Goal: Task Accomplishment & Management: Manage account settings

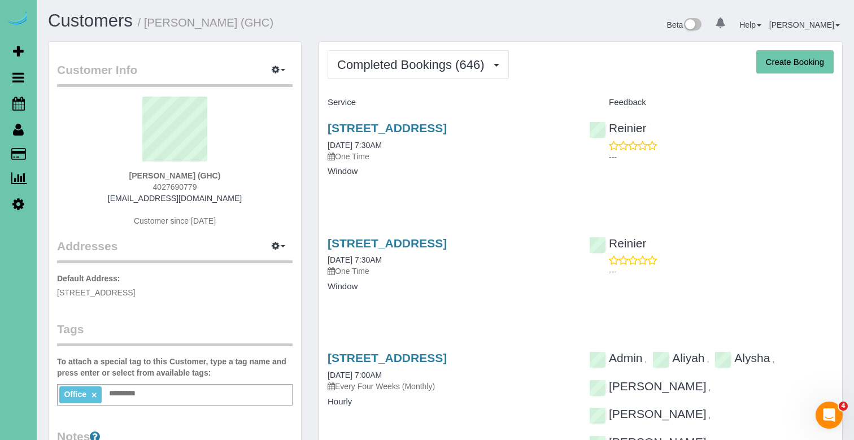
click at [762, 63] on button "Create Booking" at bounding box center [794, 62] width 77 height 24
select select "NE"
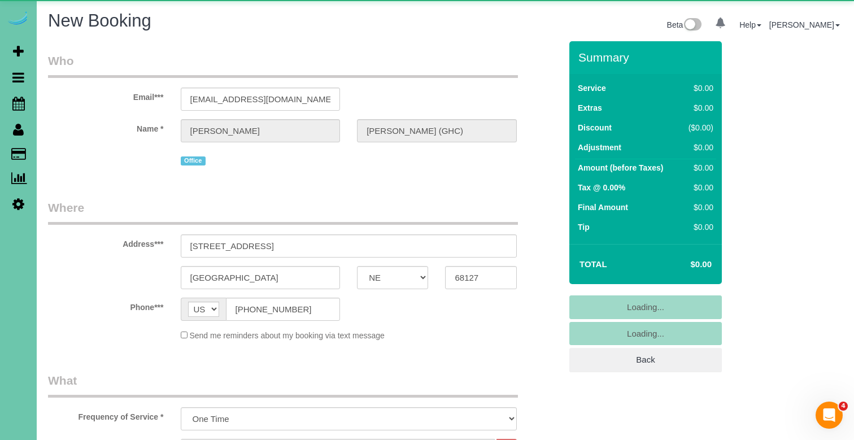
select select "object:39917"
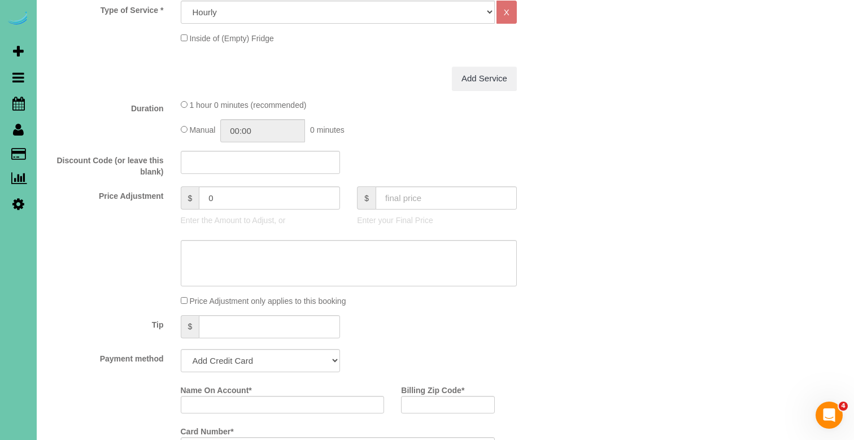
scroll to position [463, 0]
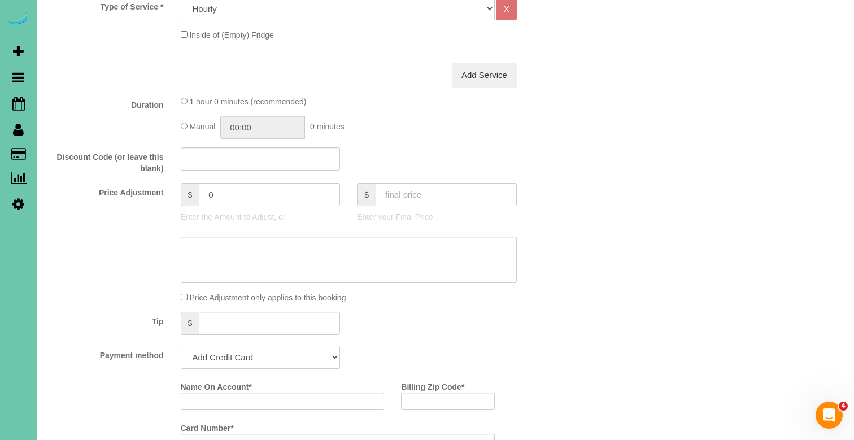
select select "string:check"
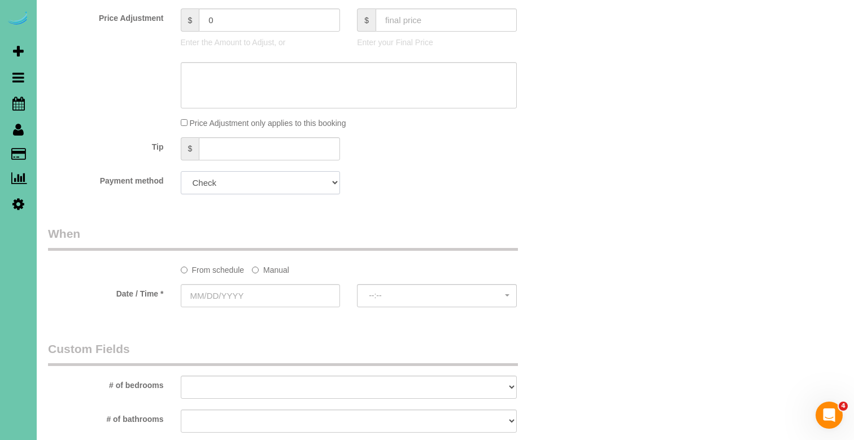
scroll to position [643, 0]
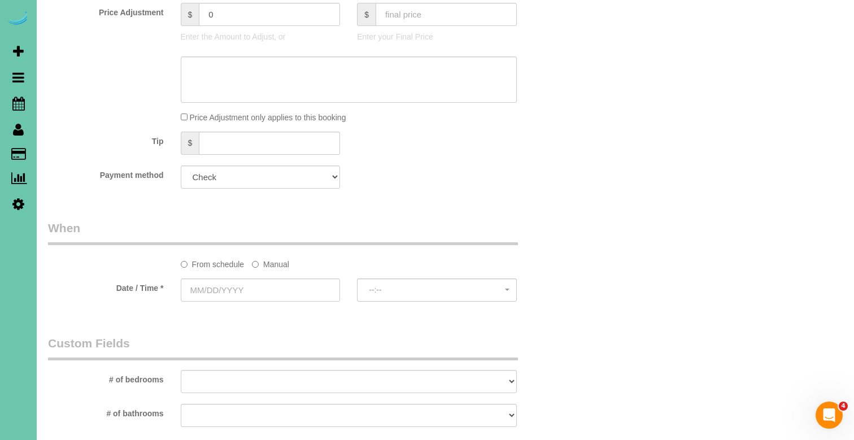
click at [273, 256] on label "Manual" at bounding box center [270, 262] width 37 height 15
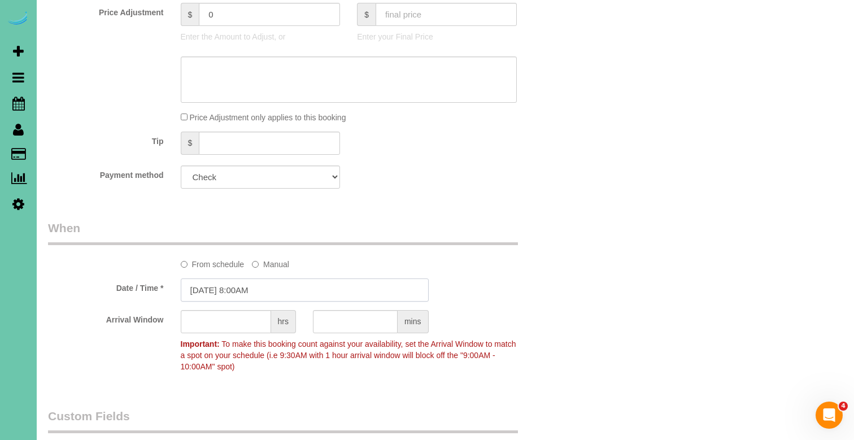
click at [252, 278] on input "[DATE] 8:00AM" at bounding box center [305, 289] width 248 height 23
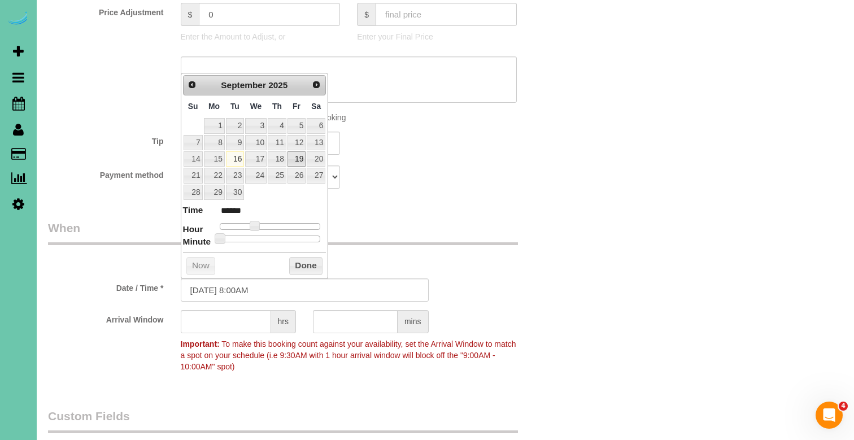
click at [302, 157] on link "19" at bounding box center [296, 158] width 18 height 15
type input "09/19/2025 7:00AM"
type input "******"
type input "09/19/2025 6:00AM"
type input "******"
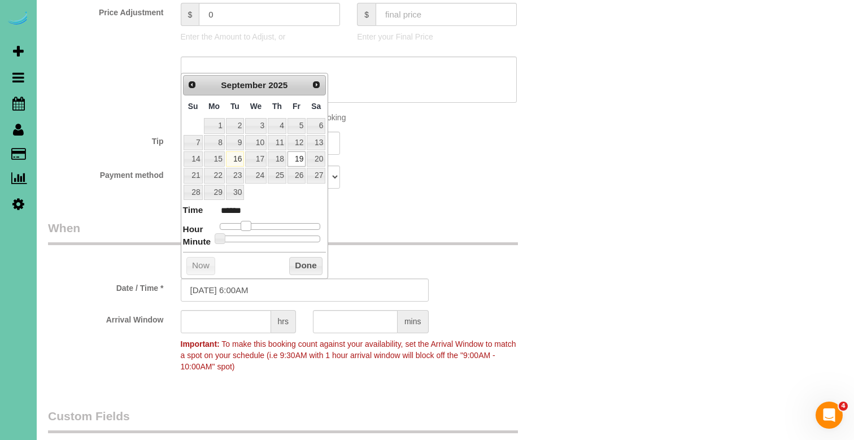
click at [246, 224] on span at bounding box center [246, 226] width 10 height 10
type input "09/19/2025 7:00AM"
type input "******"
click at [251, 224] on span at bounding box center [250, 226] width 10 height 10
click at [316, 267] on button "Done" at bounding box center [305, 266] width 33 height 18
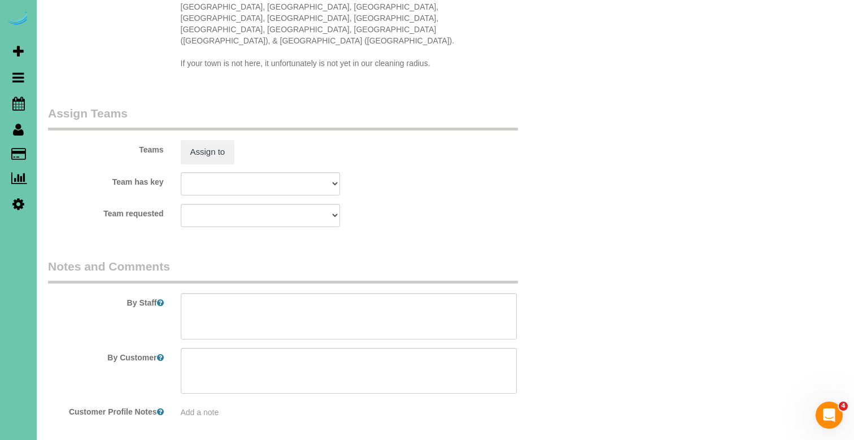
scroll to position [1177, 0]
click at [316, 291] on textarea at bounding box center [349, 314] width 336 height 46
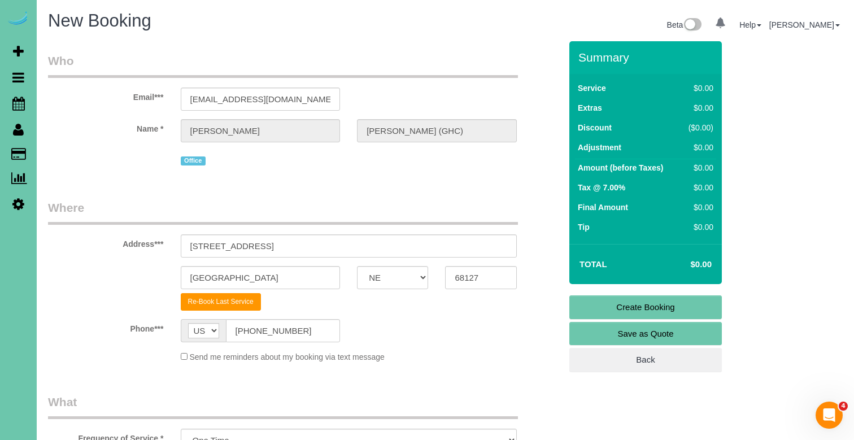
scroll to position [0, 0]
type textarea "interview for QM position"
click at [608, 302] on link "Create Booking" at bounding box center [645, 307] width 152 height 24
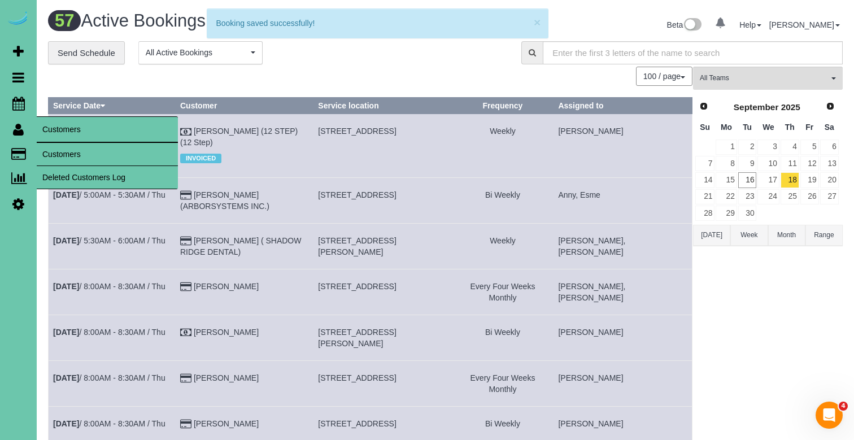
click at [62, 159] on link "Customers" at bounding box center [107, 154] width 141 height 23
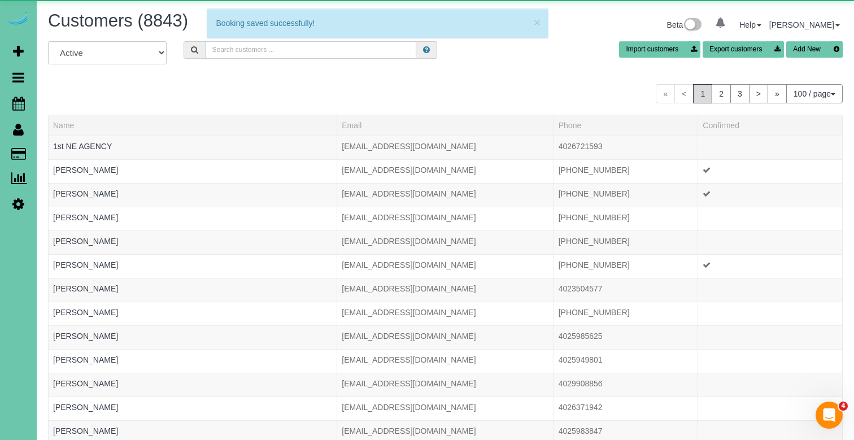
click at [331, 49] on input "text" at bounding box center [310, 50] width 211 height 18
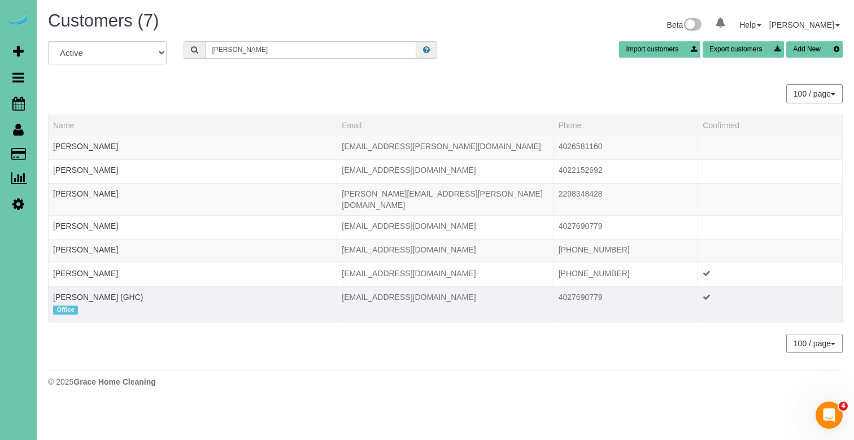
type input "Kevin s"
click at [109, 286] on td "KEVIN SMITH (GHC) Office" at bounding box center [193, 304] width 289 height 36
click at [108, 293] on link "[PERSON_NAME] (GHC)" at bounding box center [98, 297] width 90 height 9
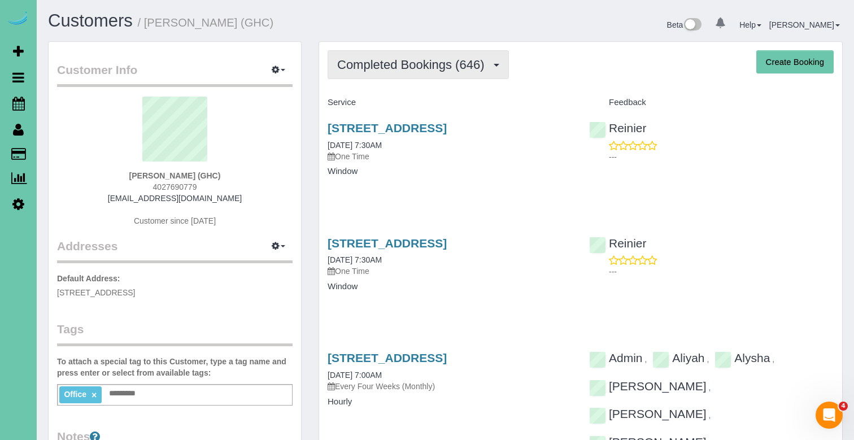
click at [446, 64] on span "Completed Bookings (646)" at bounding box center [413, 65] width 152 height 14
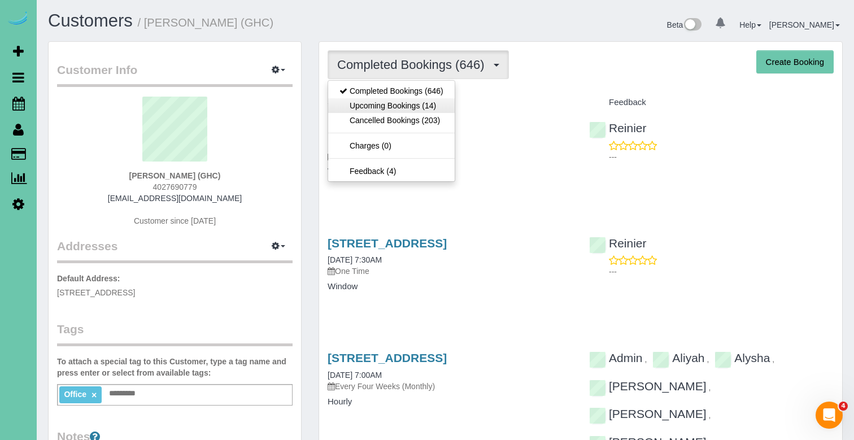
click at [436, 104] on link "Upcoming Bookings (14)" at bounding box center [391, 105] width 127 height 15
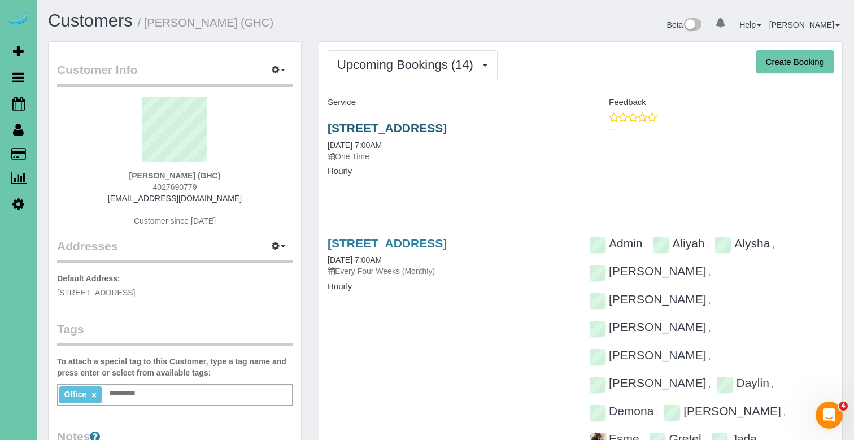
click at [424, 130] on link "[STREET_ADDRESS]" at bounding box center [387, 127] width 119 height 13
click at [371, 125] on link "[STREET_ADDRESS]" at bounding box center [387, 127] width 119 height 13
click at [391, 120] on div "5064 S 107th Street, Omaha, NE 68127 09/19/2025 7:00AM One Time Hourly" at bounding box center [450, 155] width 262 height 87
click at [389, 123] on link "[STREET_ADDRESS]" at bounding box center [387, 127] width 119 height 13
click at [352, 132] on link "[STREET_ADDRESS]" at bounding box center [387, 127] width 119 height 13
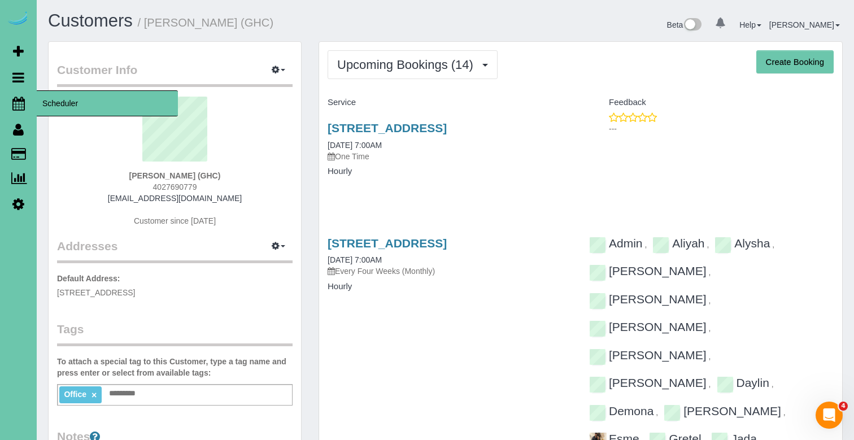
click at [12, 103] on icon at bounding box center [18, 104] width 12 height 14
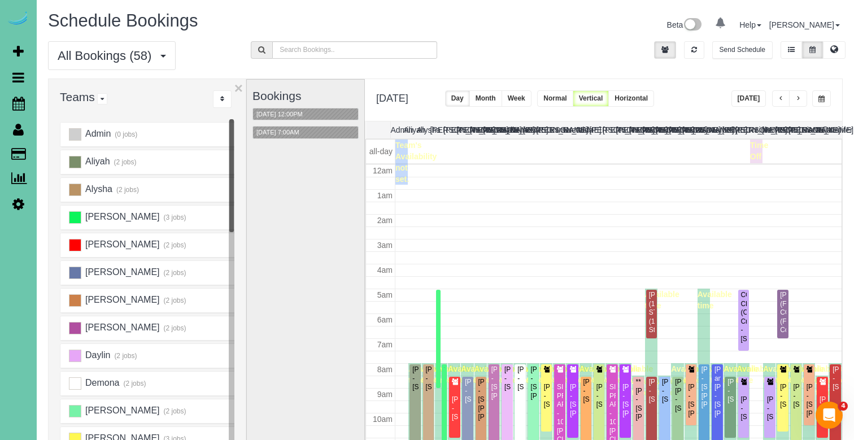
scroll to position [150, 0]
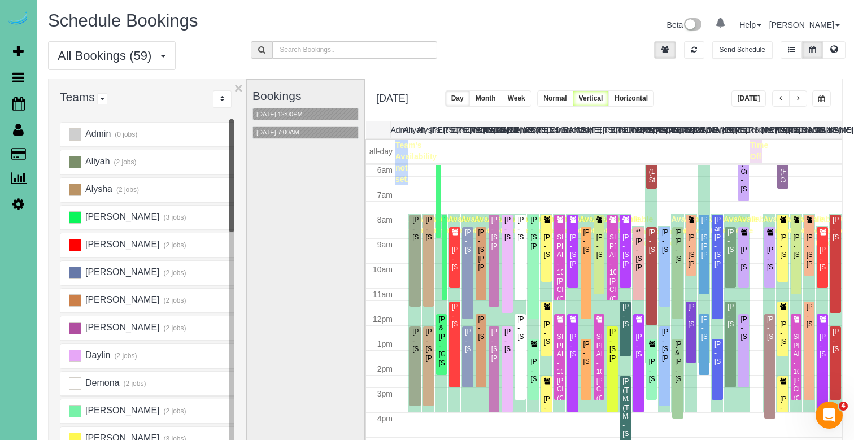
click at [818, 99] on span "button" at bounding box center [821, 98] width 6 height 7
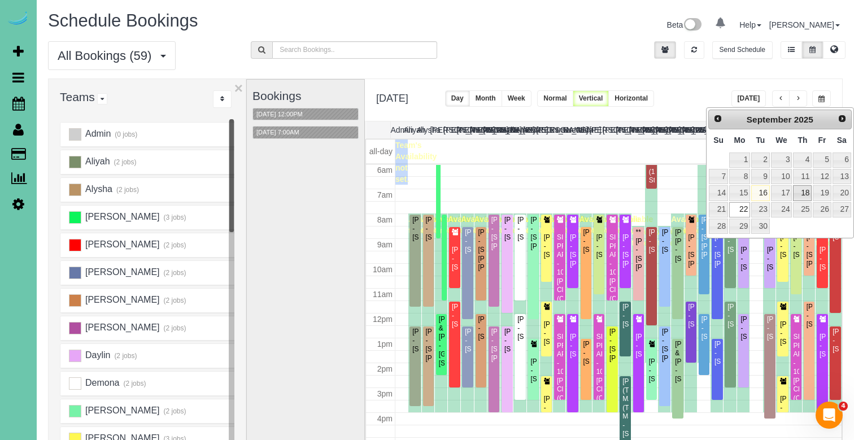
click at [804, 195] on link "18" at bounding box center [802, 192] width 19 height 15
type input "**********"
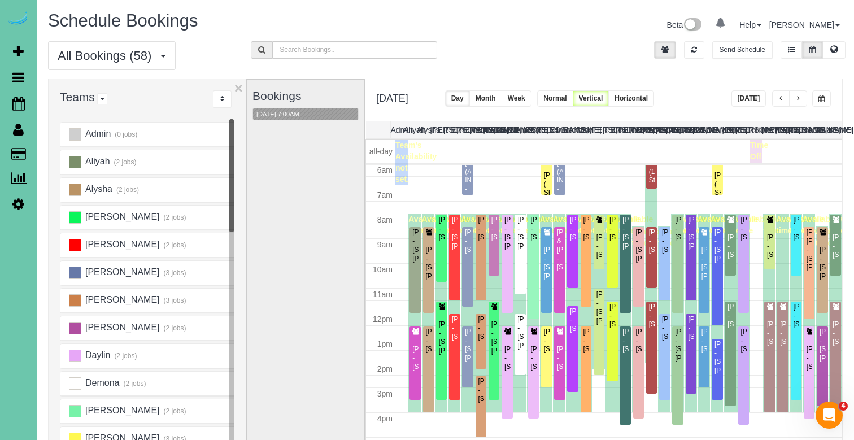
click at [303, 110] on button "09/18/2025 7:00AM" at bounding box center [278, 114] width 50 height 12
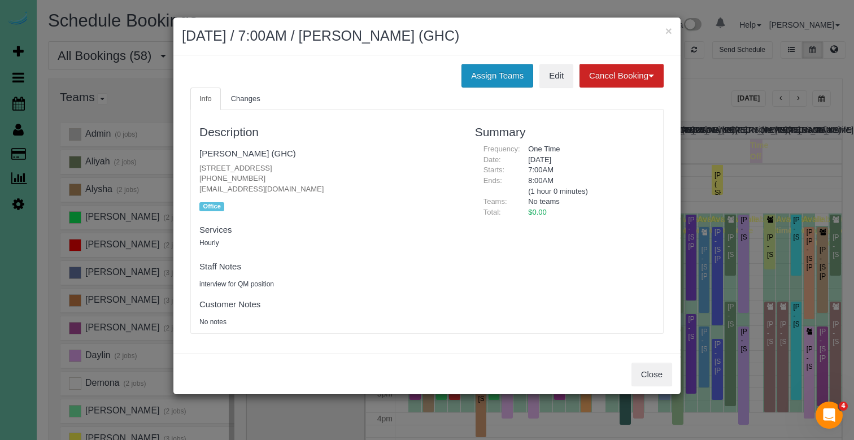
click at [495, 69] on button "Assign Teams" at bounding box center [497, 76] width 72 height 24
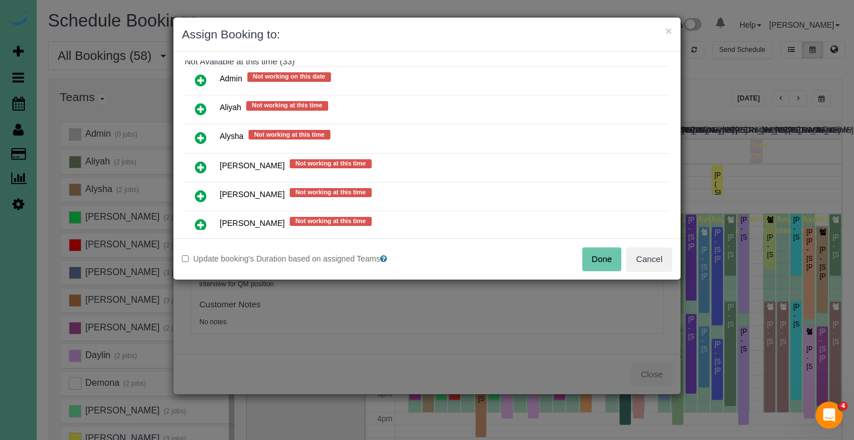
scroll to position [149, 0]
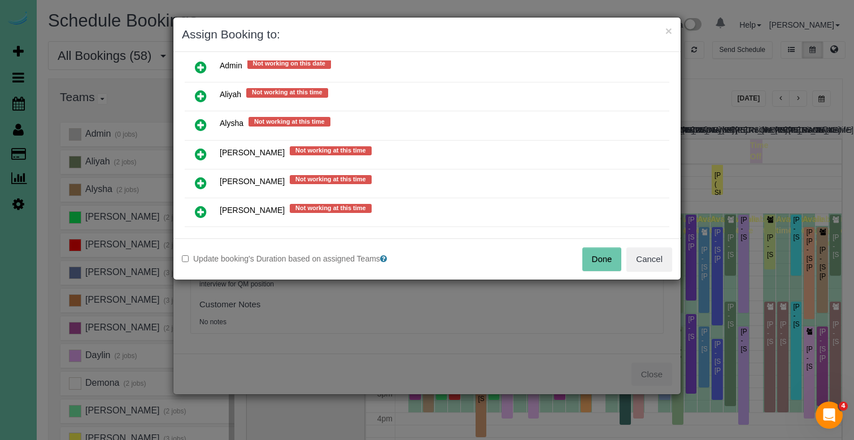
click at [204, 149] on icon at bounding box center [201, 154] width 12 height 14
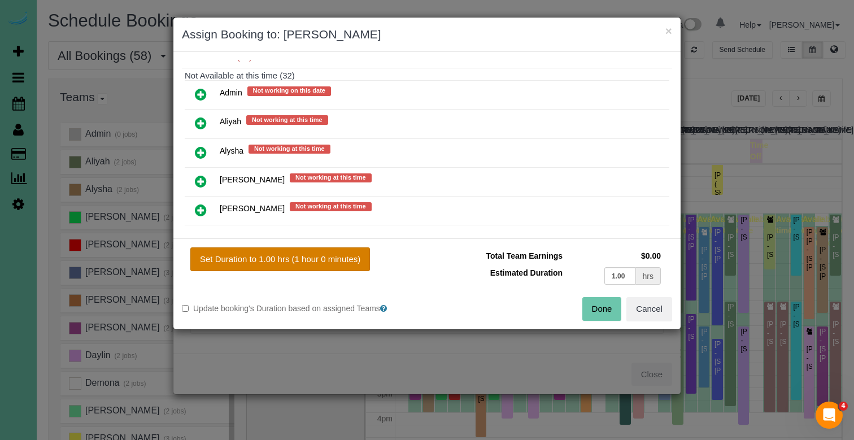
click at [233, 258] on button "Set Duration to 1.00 hrs (1 hour 0 minutes)" at bounding box center [280, 259] width 180 height 24
type input "1.00"
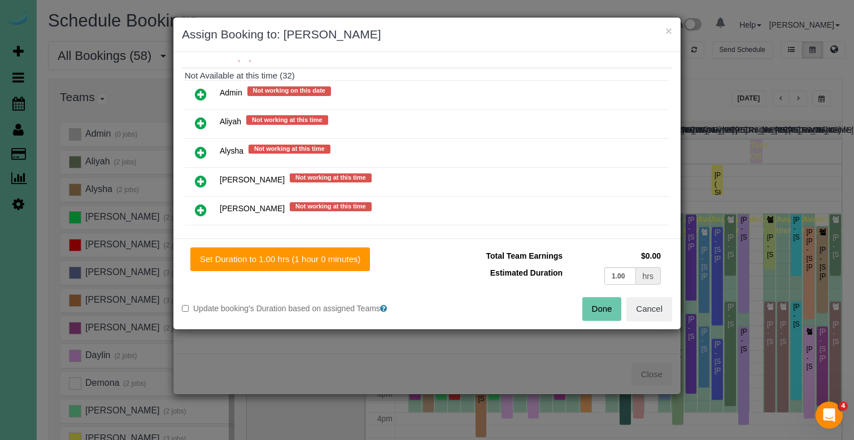
click at [603, 302] on button "Done" at bounding box center [602, 309] width 40 height 24
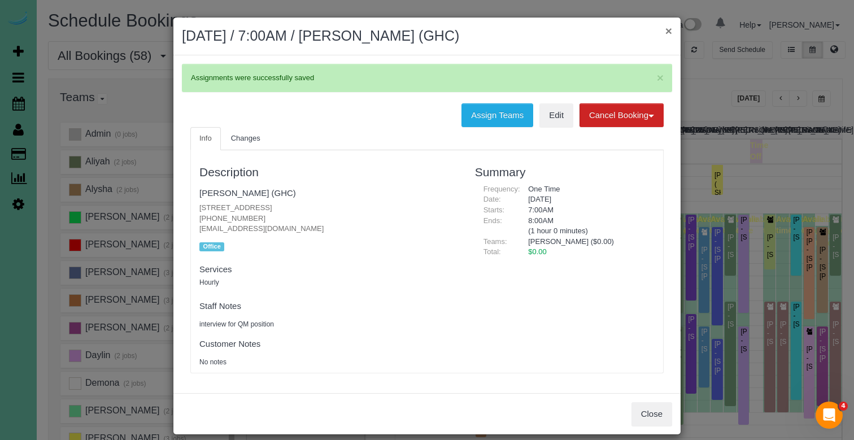
click at [670, 32] on button "×" at bounding box center [668, 31] width 7 height 12
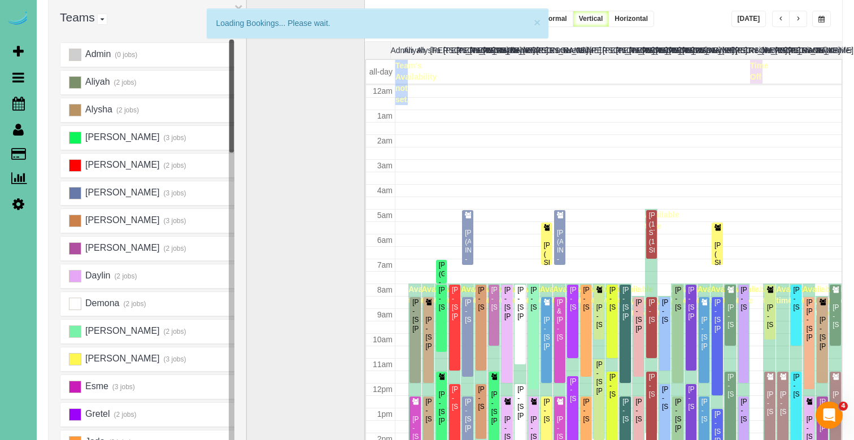
scroll to position [150, 0]
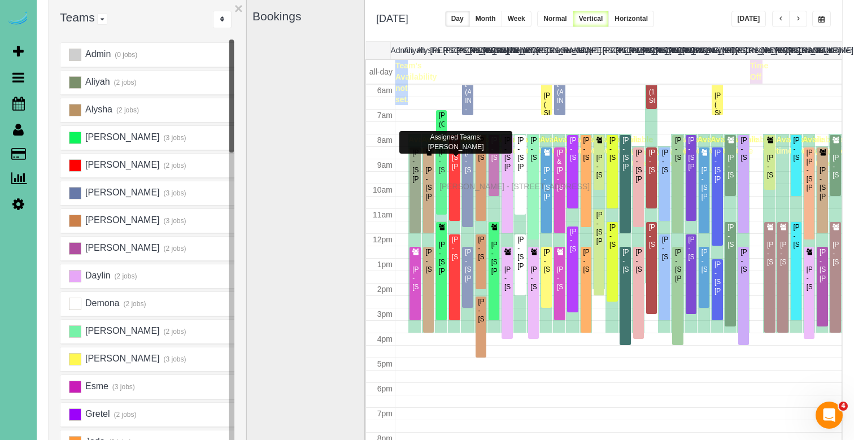
drag, startPoint x: 443, startPoint y: 176, endPoint x: 442, endPoint y: 185, distance: 8.5
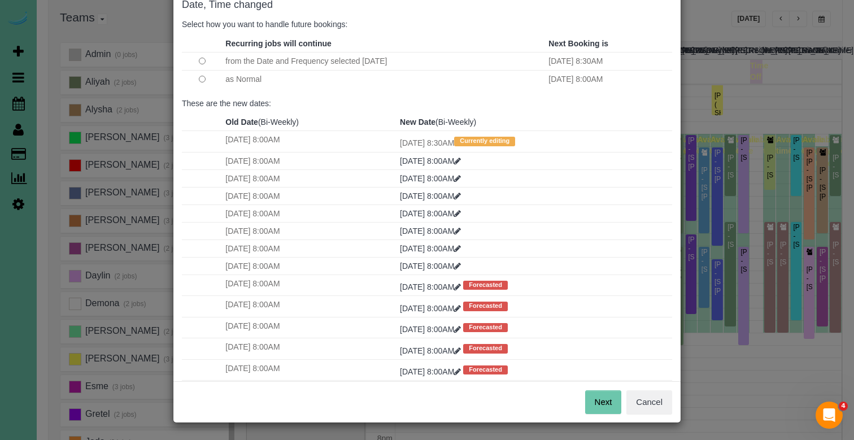
scroll to position [66, 0]
click at [591, 399] on button "Next" at bounding box center [603, 403] width 37 height 24
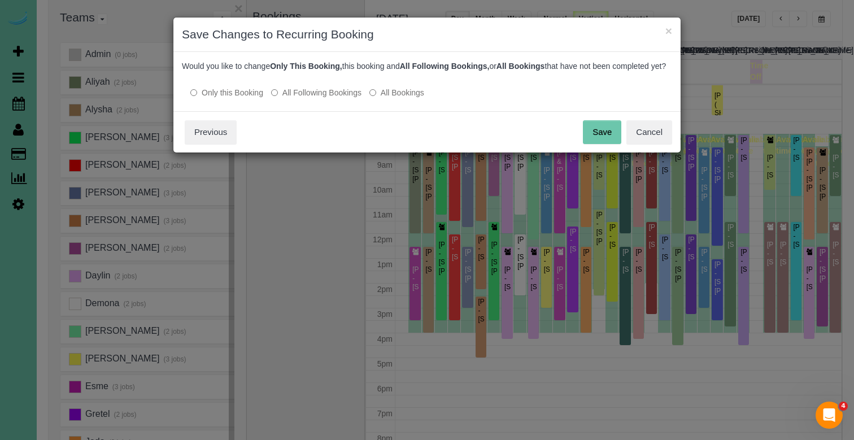
click at [603, 144] on button "Save" at bounding box center [602, 132] width 38 height 24
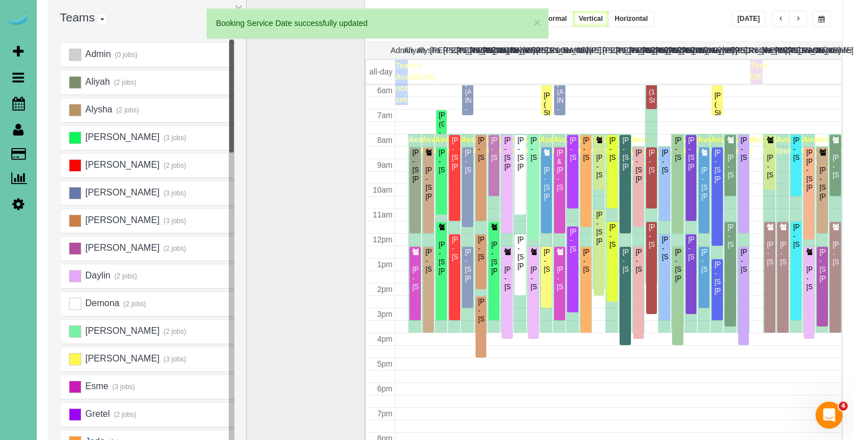
scroll to position [150, 0]
click at [796, 20] on span "button" at bounding box center [798, 19] width 6 height 7
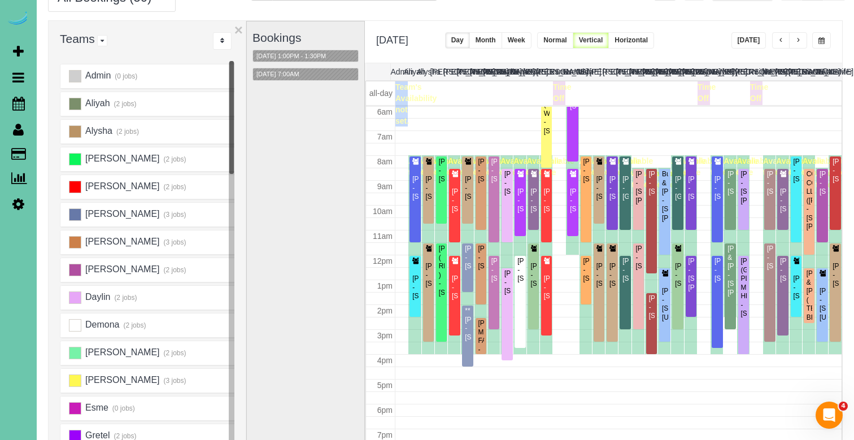
scroll to position [53, 0]
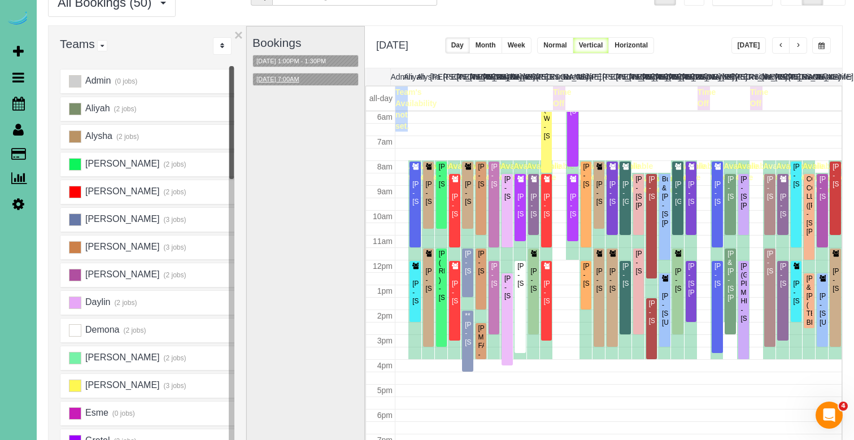
click at [303, 77] on button "09/19/2025 7:00AM" at bounding box center [278, 79] width 50 height 12
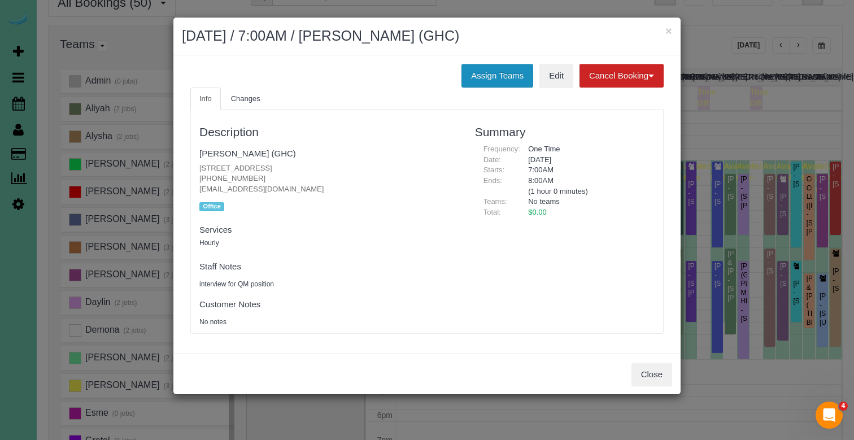
click at [465, 80] on button "Assign Teams" at bounding box center [497, 76] width 72 height 24
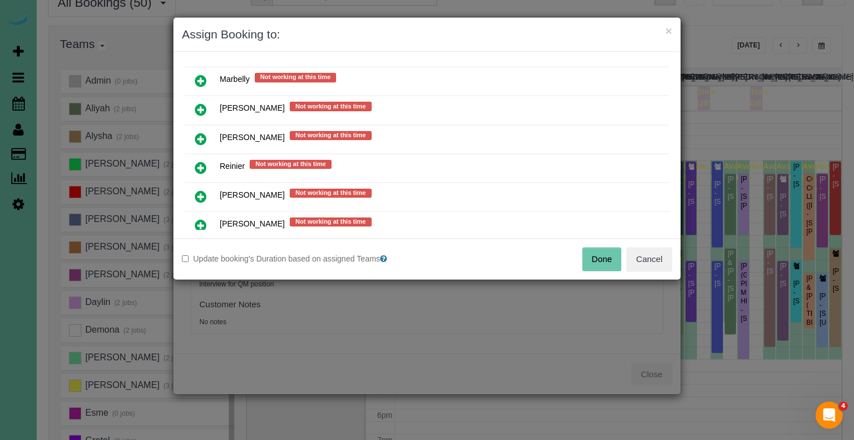
scroll to position [783, 0]
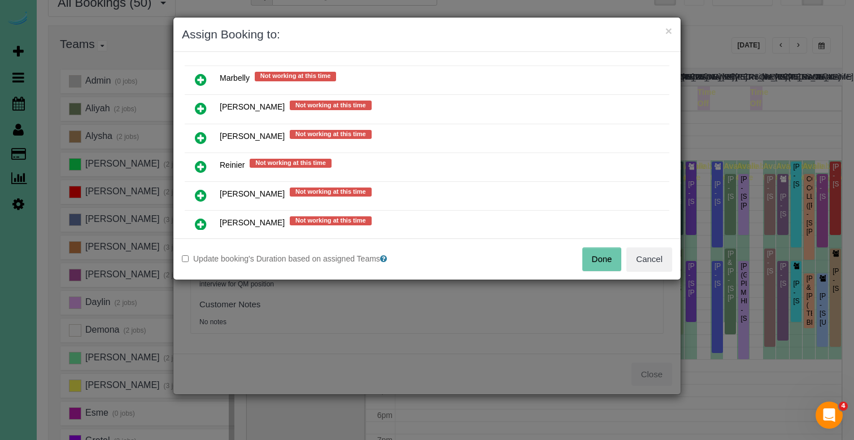
click at [197, 127] on link at bounding box center [201, 138] width 27 height 23
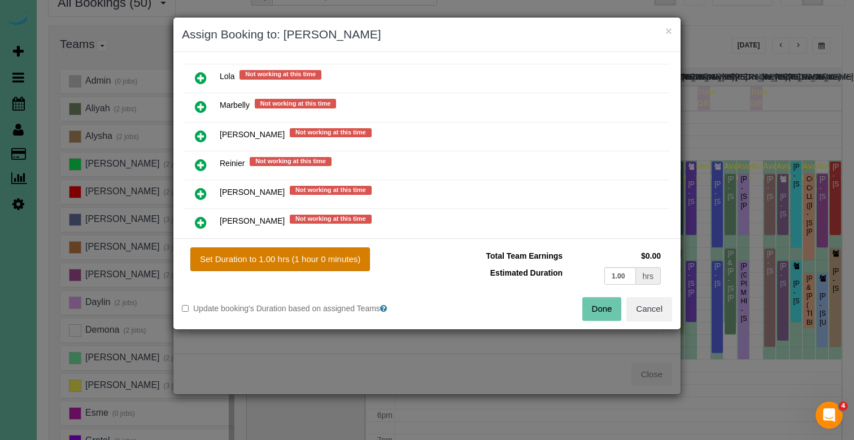
click at [246, 260] on button "Set Duration to 1.00 hrs (1 hour 0 minutes)" at bounding box center [280, 259] width 180 height 24
type input "1.00"
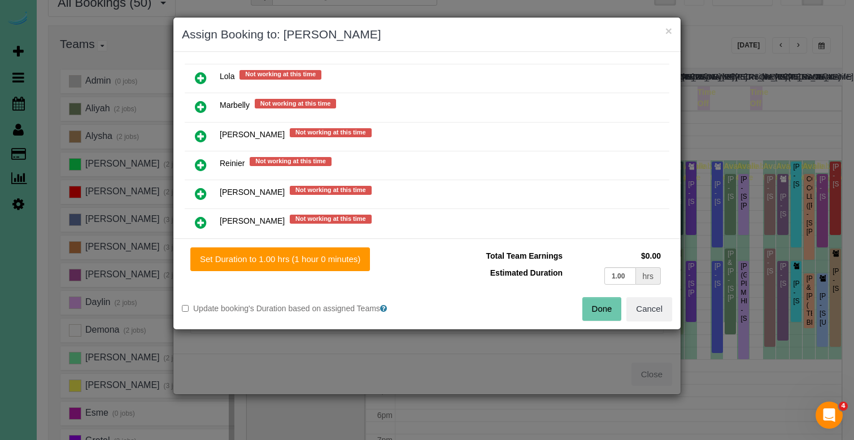
click at [662, 371] on div "× Assign Booking to: Rachel Assigned (1) Rachel Not working at this time 1.00 h…" at bounding box center [427, 220] width 854 height 440
click at [656, 300] on button "Cancel" at bounding box center [649, 309] width 46 height 24
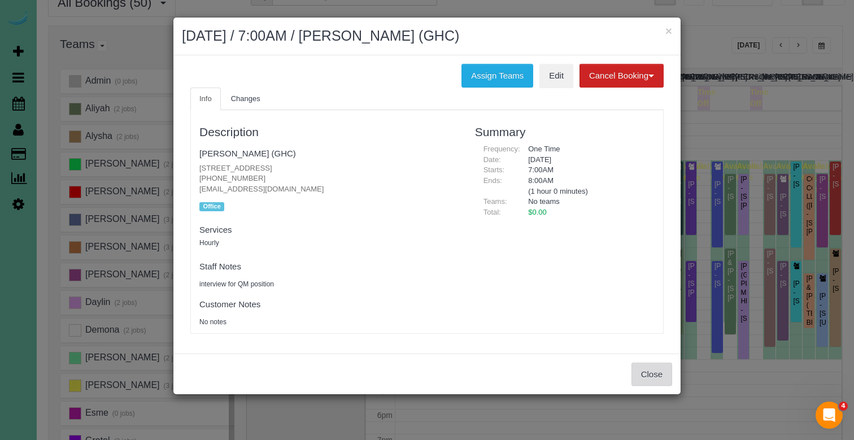
click at [649, 367] on button "Close" at bounding box center [651, 375] width 41 height 24
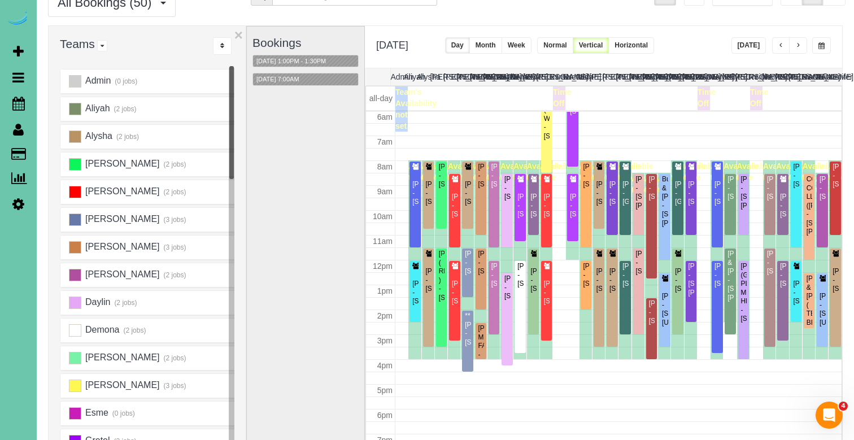
scroll to position [80, 0]
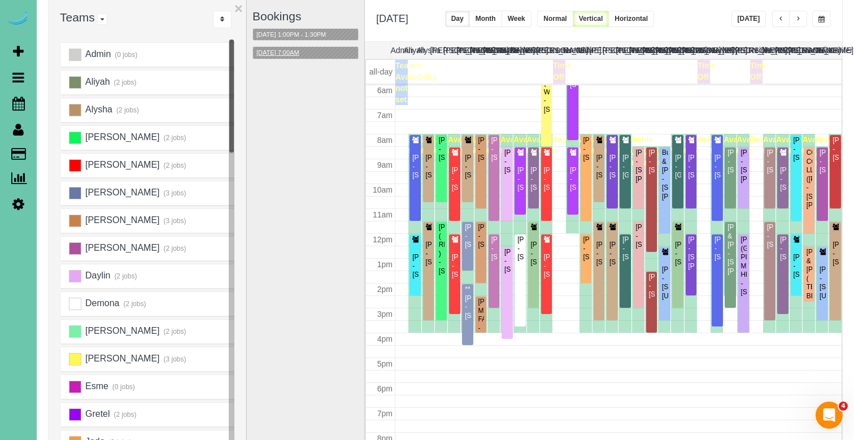
click at [281, 53] on button "09/19/2025 7:00AM" at bounding box center [278, 53] width 50 height 12
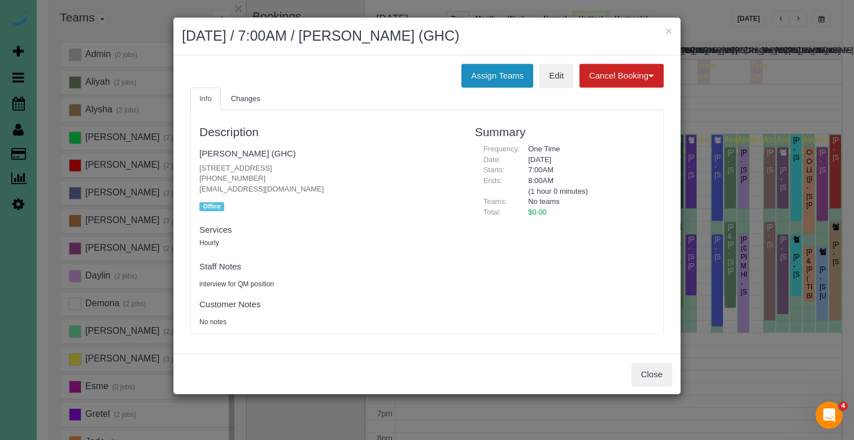
click at [494, 64] on button "Assign Teams" at bounding box center [497, 76] width 72 height 24
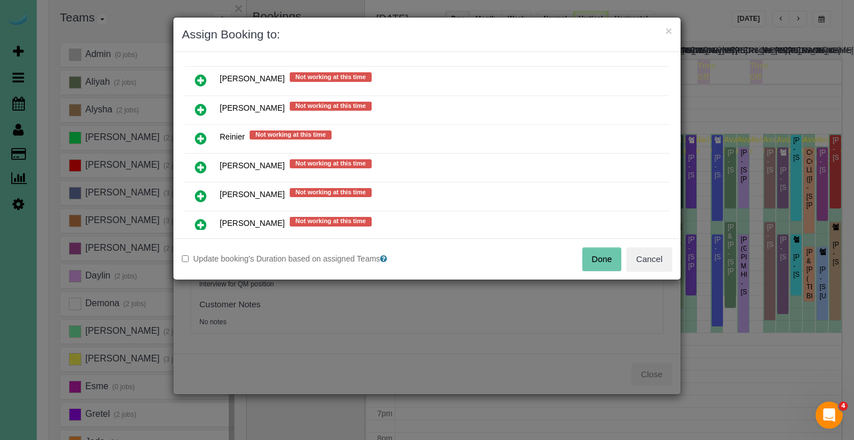
scroll to position [829, 0]
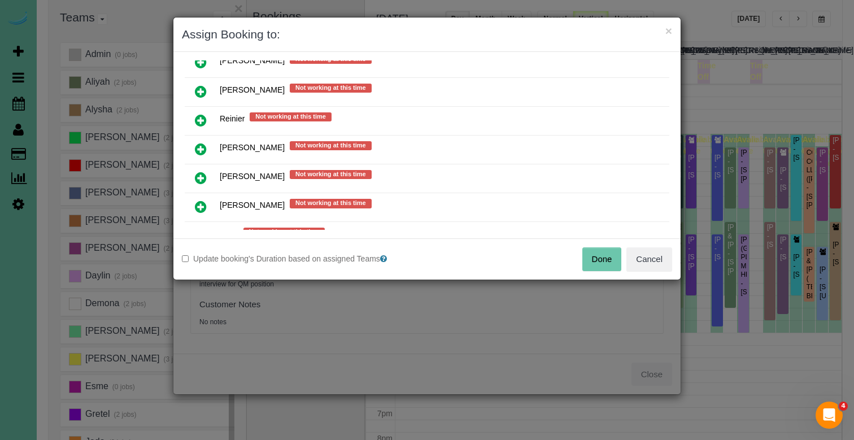
click at [200, 90] on icon at bounding box center [201, 92] width 12 height 14
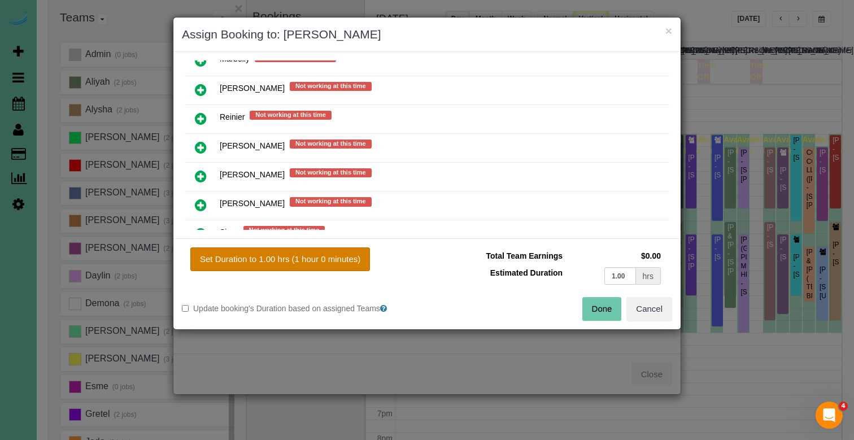
click at [270, 258] on button "Set Duration to 1.00 hrs (1 hour 0 minutes)" at bounding box center [280, 259] width 180 height 24
type input "1.00"
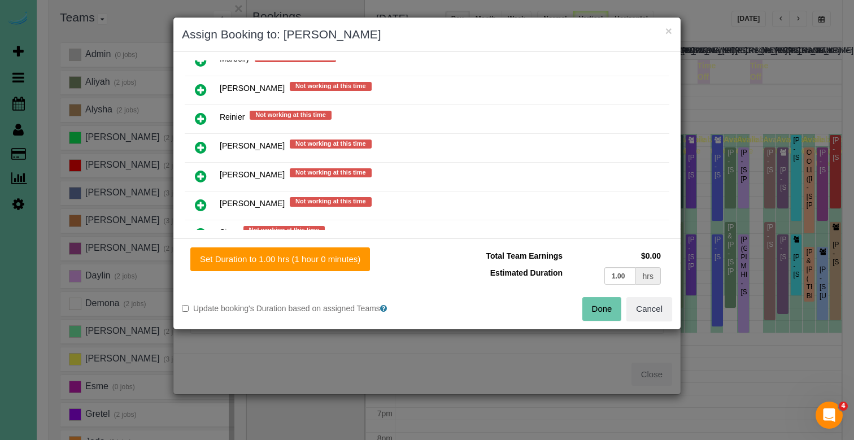
click at [591, 307] on button "Done" at bounding box center [602, 309] width 40 height 24
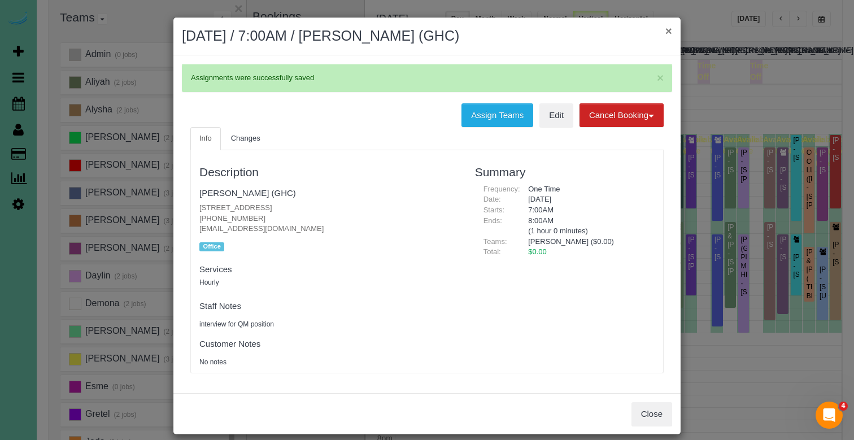
click at [670, 28] on button "×" at bounding box center [668, 31] width 7 height 12
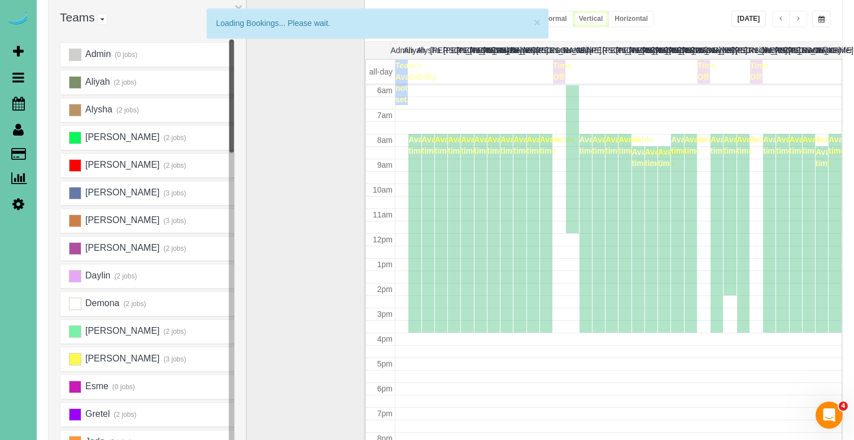
scroll to position [150, 0]
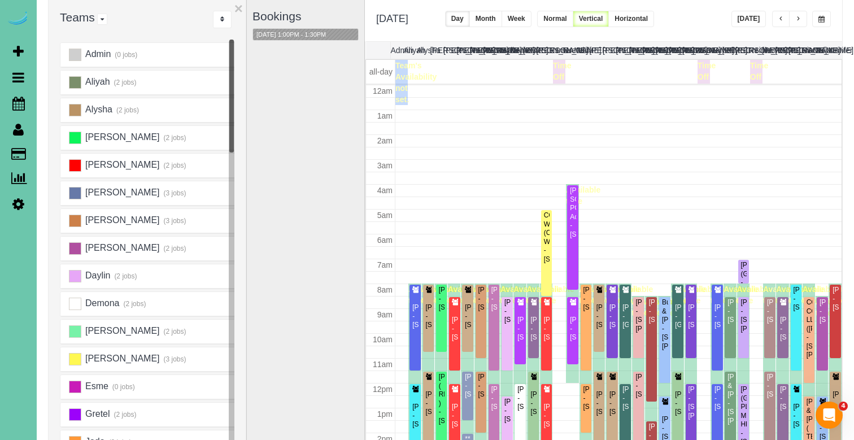
click at [816, 18] on button "button" at bounding box center [821, 19] width 19 height 16
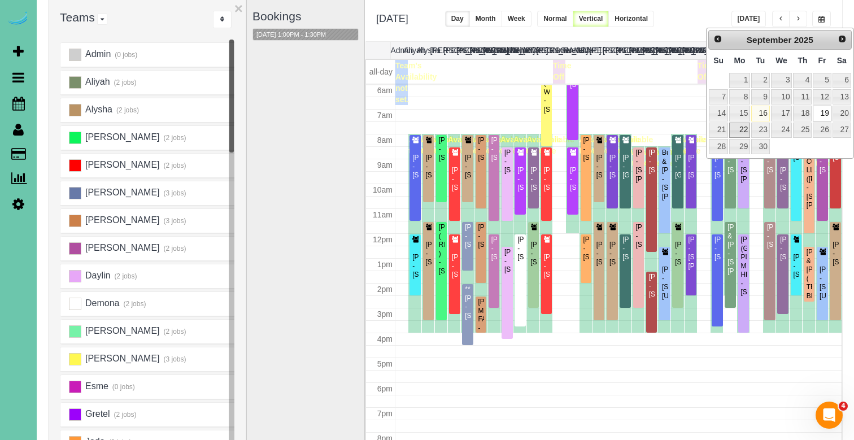
click at [735, 128] on link "22" at bounding box center [739, 130] width 21 height 15
type input "**********"
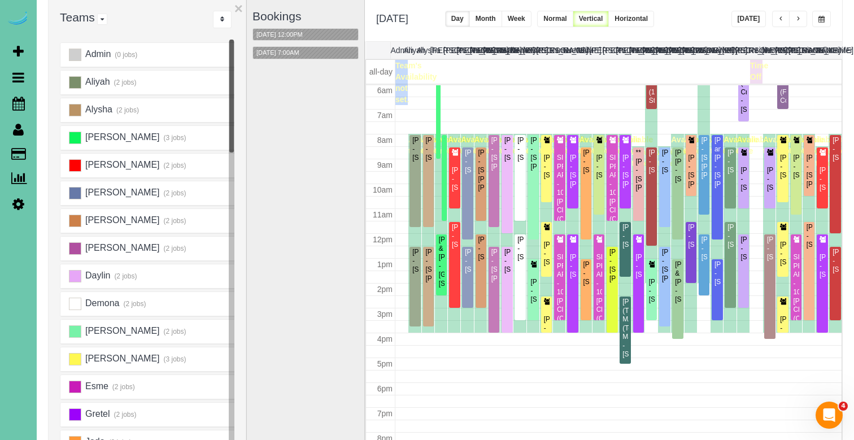
click at [801, 17] on button "button" at bounding box center [798, 19] width 18 height 16
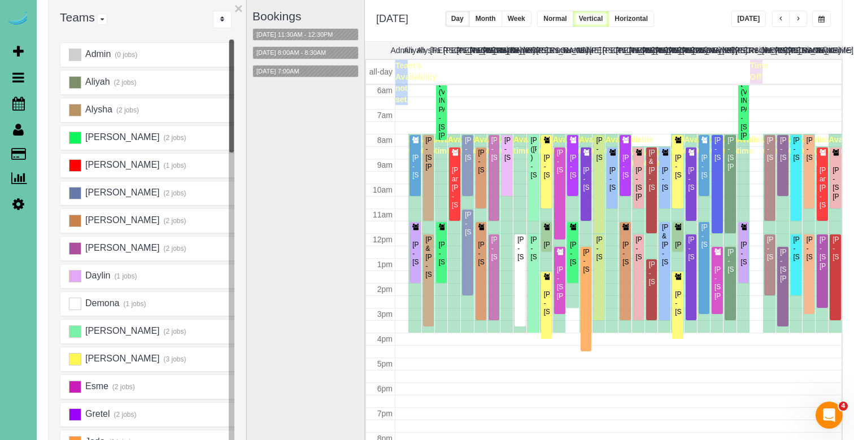
click at [801, 17] on button "button" at bounding box center [798, 19] width 18 height 16
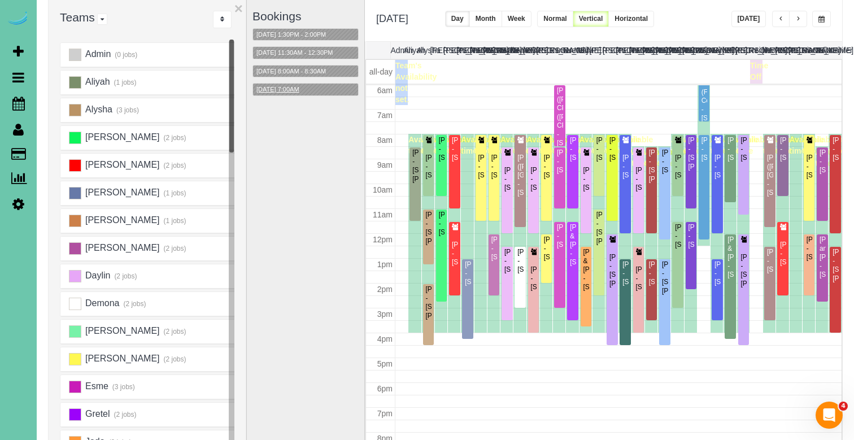
click at [299, 91] on button "09/24/2025 7:00AM" at bounding box center [278, 90] width 50 height 12
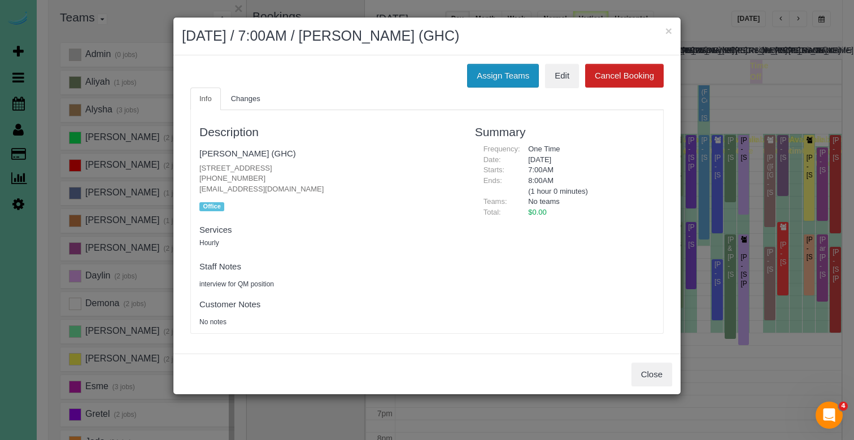
click at [512, 76] on button "Assign Teams" at bounding box center [503, 76] width 72 height 24
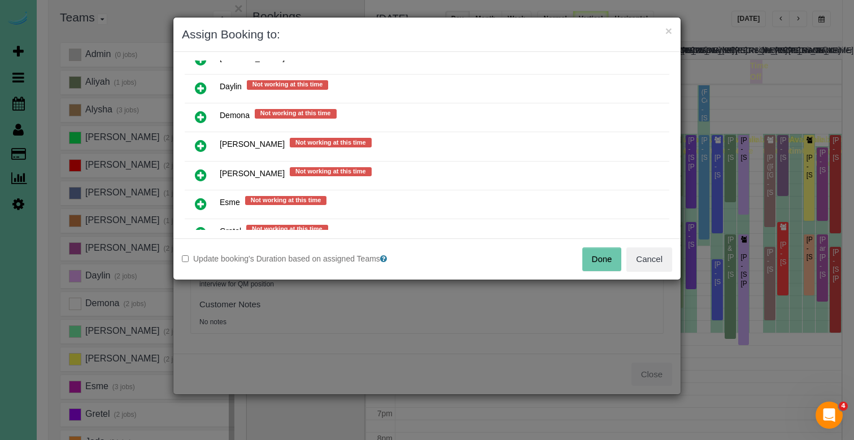
scroll to position [359, 0]
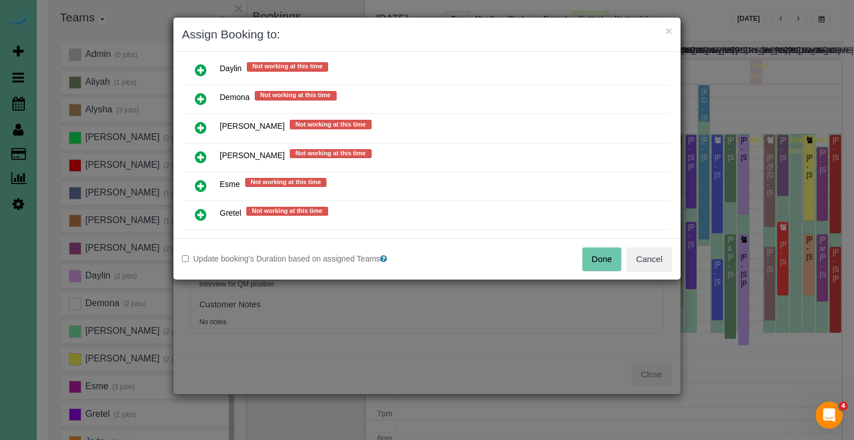
click at [202, 152] on icon at bounding box center [201, 157] width 12 height 14
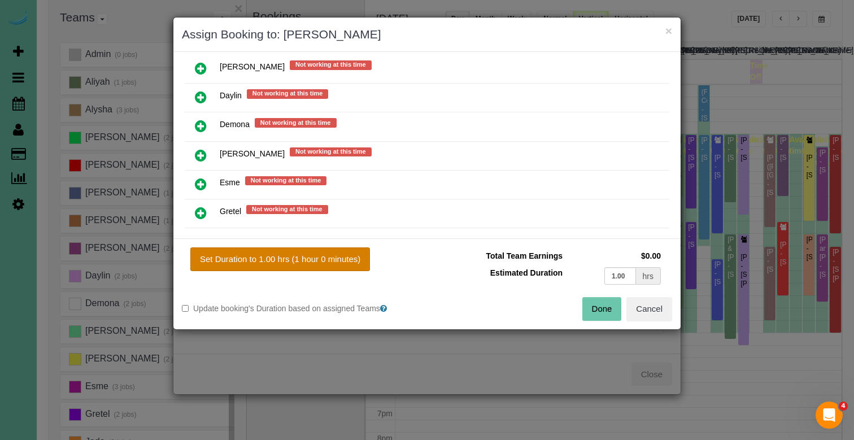
click at [293, 263] on button "Set Duration to 1.00 hrs (1 hour 0 minutes)" at bounding box center [280, 259] width 180 height 24
type input "1.00"
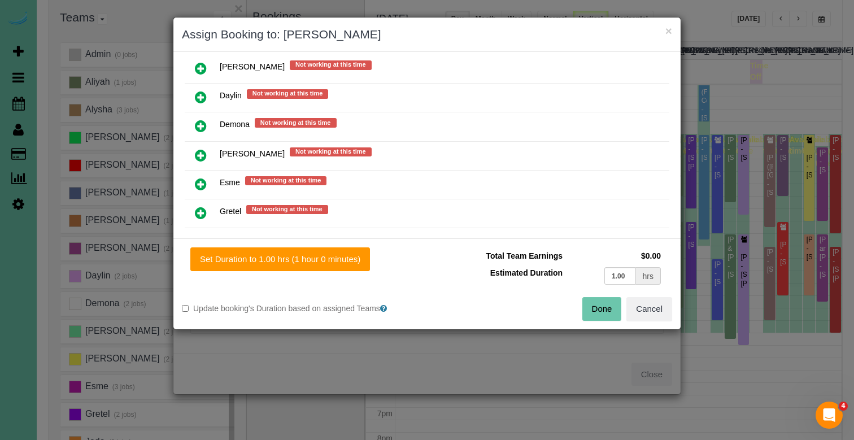
click at [603, 303] on button "Done" at bounding box center [602, 309] width 40 height 24
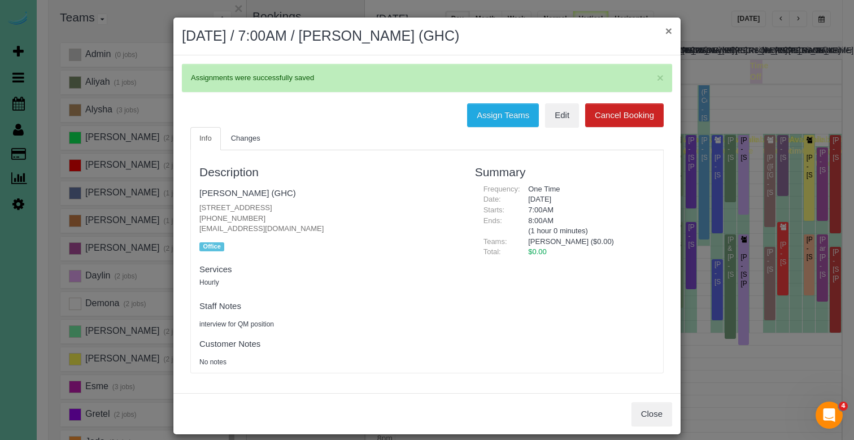
click at [669, 32] on button "×" at bounding box center [668, 31] width 7 height 12
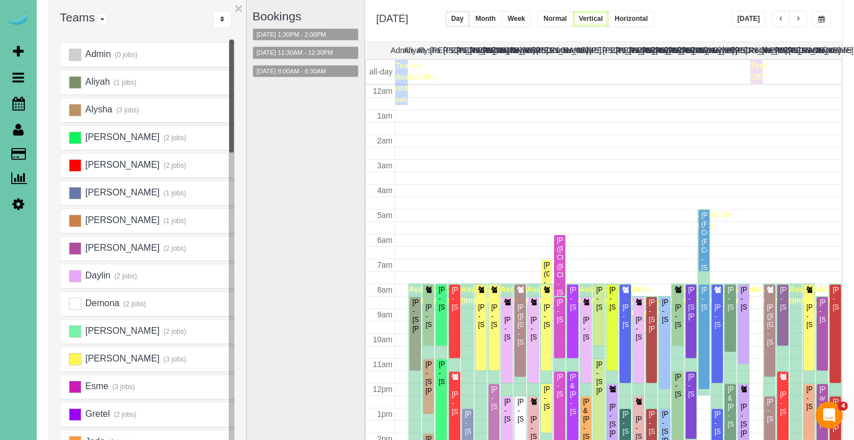
scroll to position [150, 0]
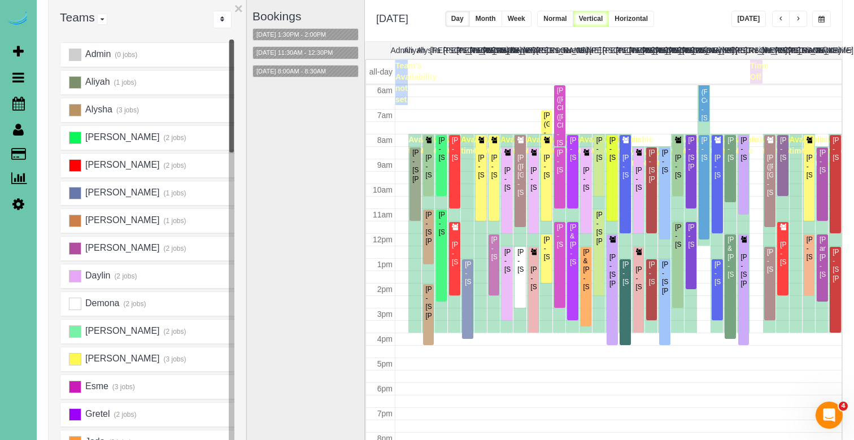
click at [778, 23] on button "button" at bounding box center [781, 19] width 18 height 16
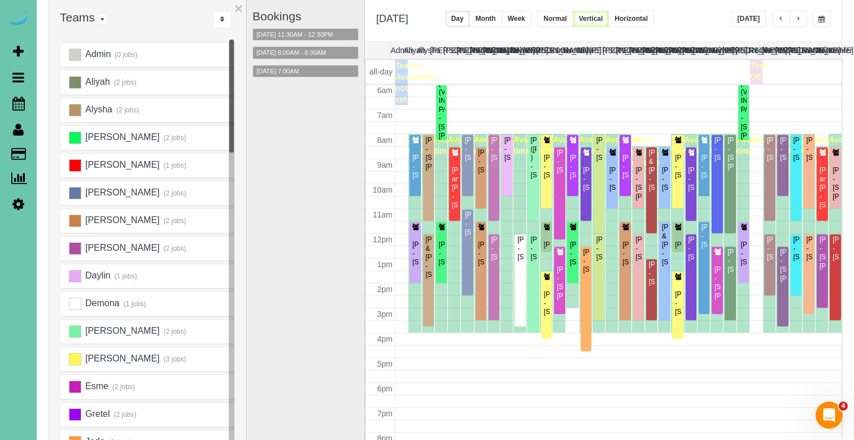
scroll to position [63, 0]
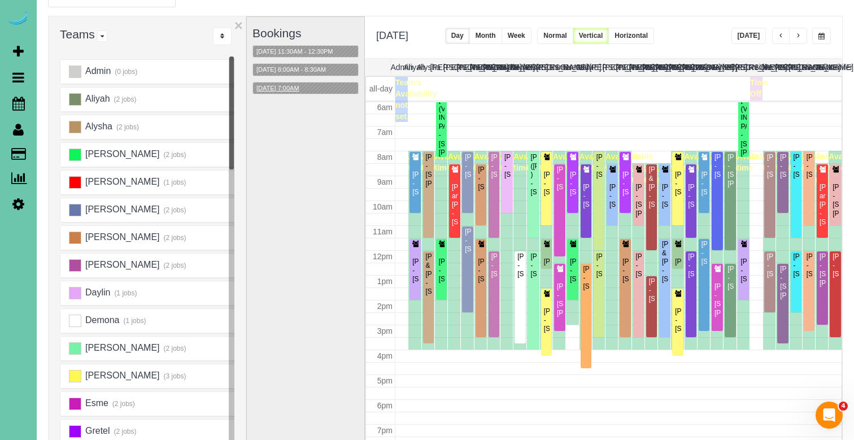
click at [303, 89] on button "09/23/2025 7:00AM" at bounding box center [278, 88] width 50 height 12
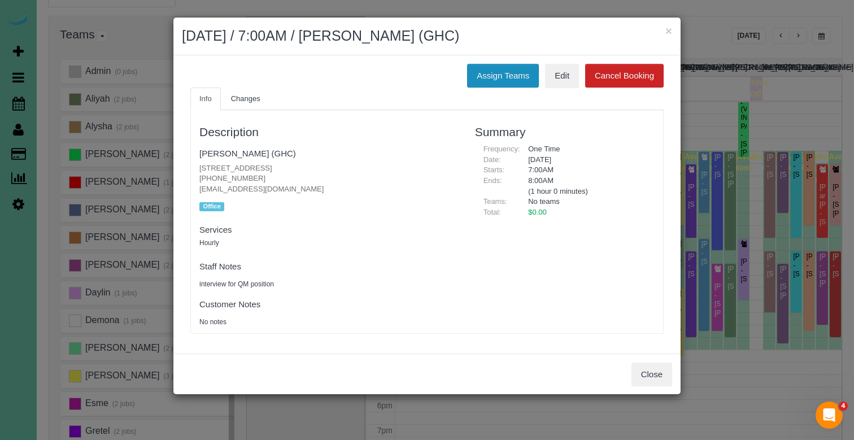
click at [513, 76] on button "Assign Teams" at bounding box center [503, 76] width 72 height 24
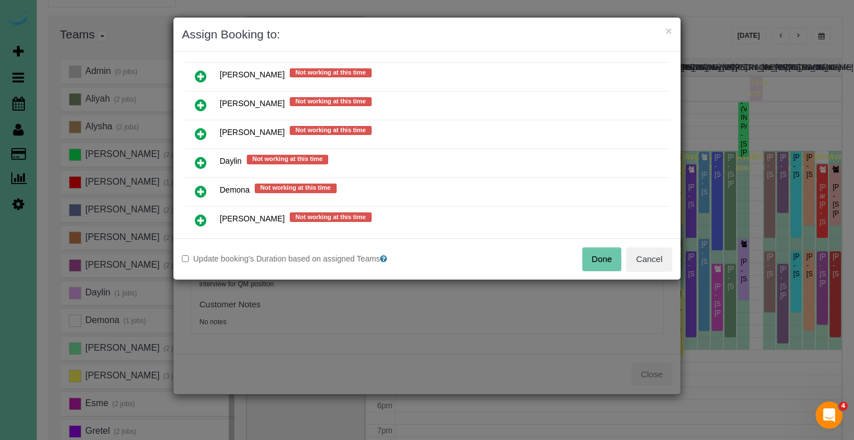
scroll to position [268, 0]
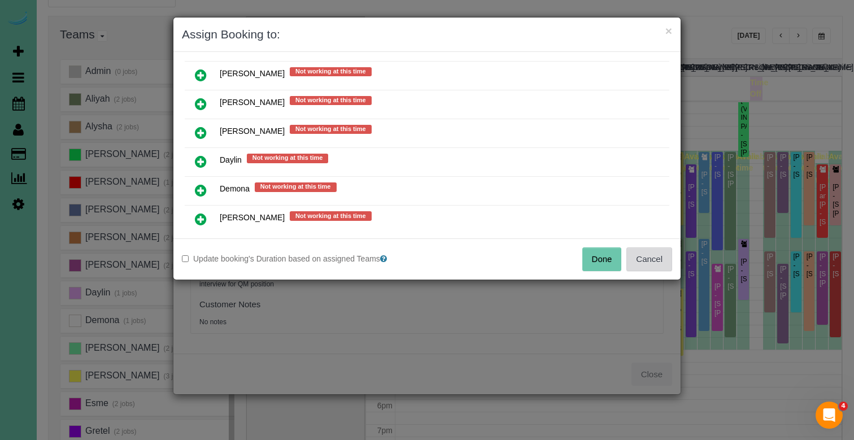
click at [643, 255] on button "Cancel" at bounding box center [649, 259] width 46 height 24
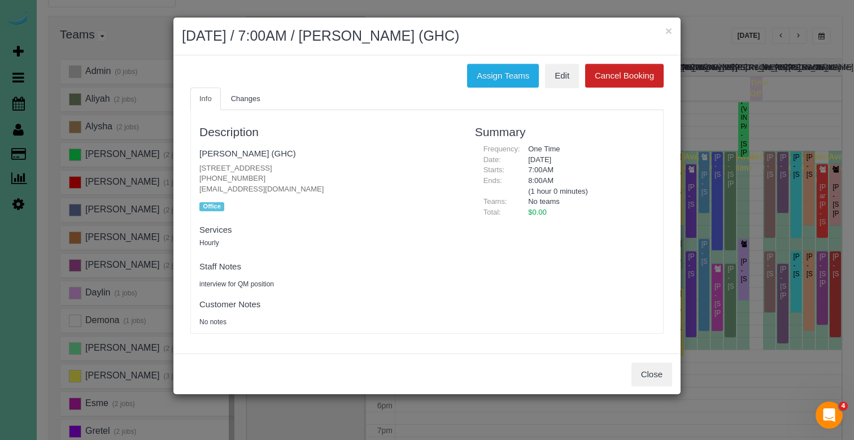
click at [676, 30] on div "× September 23, 2025 / 7:00AM / KEVIN SMITH (GHC)" at bounding box center [426, 37] width 507 height 38
click at [674, 30] on div "× September 23, 2025 / 7:00AM / KEVIN SMITH (GHC)" at bounding box center [426, 37] width 507 height 38
click at [664, 31] on h2 "September 23, 2025 / 7:00AM / KEVIN SMITH (GHC)" at bounding box center [427, 36] width 490 height 20
click at [670, 31] on button "×" at bounding box center [668, 31] width 7 height 12
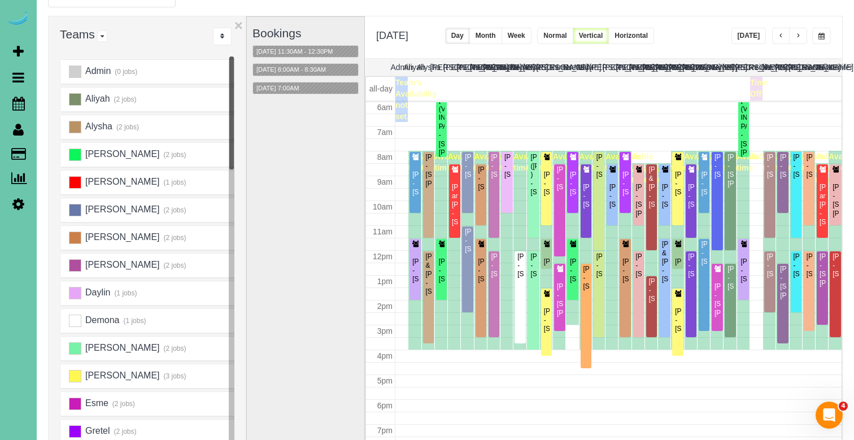
scroll to position [80, 0]
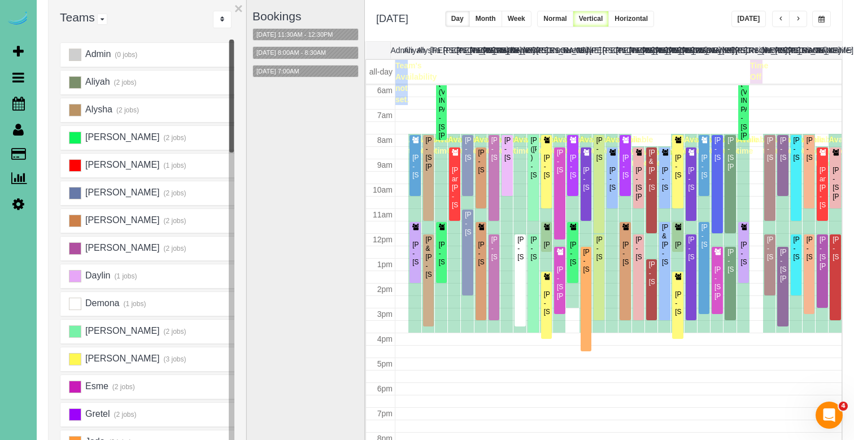
click at [795, 17] on button "button" at bounding box center [798, 19] width 18 height 16
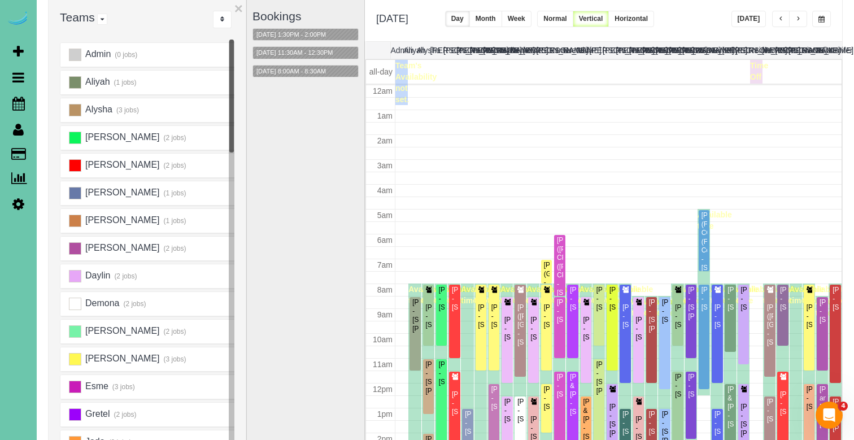
scroll to position [150, 0]
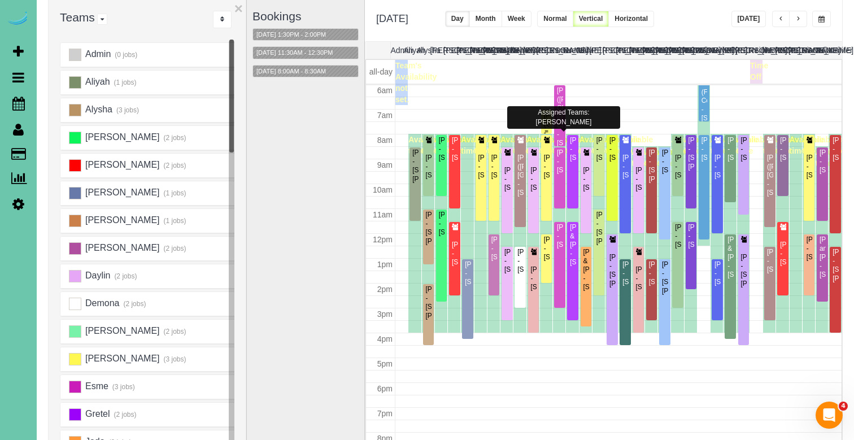
click at [548, 137] on div "KEVIN SMITH (GHC) - 5064 S 107th Street, Omaha, NE 68127" at bounding box center [546, 128] width 7 height 35
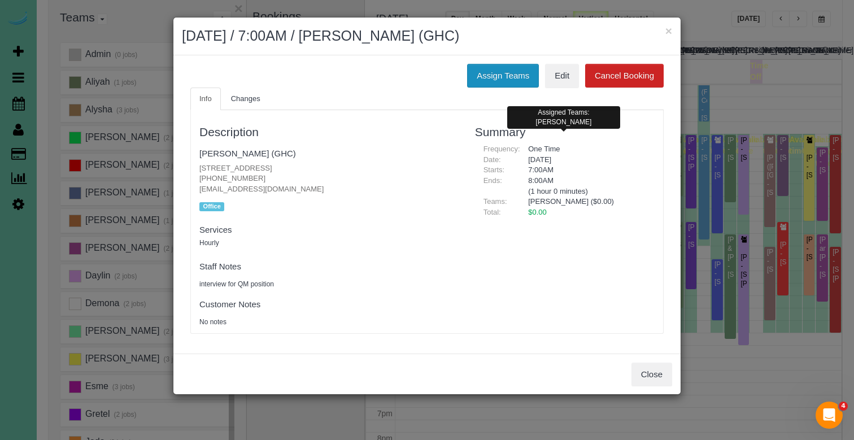
click at [504, 68] on button "Assign Teams" at bounding box center [503, 76] width 72 height 24
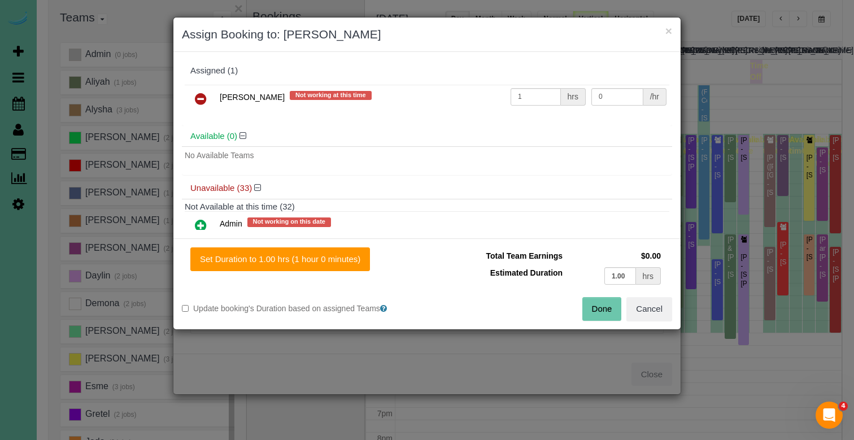
click at [204, 98] on icon at bounding box center [201, 99] width 12 height 14
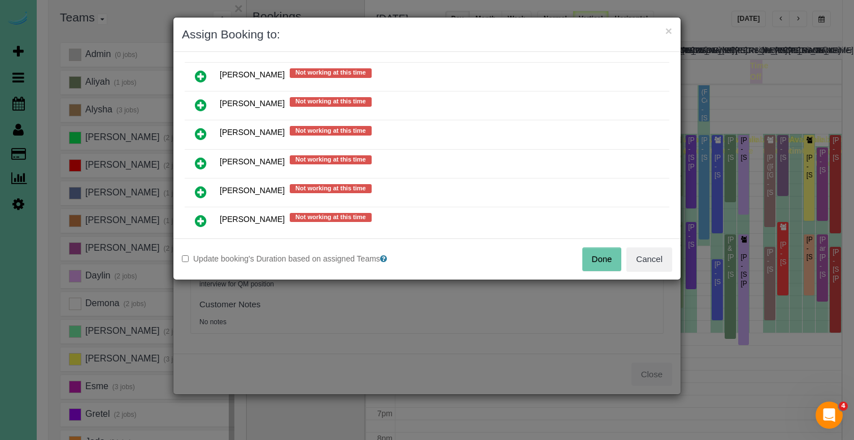
scroll to position [556, 0]
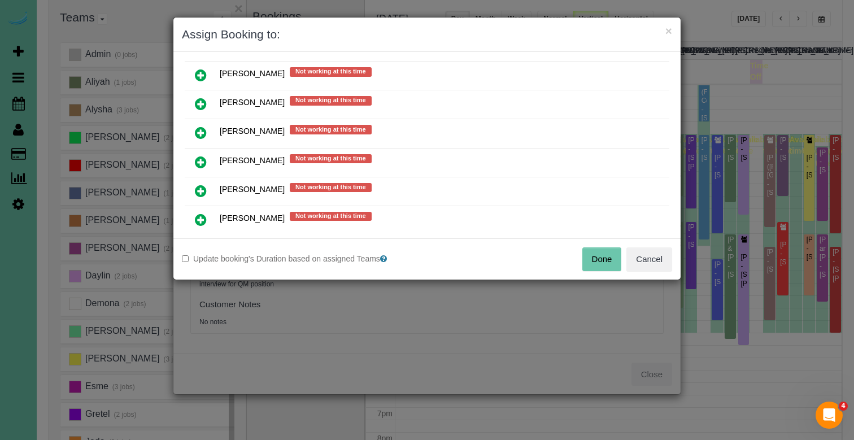
click at [202, 197] on link at bounding box center [201, 191] width 27 height 23
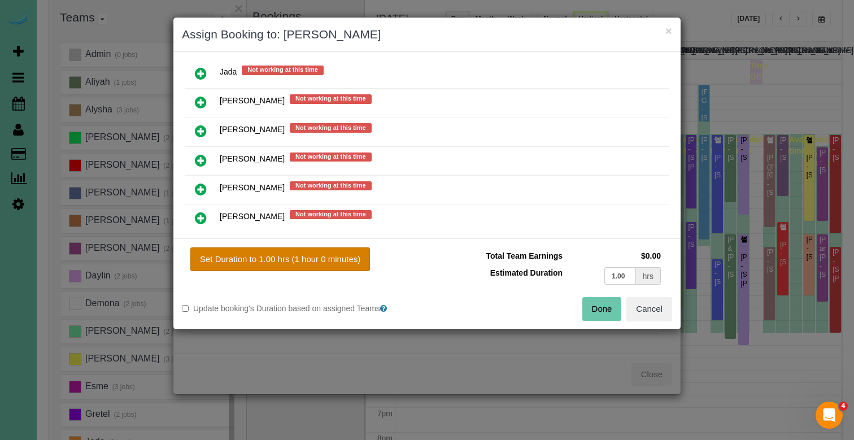
click at [215, 251] on button "Set Duration to 1.00 hrs (1 hour 0 minutes)" at bounding box center [280, 259] width 180 height 24
type input "1.00"
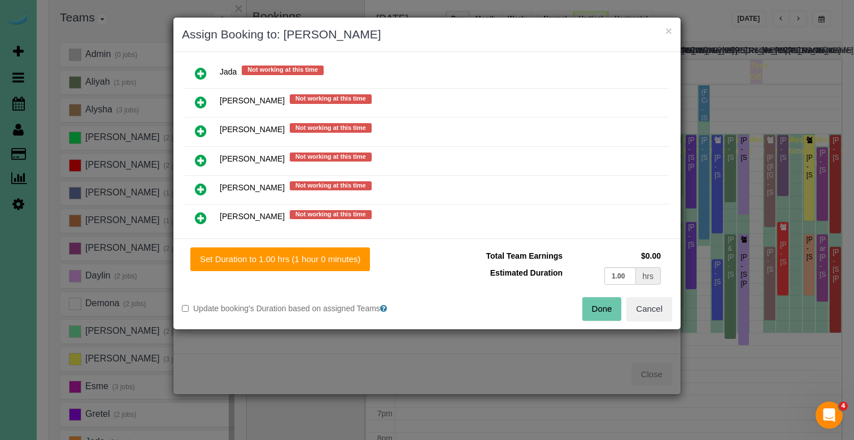
click at [600, 311] on button "Done" at bounding box center [602, 309] width 40 height 24
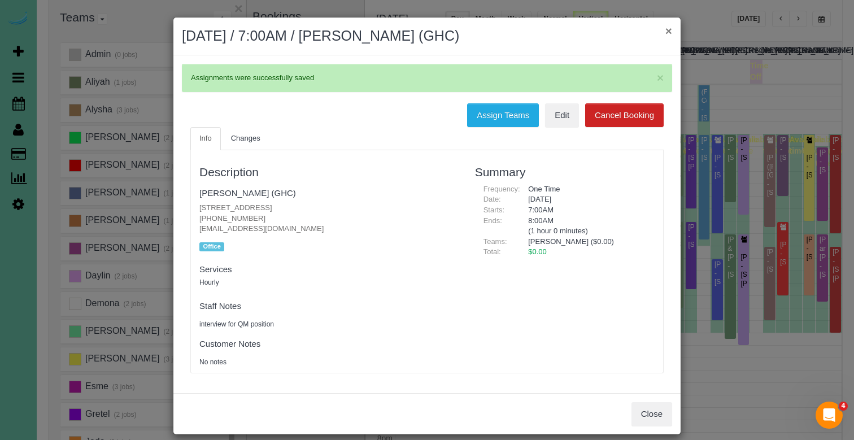
click at [668, 34] on button "×" at bounding box center [668, 31] width 7 height 12
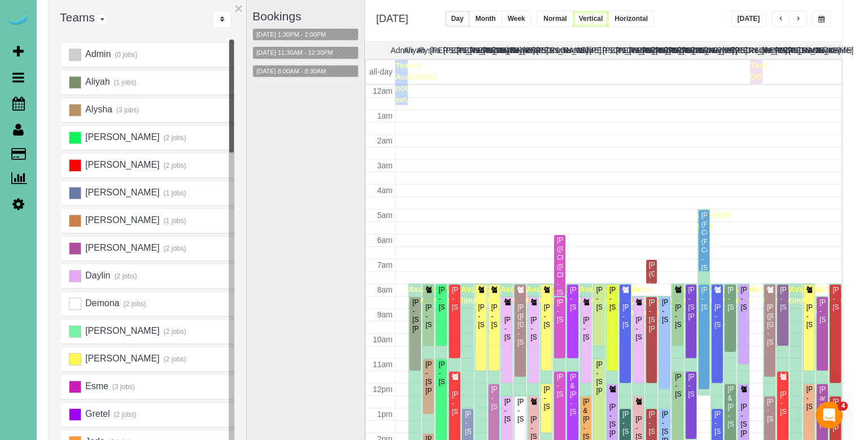
scroll to position [150, 0]
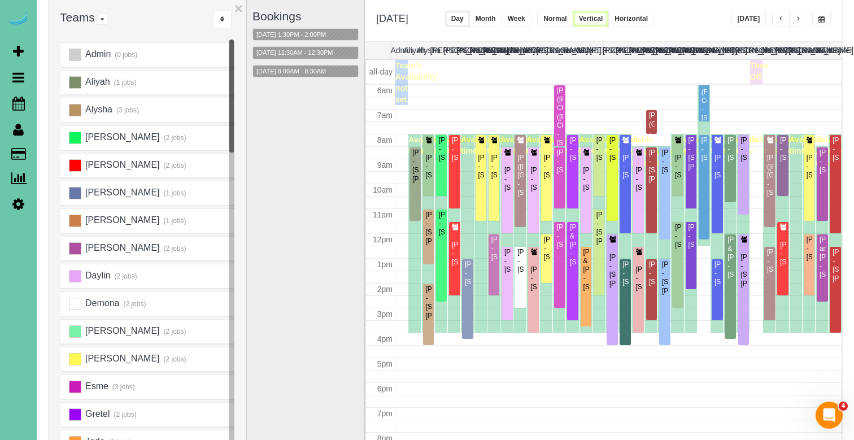
click at [782, 18] on span "button" at bounding box center [781, 19] width 6 height 7
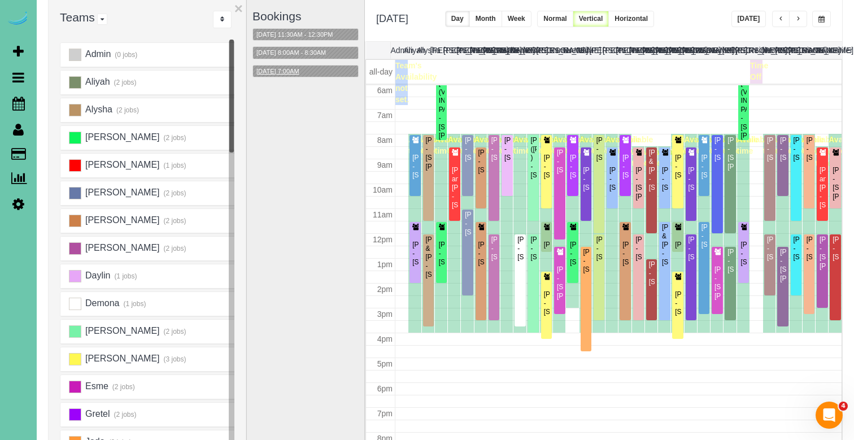
click at [288, 72] on button "09/23/2025 7:00AM" at bounding box center [278, 72] width 50 height 12
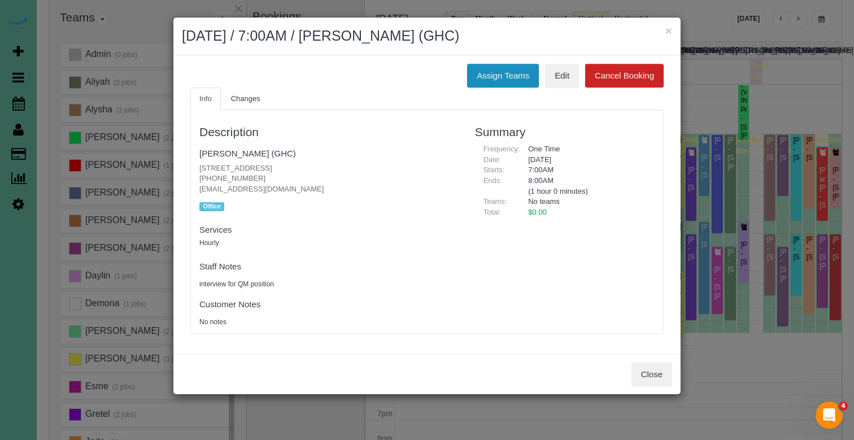
click at [503, 73] on button "Assign Teams" at bounding box center [503, 76] width 72 height 24
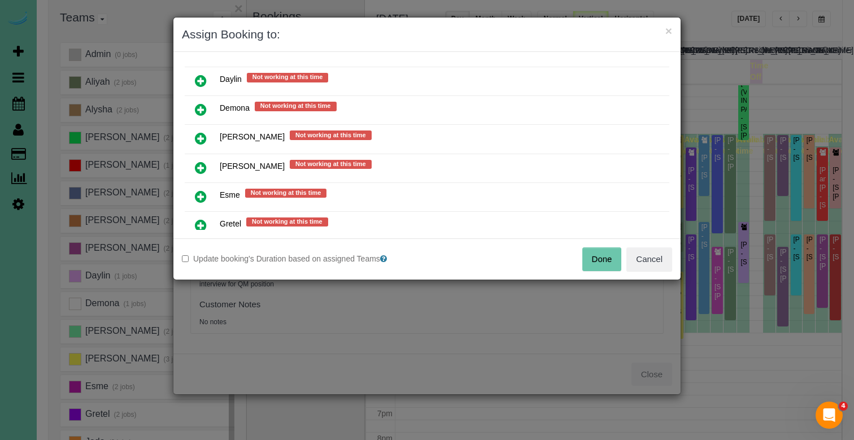
scroll to position [351, 0]
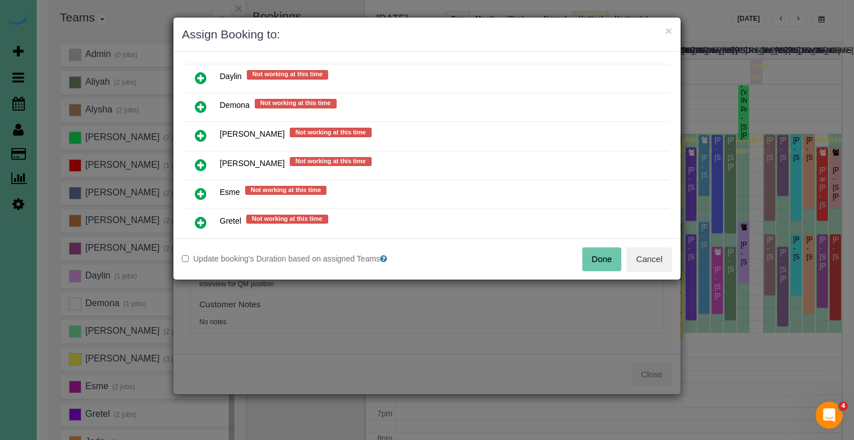
click at [199, 192] on icon at bounding box center [201, 194] width 12 height 14
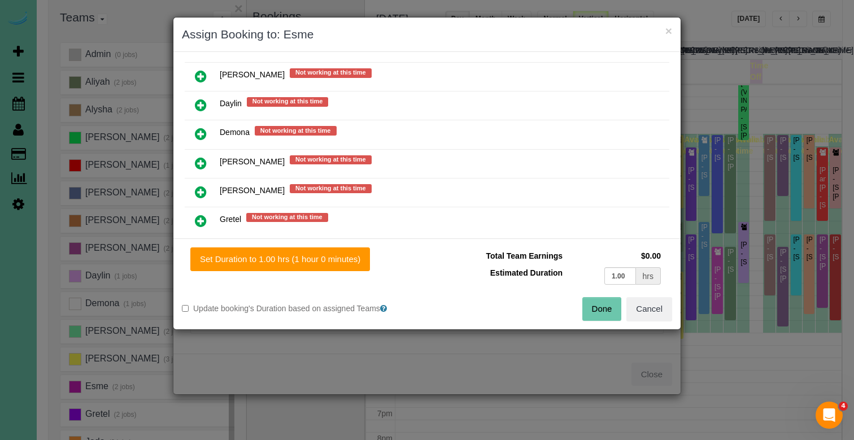
click at [251, 242] on div "Set Duration to 1.00 hrs (1 hour 0 minutes) Total Team Earnings $0.00 Estimated…" at bounding box center [426, 283] width 507 height 91
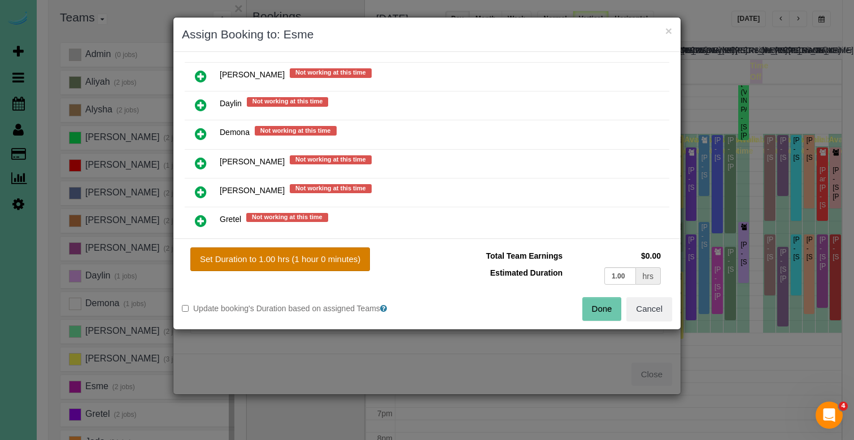
click at [251, 248] on button "Set Duration to 1.00 hrs (1 hour 0 minutes)" at bounding box center [280, 259] width 180 height 24
type input "1.00"
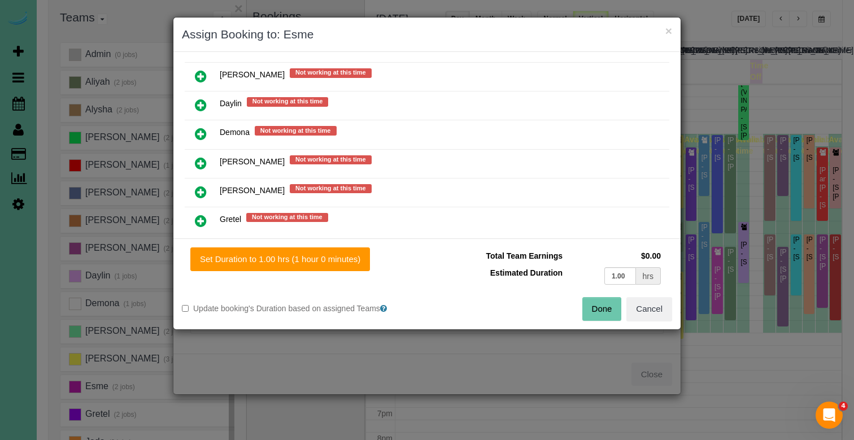
click at [599, 315] on button "Done" at bounding box center [602, 309] width 40 height 24
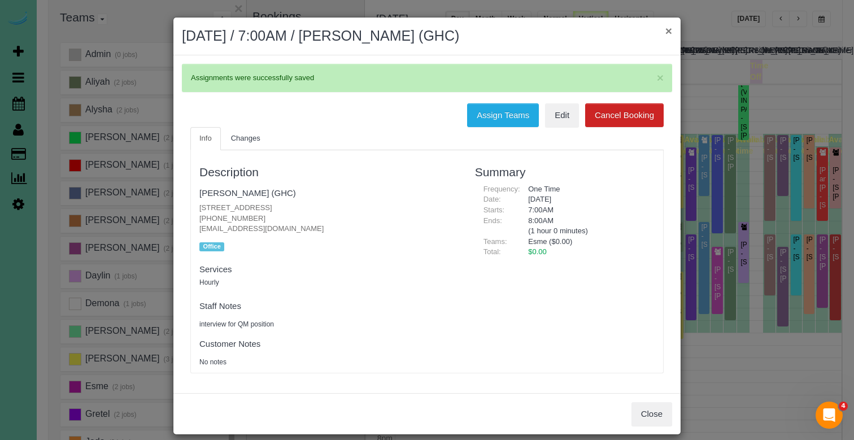
click at [666, 32] on button "×" at bounding box center [668, 31] width 7 height 12
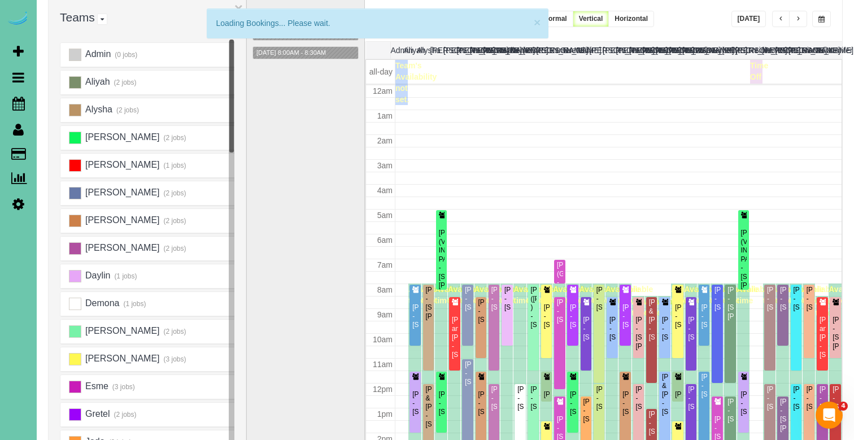
scroll to position [150, 0]
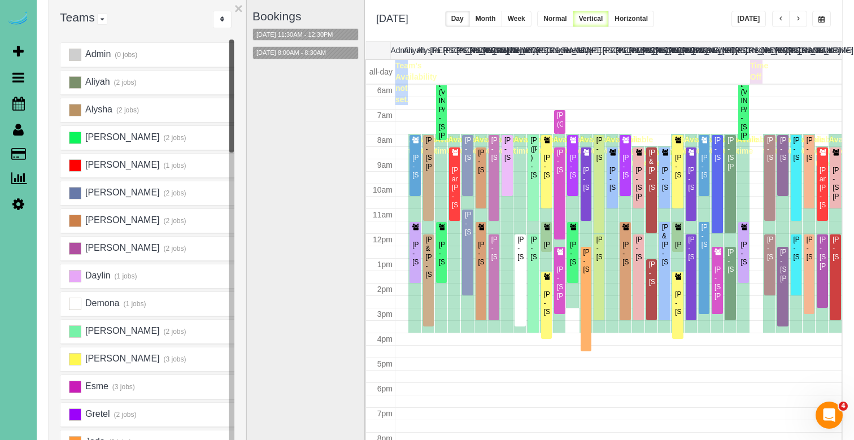
click at [781, 18] on span "button" at bounding box center [781, 19] width 6 height 7
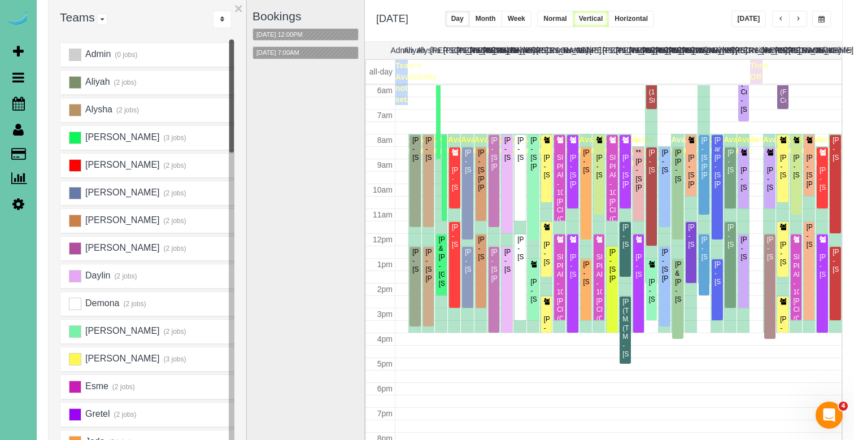
click at [818, 19] on span "button" at bounding box center [821, 19] width 6 height 7
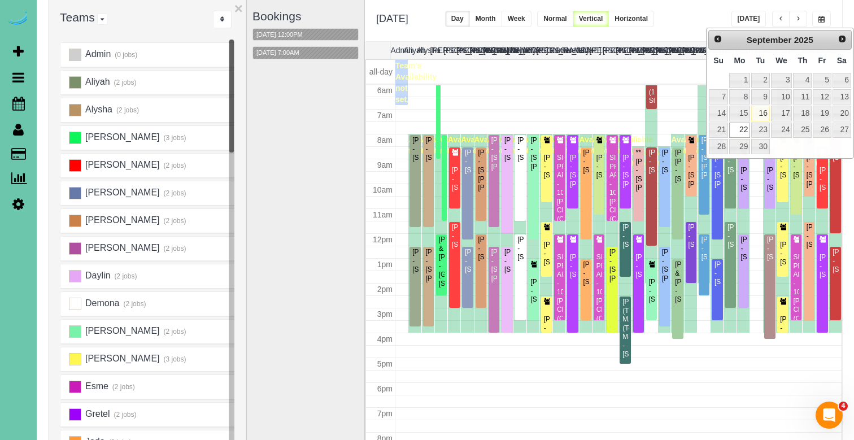
click at [695, 14] on div at bounding box center [677, 19] width 34 height 16
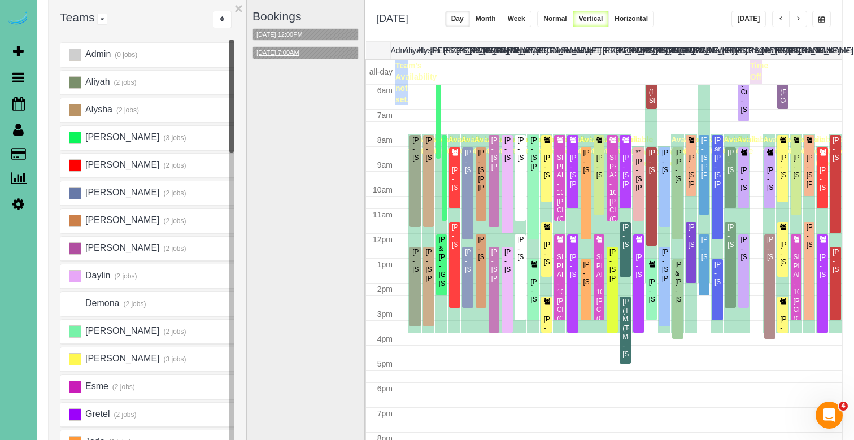
click at [282, 51] on button "09/22/2025 7:00AM" at bounding box center [278, 53] width 50 height 12
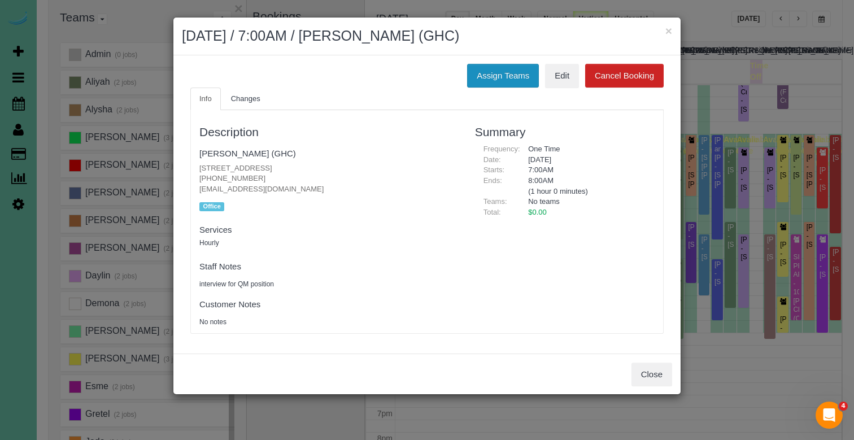
click at [509, 73] on button "Assign Teams" at bounding box center [503, 76] width 72 height 24
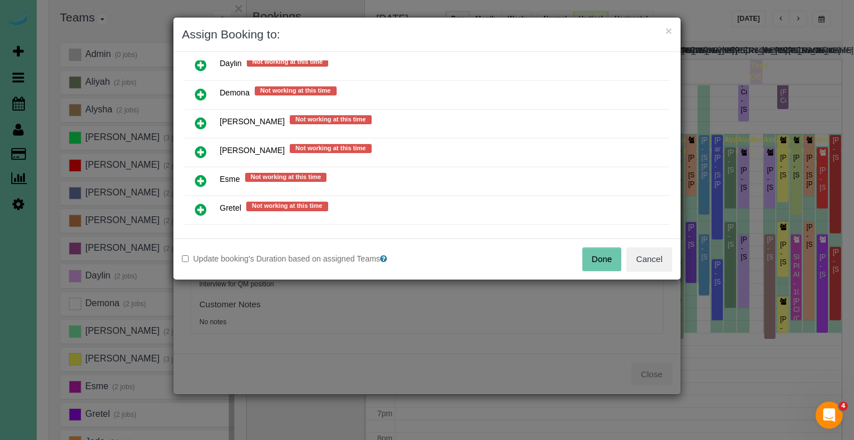
scroll to position [415, 0]
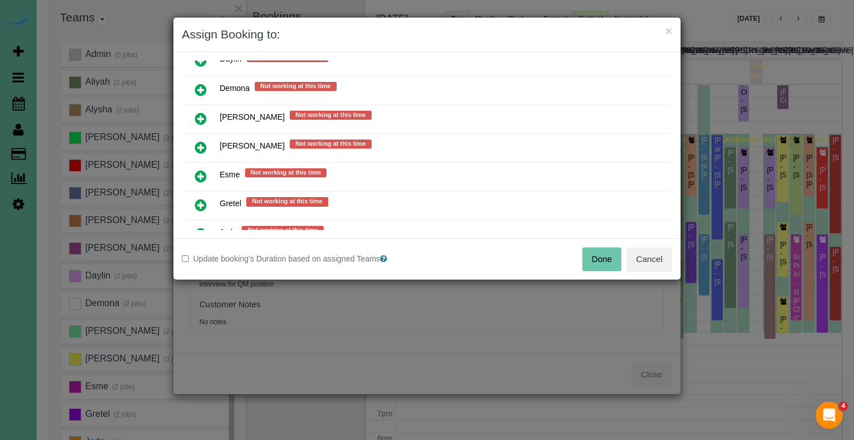
click at [196, 172] on icon at bounding box center [201, 176] width 12 height 14
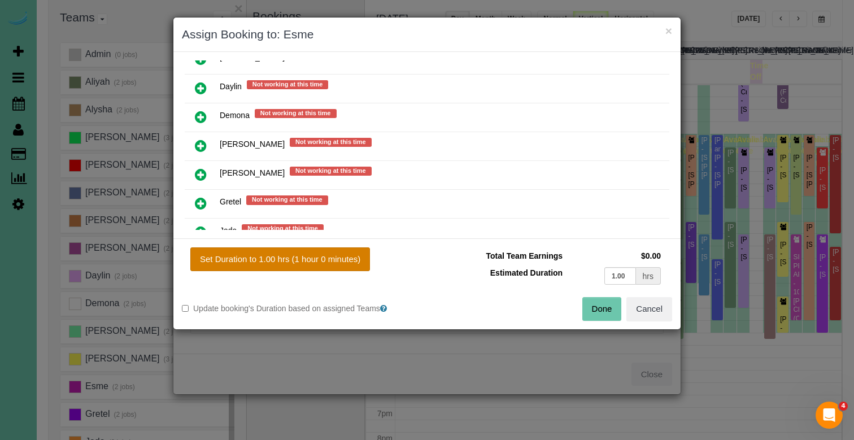
click at [256, 255] on button "Set Duration to 1.00 hrs (1 hour 0 minutes)" at bounding box center [280, 259] width 180 height 24
type input "1.00"
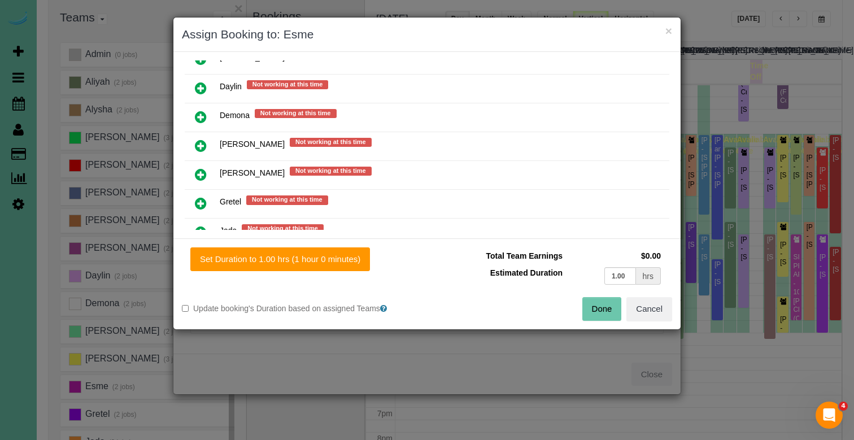
click at [611, 308] on button "Done" at bounding box center [602, 309] width 40 height 24
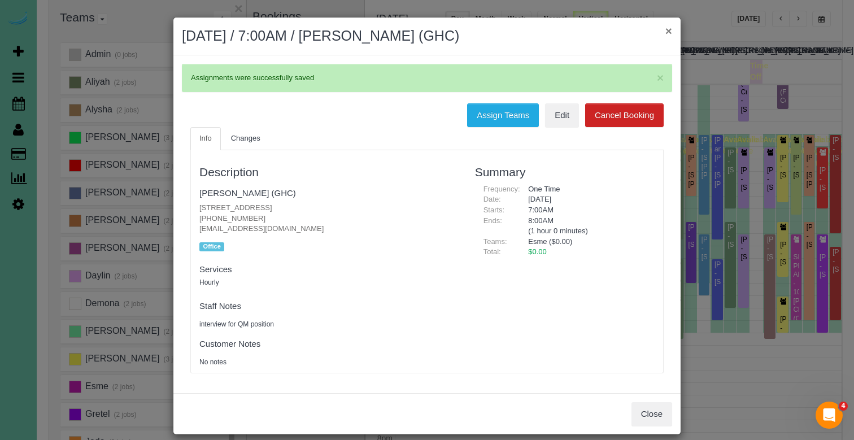
click at [670, 31] on button "×" at bounding box center [668, 31] width 7 height 12
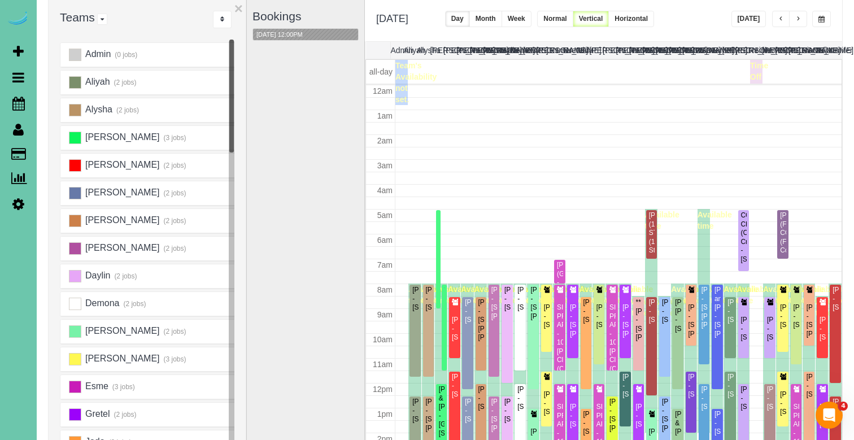
scroll to position [150, 0]
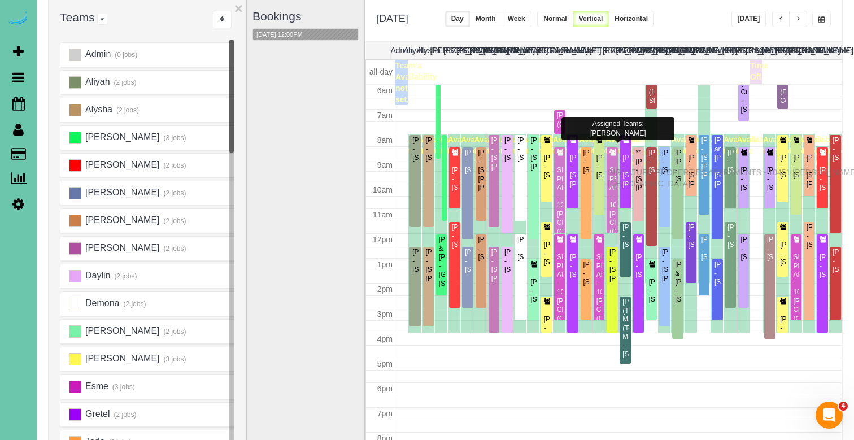
drag, startPoint x: 611, startPoint y: 161, endPoint x: 611, endPoint y: 171, distance: 9.6
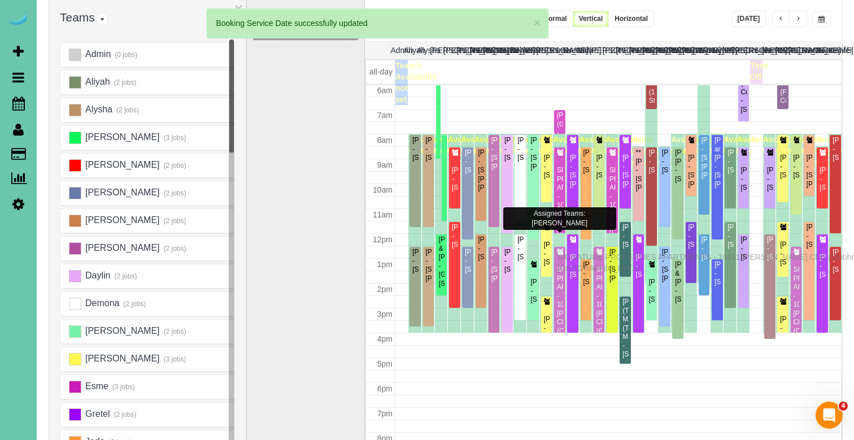
drag, startPoint x: 561, startPoint y: 248, endPoint x: 560, endPoint y: 255, distance: 7.4
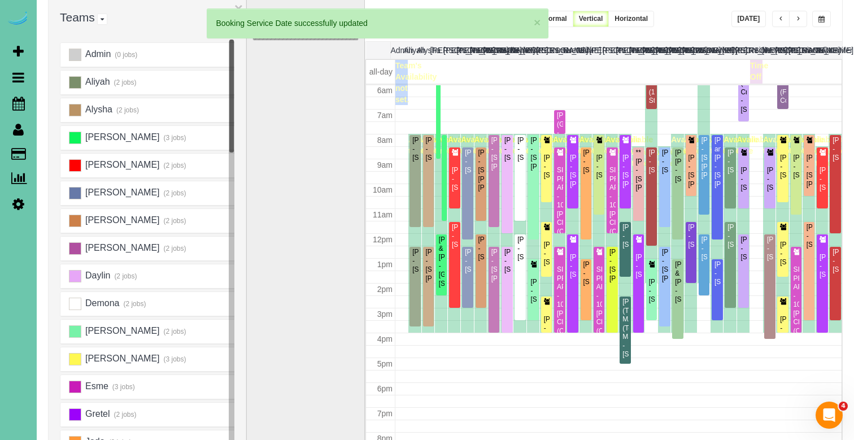
click at [801, 23] on button "button" at bounding box center [798, 19] width 18 height 16
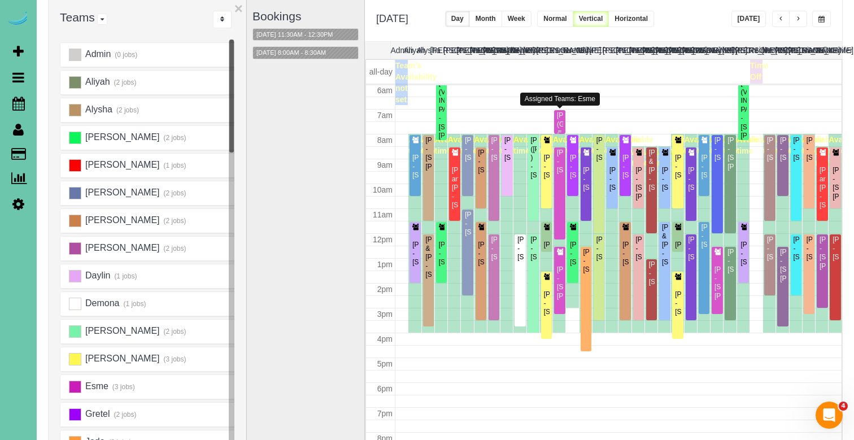
click at [561, 118] on div "KEVIN SMITH (GHC) - 5064 S 107th Street, Omaha, NE 68127" at bounding box center [559, 128] width 7 height 35
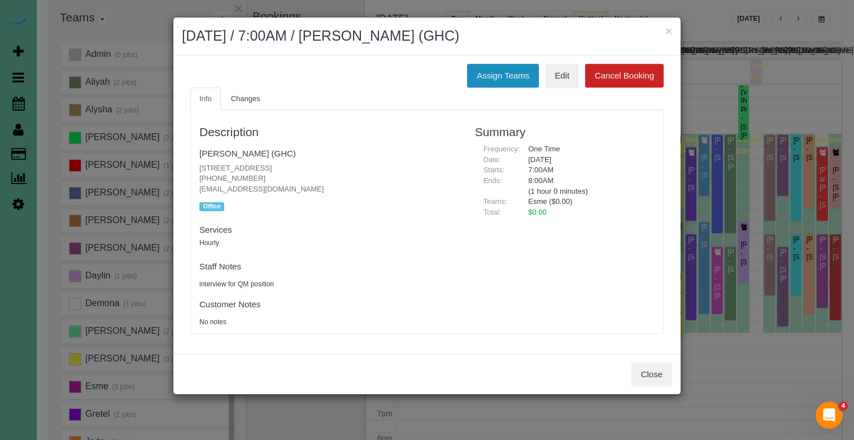
click at [516, 67] on button "Assign Teams" at bounding box center [503, 76] width 72 height 24
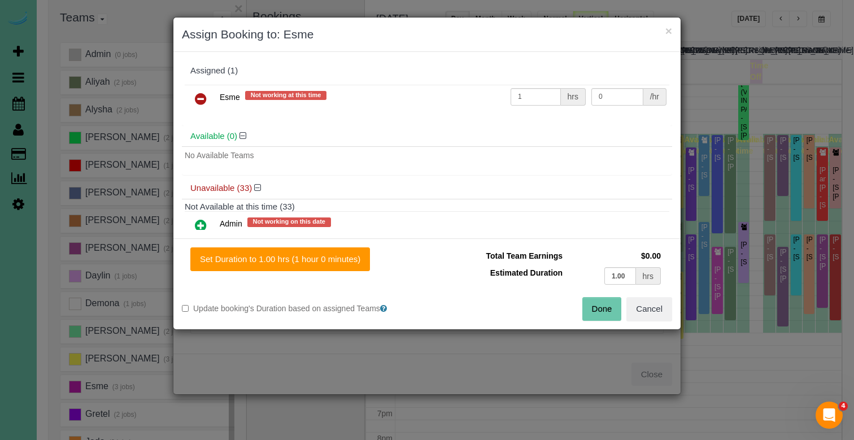
click at [199, 97] on icon at bounding box center [201, 99] width 12 height 14
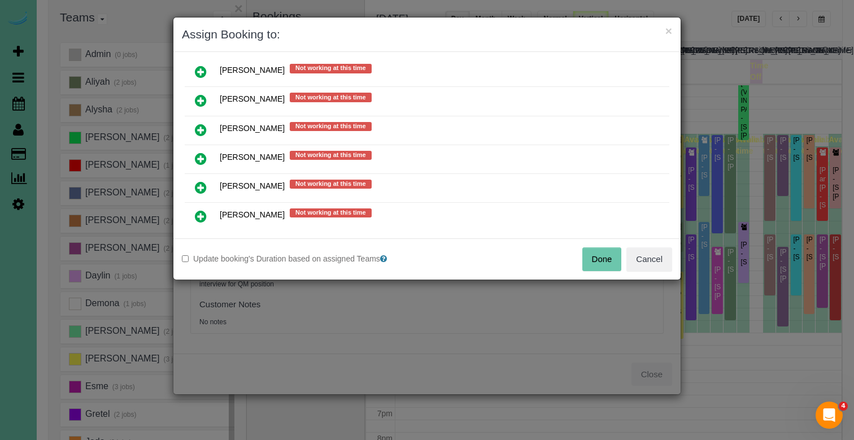
scroll to position [590, 0]
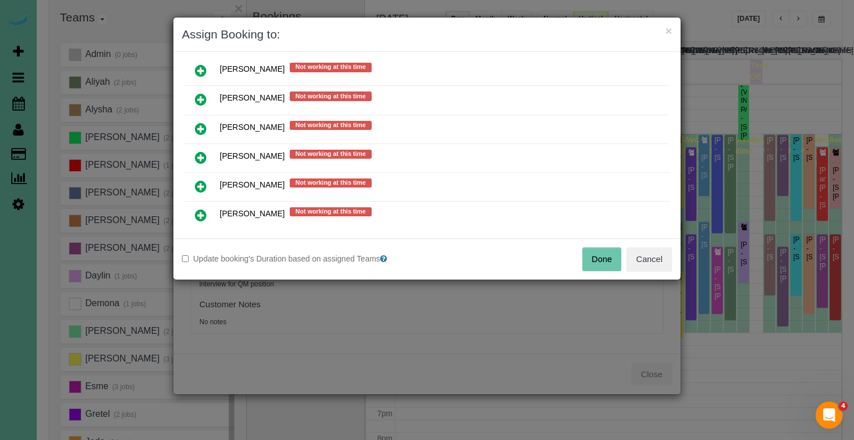
click at [203, 154] on icon at bounding box center [201, 158] width 12 height 14
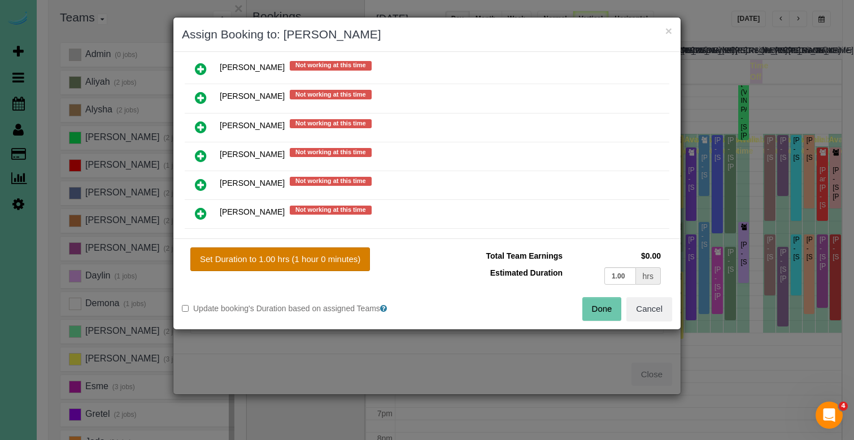
click at [268, 253] on button "Set Duration to 1.00 hrs (1 hour 0 minutes)" at bounding box center [280, 259] width 180 height 24
type input "1.00"
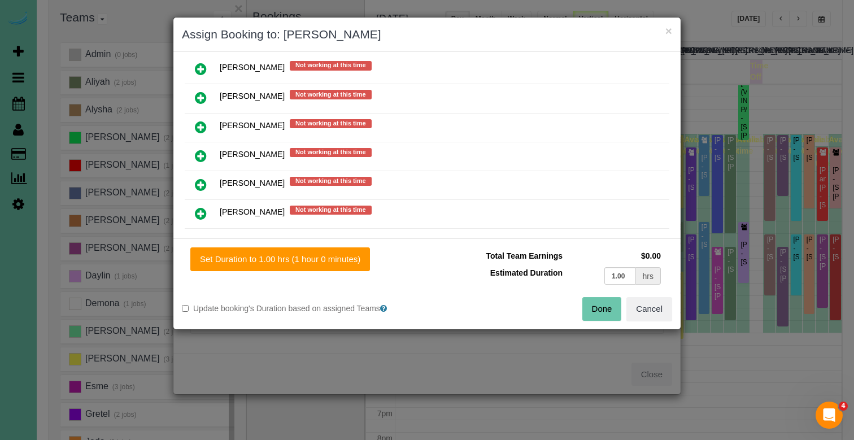
click at [597, 306] on button "Done" at bounding box center [602, 309] width 40 height 24
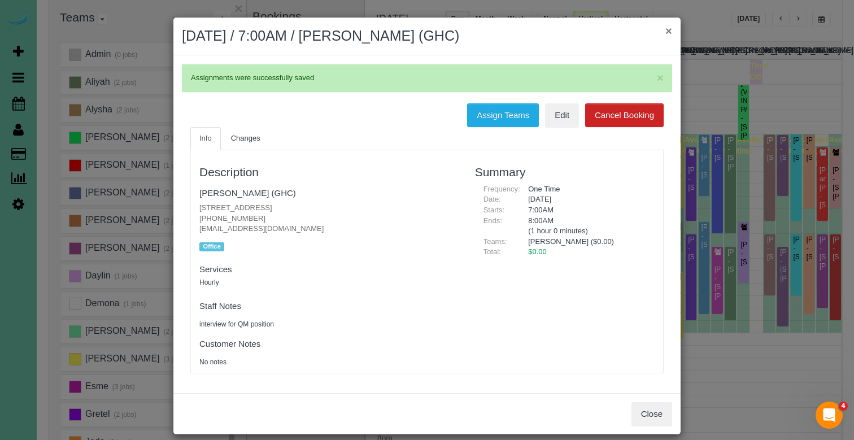
click at [668, 30] on button "×" at bounding box center [668, 31] width 7 height 12
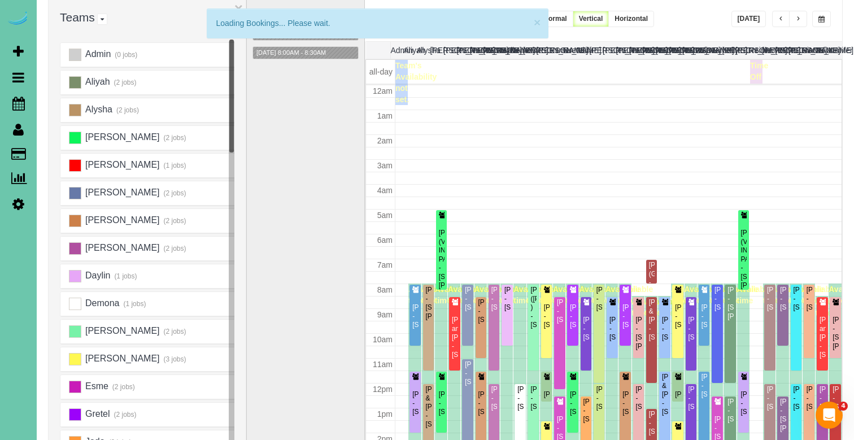
scroll to position [150, 0]
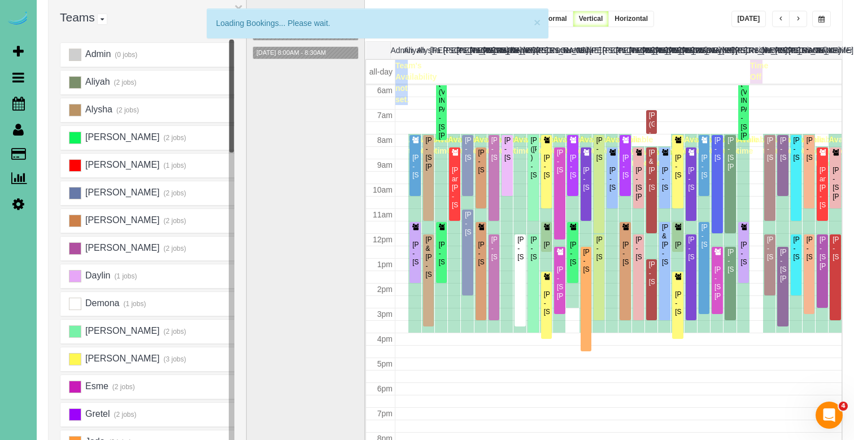
click at [800, 19] on span "button" at bounding box center [798, 19] width 6 height 7
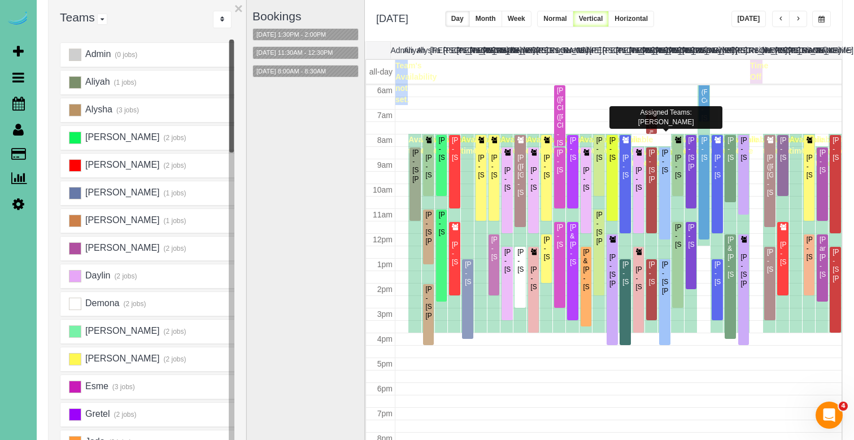
click at [654, 127] on div "KEVIN SMITH (GHC) - 5064 S 107th Street, Omaha, NE 68127" at bounding box center [651, 128] width 7 height 35
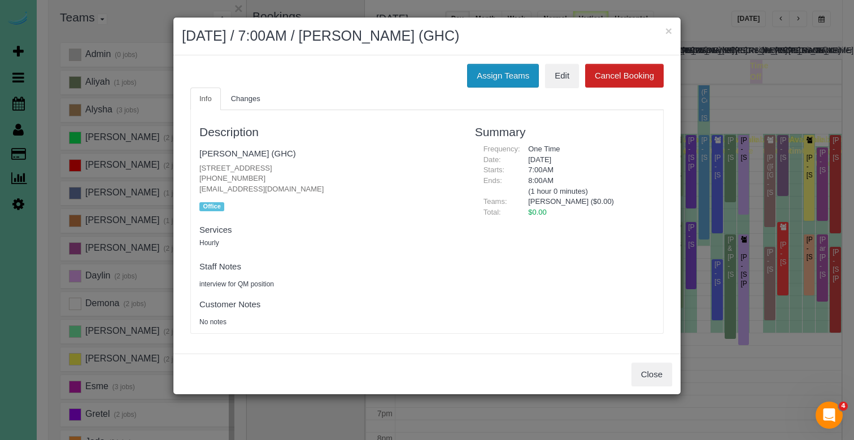
click at [514, 69] on button "Assign Teams" at bounding box center [503, 76] width 72 height 24
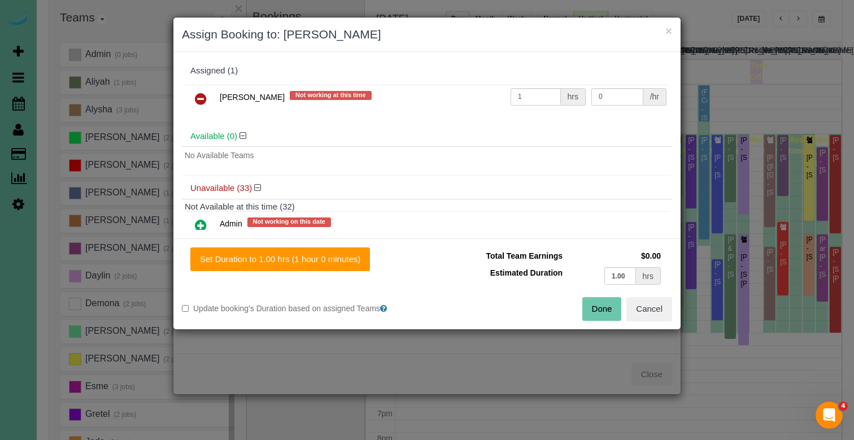
click at [198, 98] on icon at bounding box center [201, 99] width 12 height 14
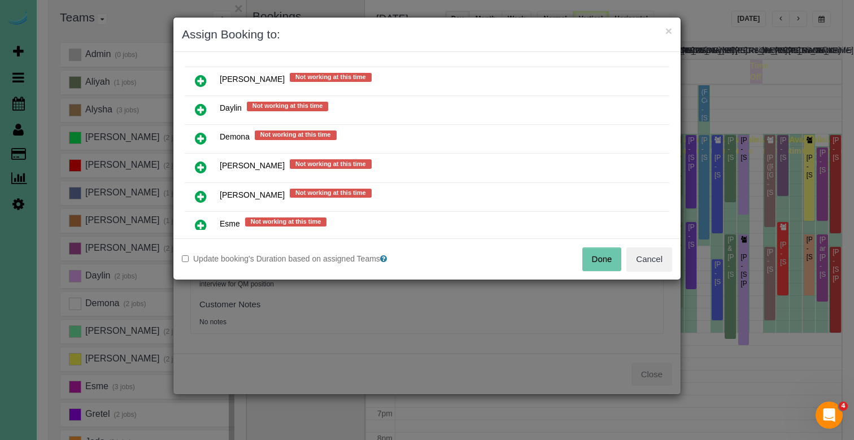
scroll to position [322, 0]
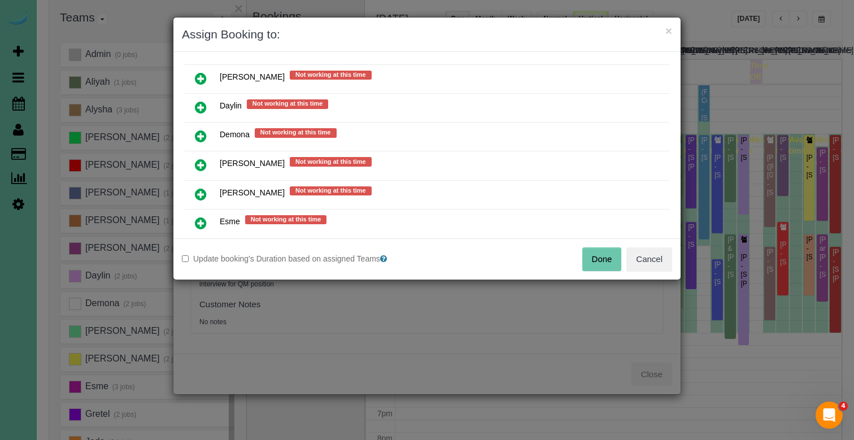
click at [203, 188] on icon at bounding box center [201, 195] width 12 height 14
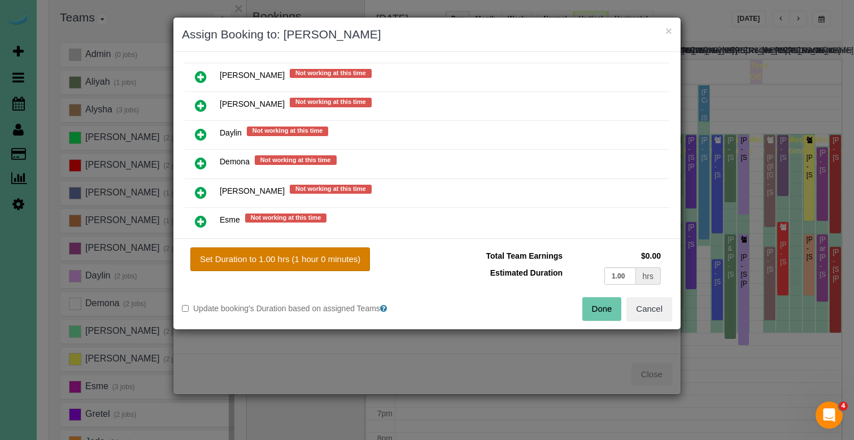
click at [268, 254] on button "Set Duration to 1.00 hrs (1 hour 0 minutes)" at bounding box center [280, 259] width 180 height 24
type input "1.00"
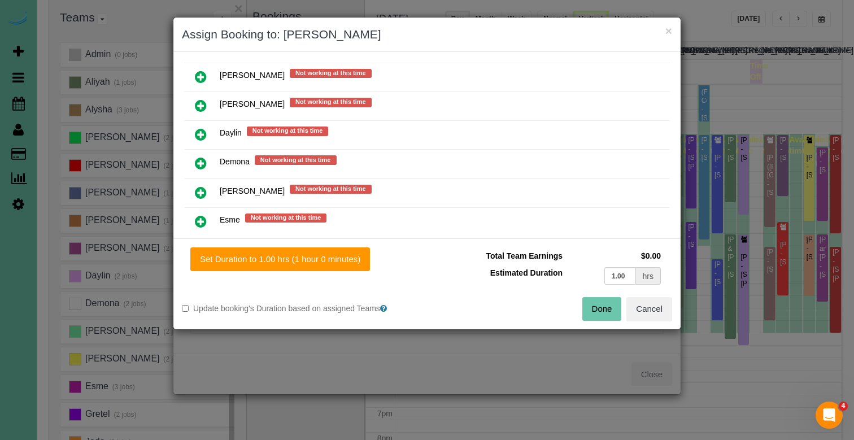
click at [580, 314] on div "Done Cancel" at bounding box center [554, 309] width 254 height 24
click at [599, 305] on button "Done" at bounding box center [602, 309] width 40 height 24
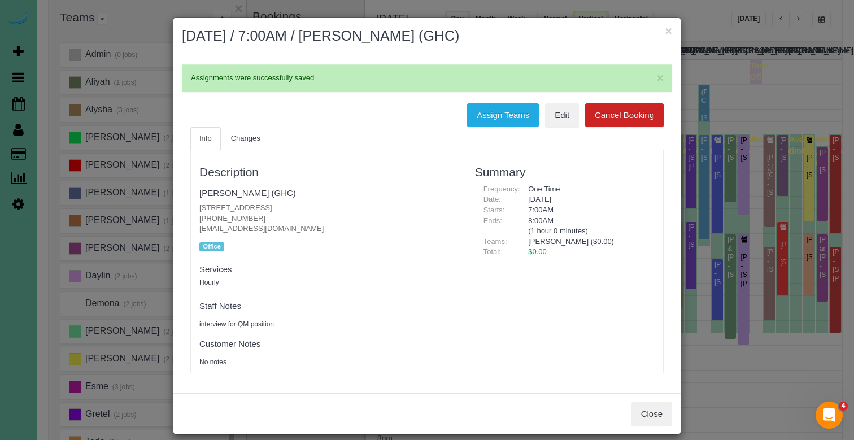
click at [666, 23] on div "× September 24, 2025 / 7:00AM / KEVIN SMITH (GHC)" at bounding box center [426, 37] width 507 height 38
click at [666, 32] on button "×" at bounding box center [668, 31] width 7 height 12
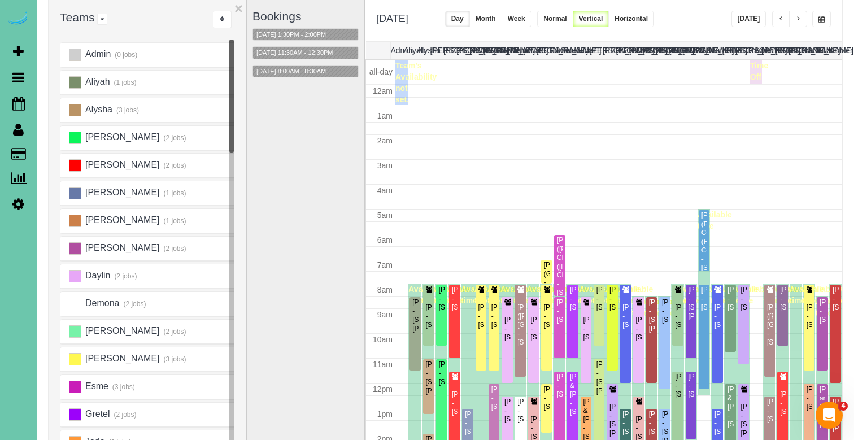
scroll to position [150, 0]
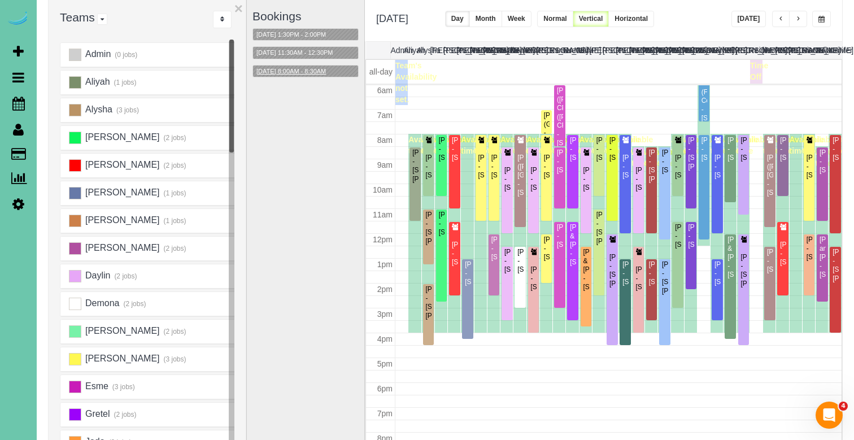
click at [312, 75] on button "09/24/2025 8:00AM - 8:30AM" at bounding box center [291, 72] width 76 height 12
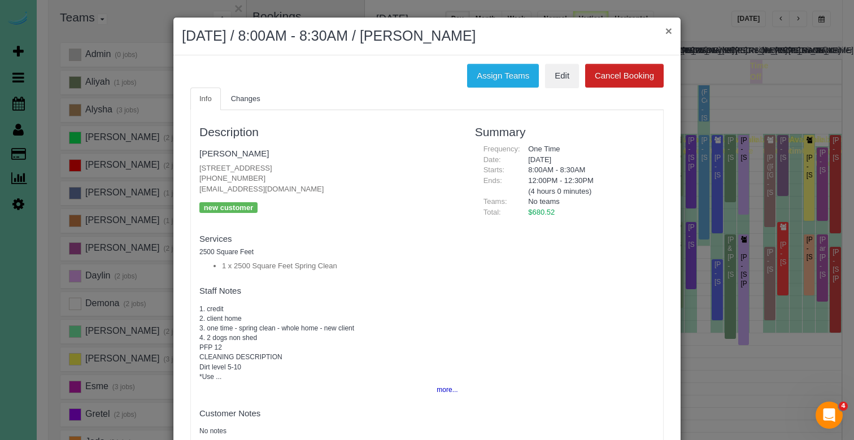
click at [670, 27] on button "×" at bounding box center [668, 31] width 7 height 12
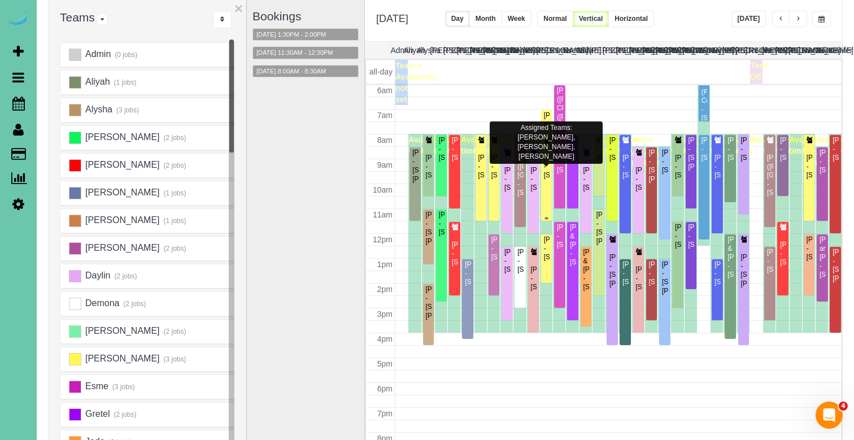
click at [548, 180] on div "Gail Robertson - 1215 N 136th St, Omaha, NE 68154" at bounding box center [546, 167] width 7 height 26
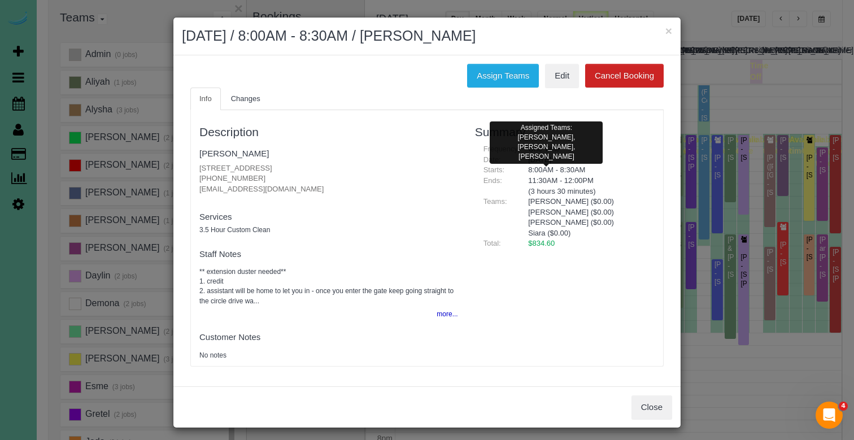
click at [498, 56] on div "Assign Teams Edit Cancel Booking Info Changes Description Gail Robertson 1215 N…" at bounding box center [426, 220] width 507 height 331
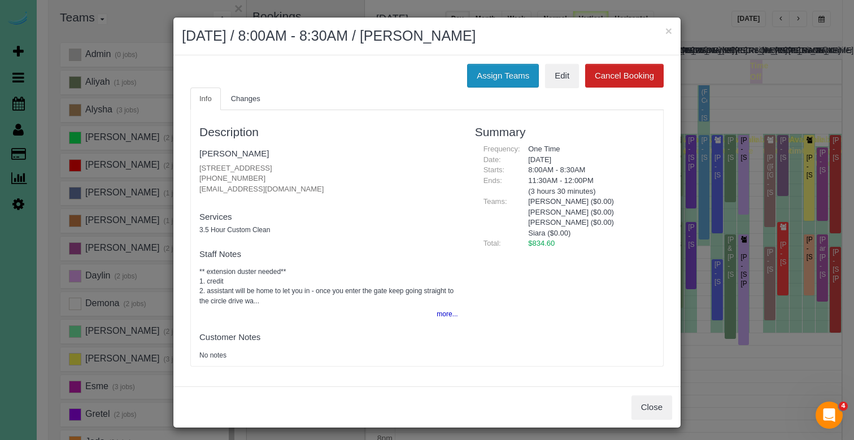
click at [500, 66] on button "Assign Teams" at bounding box center [503, 76] width 72 height 24
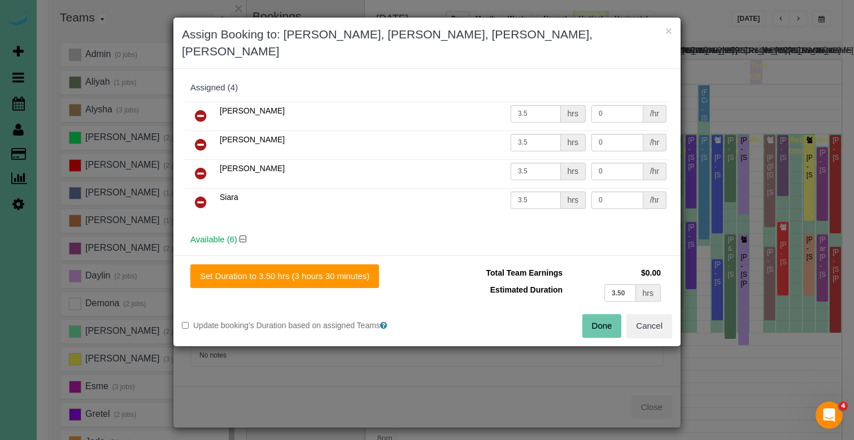
click at [202, 167] on icon at bounding box center [201, 174] width 12 height 14
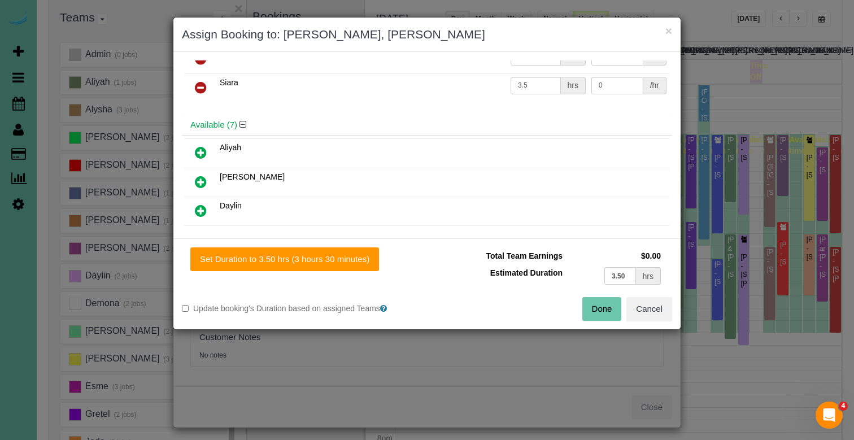
scroll to position [76, 0]
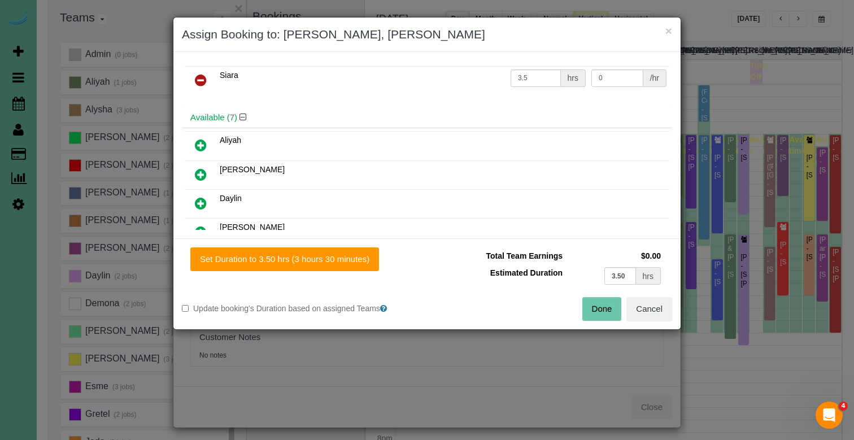
click at [197, 168] on icon at bounding box center [201, 175] width 12 height 14
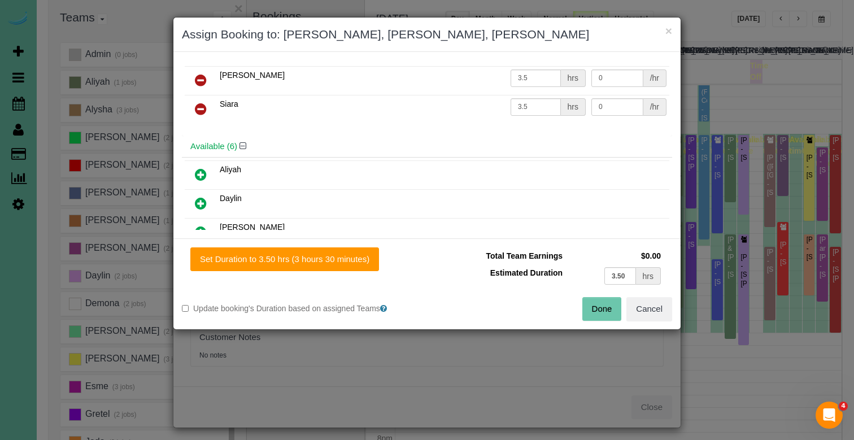
click at [273, 273] on div "Set Duration to 3.50 hrs (3 hours 30 minutes) Total Team Earnings $0.00 Estimat…" at bounding box center [426, 283] width 507 height 91
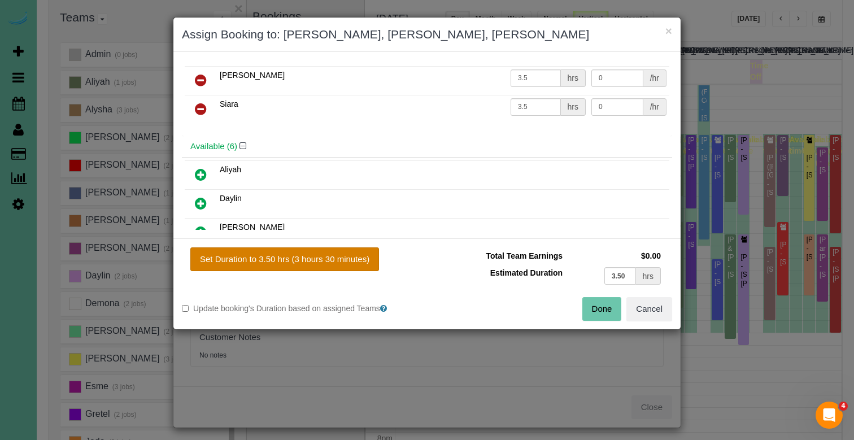
click at [278, 265] on button "Set Duration to 3.50 hrs (3 hours 30 minutes)" at bounding box center [284, 259] width 189 height 24
type input "3.50"
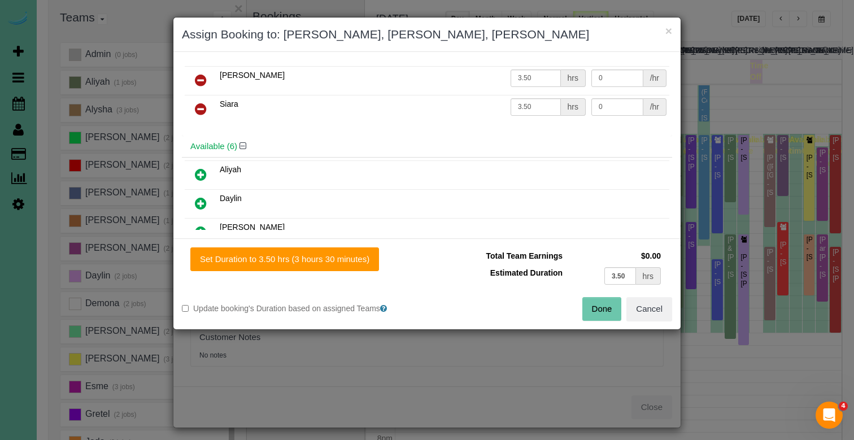
click at [592, 308] on button "Done" at bounding box center [602, 309] width 40 height 24
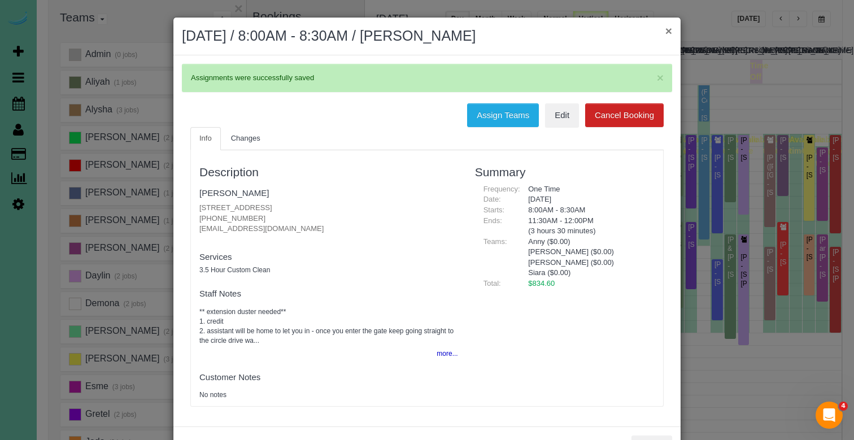
click at [667, 36] on button "×" at bounding box center [668, 31] width 7 height 12
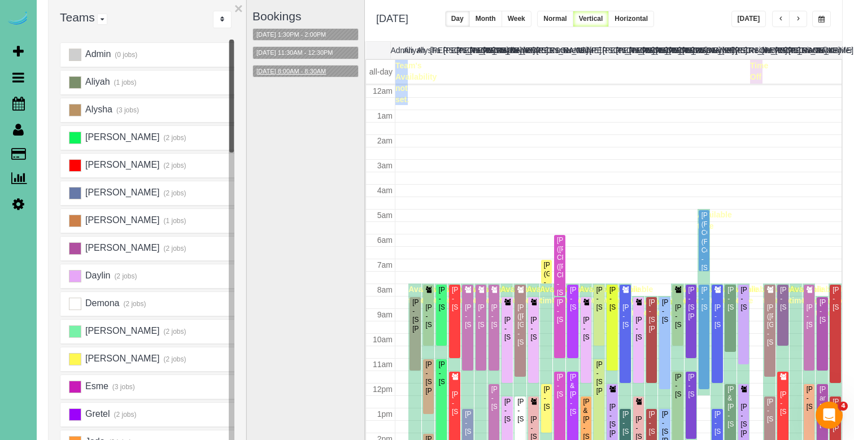
scroll to position [150, 0]
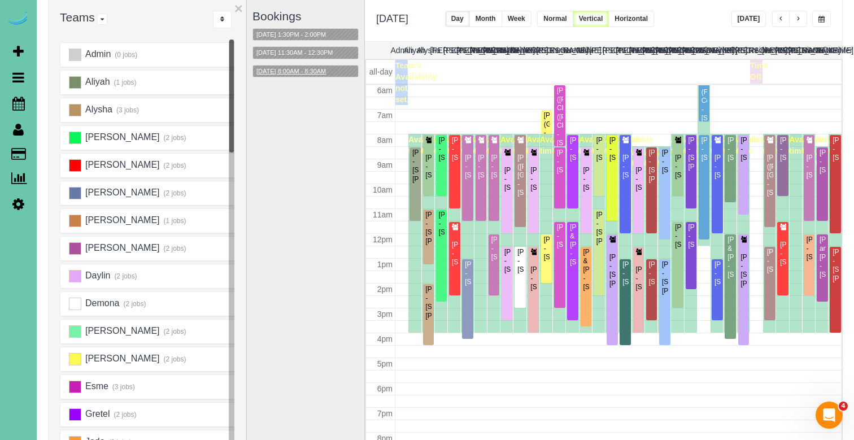
click at [308, 70] on button "09/24/2025 8:00AM - 8:30AM" at bounding box center [291, 72] width 76 height 12
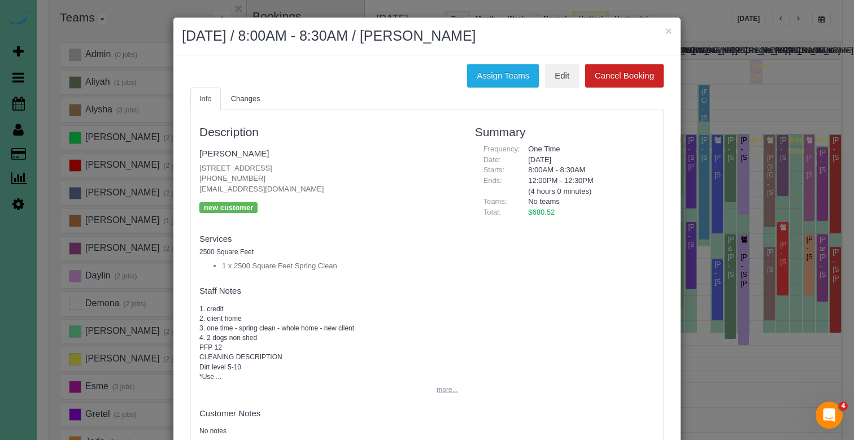
click at [452, 382] on button "more..." at bounding box center [444, 390] width 28 height 16
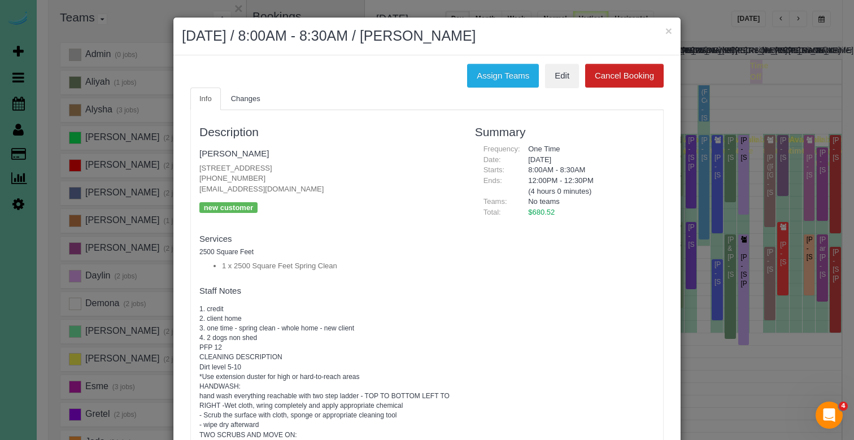
scroll to position [0, 0]
click at [490, 77] on button "Assign Teams" at bounding box center [503, 76] width 72 height 24
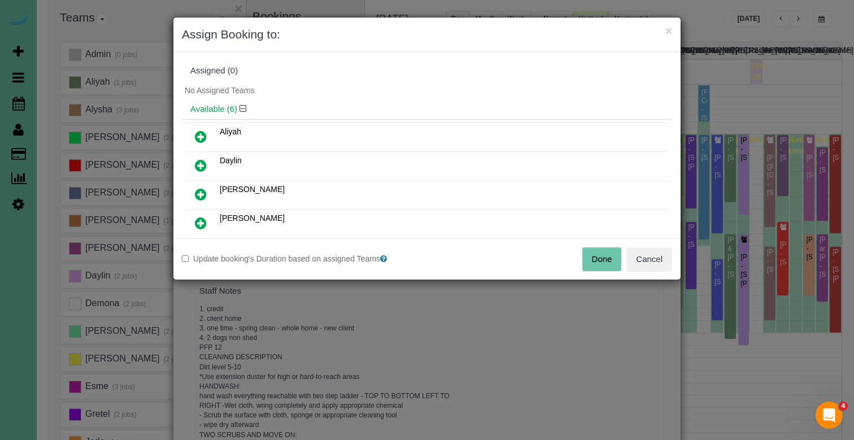
click at [475, 73] on div "Assigned (0)" at bounding box center [426, 71] width 473 height 10
click at [206, 222] on icon at bounding box center [201, 223] width 12 height 14
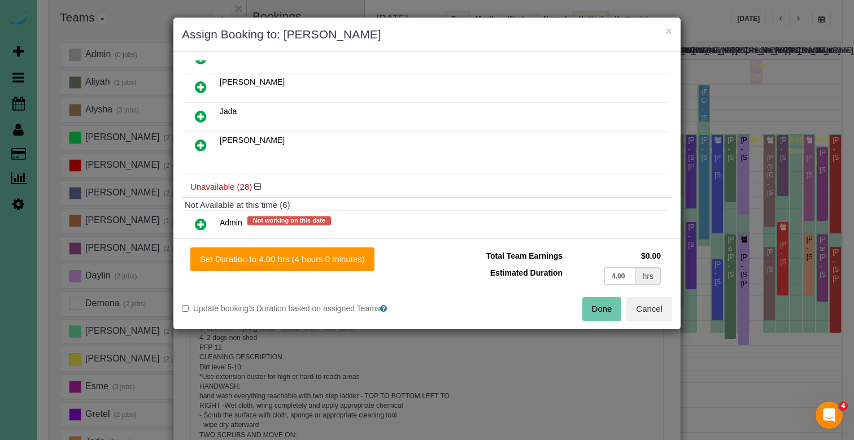
scroll to position [147, 0]
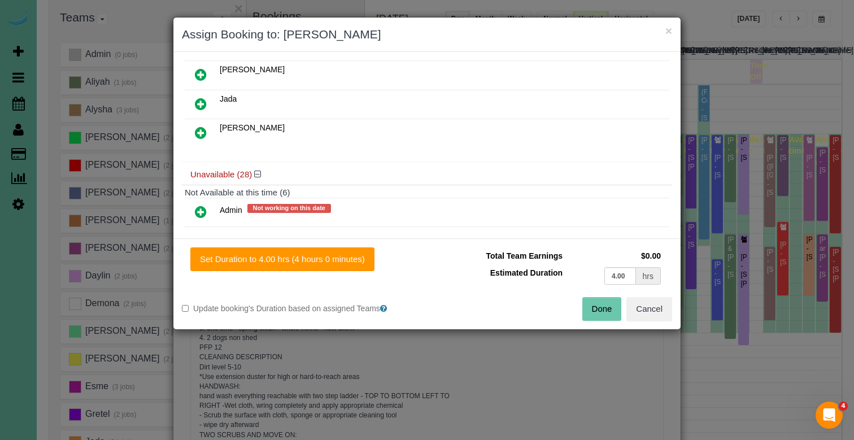
click at [203, 127] on icon at bounding box center [201, 133] width 12 height 14
click at [201, 206] on icon at bounding box center [201, 212] width 12 height 14
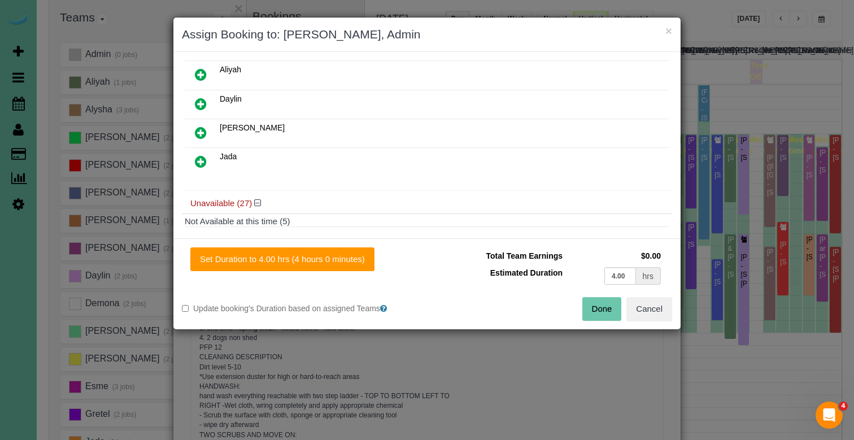
click at [247, 272] on div "Set Duration to 4.00 hrs (4 hours 0 minutes) Total Team Earnings $0.00 Estimate…" at bounding box center [426, 283] width 507 height 91
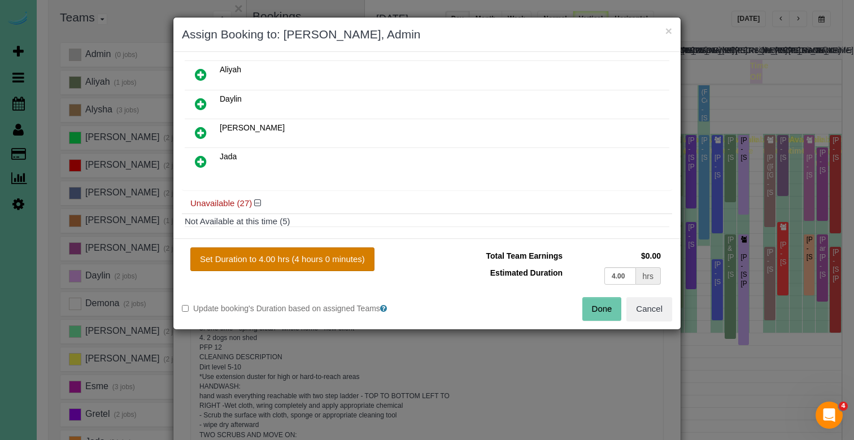
click at [247, 266] on button "Set Duration to 4.00 hrs (4 hours 0 minutes)" at bounding box center [282, 259] width 184 height 24
type input "4.00"
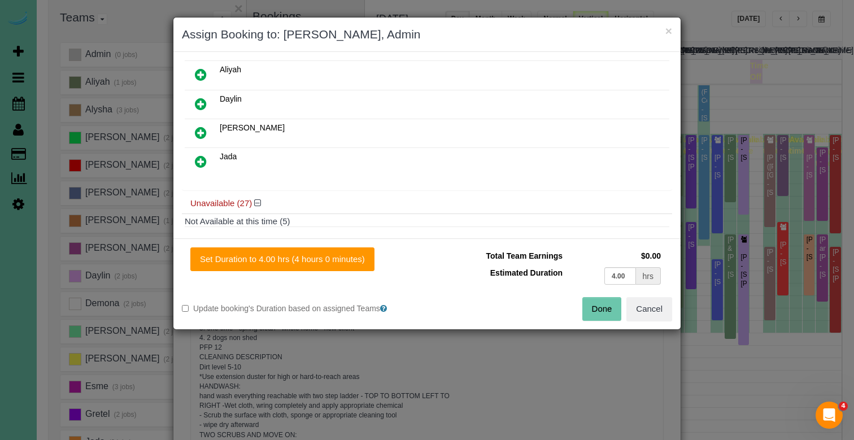
click at [600, 304] on button "Done" at bounding box center [602, 309] width 40 height 24
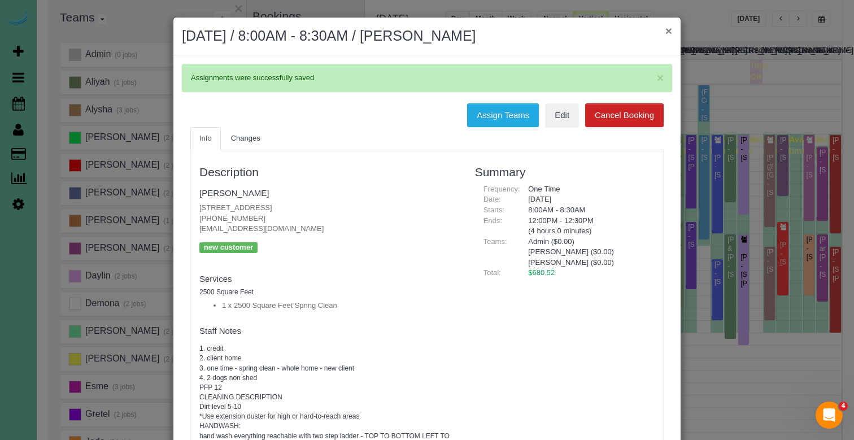
click at [665, 33] on button "×" at bounding box center [668, 31] width 7 height 12
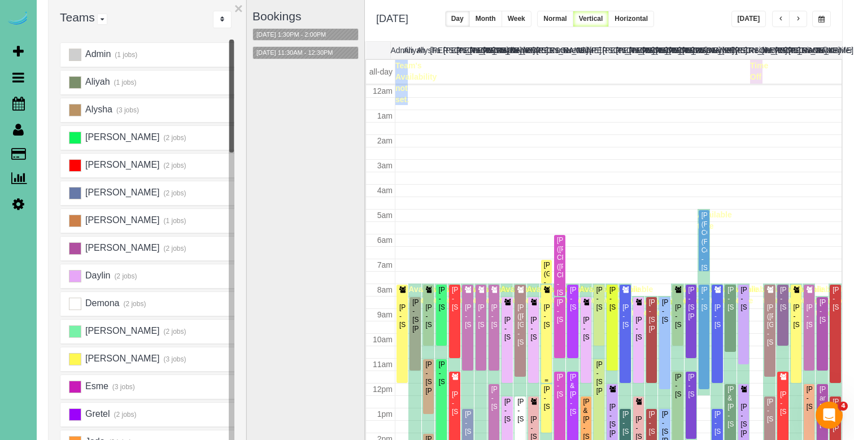
scroll to position [150, 0]
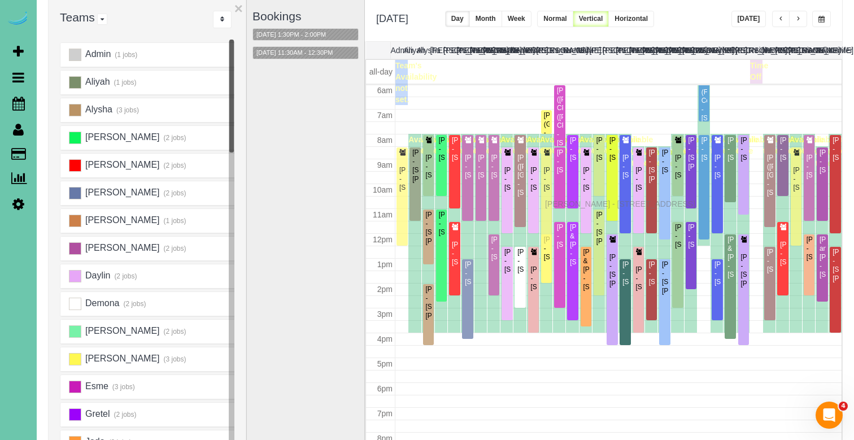
drag, startPoint x: 548, startPoint y: 194, endPoint x: 548, endPoint y: 202, distance: 8.5
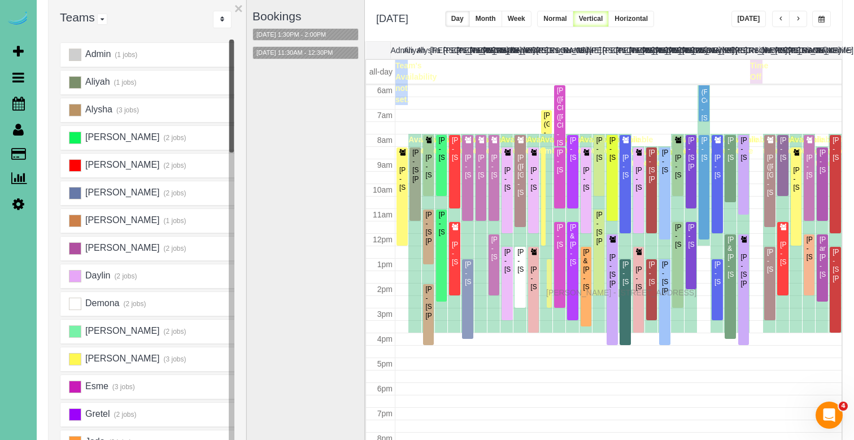
drag, startPoint x: 551, startPoint y: 268, endPoint x: 549, endPoint y: 291, distance: 23.3
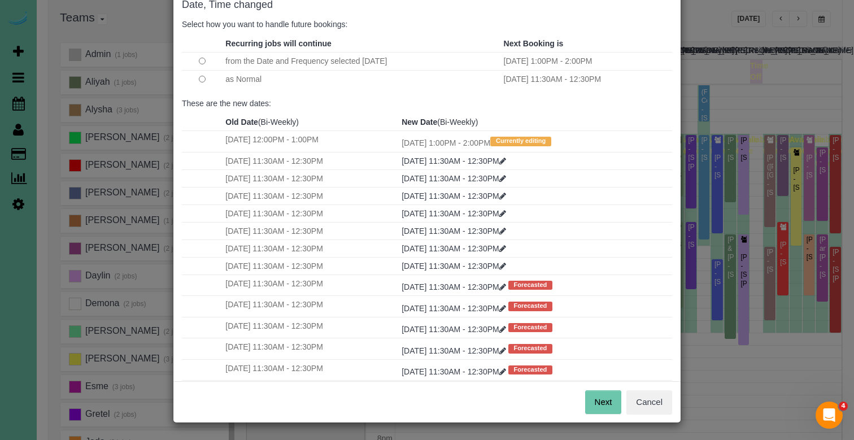
scroll to position [66, 0]
click at [603, 388] on div "Next Cancel" at bounding box center [426, 402] width 507 height 41
click at [600, 402] on button "Next" at bounding box center [603, 403] width 37 height 24
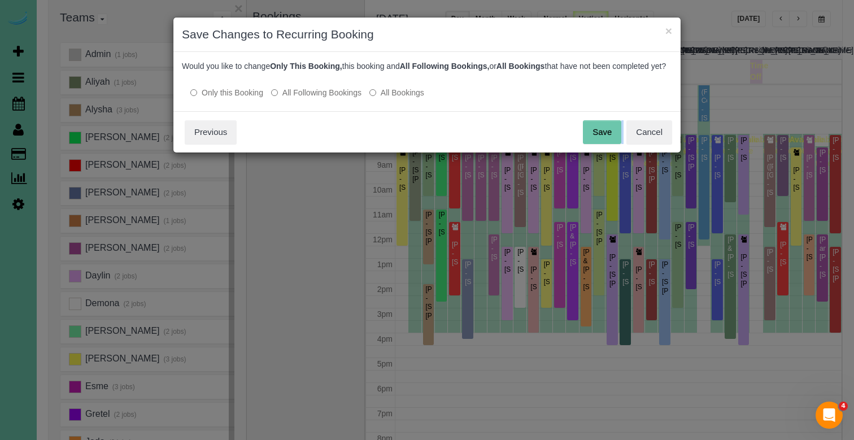
click at [604, 152] on div "Save Cancel Previous" at bounding box center [426, 131] width 507 height 41
click at [603, 144] on button "Save" at bounding box center [602, 132] width 38 height 24
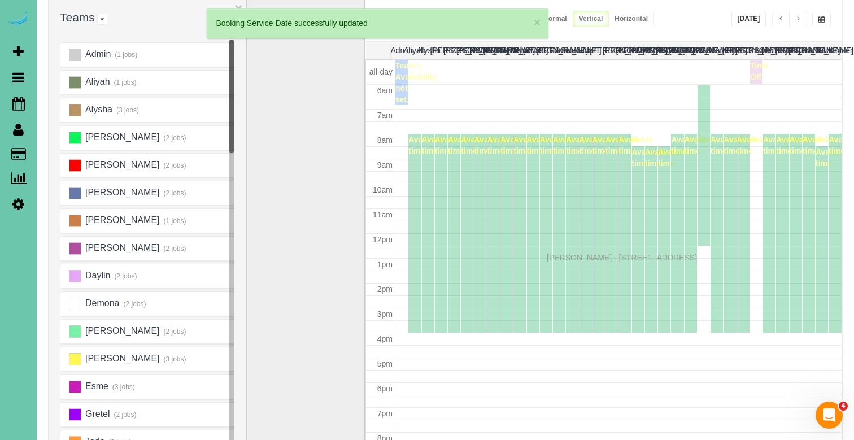
scroll to position [150, 0]
drag, startPoint x: 550, startPoint y: 296, endPoint x: 550, endPoint y: 256, distance: 40.1
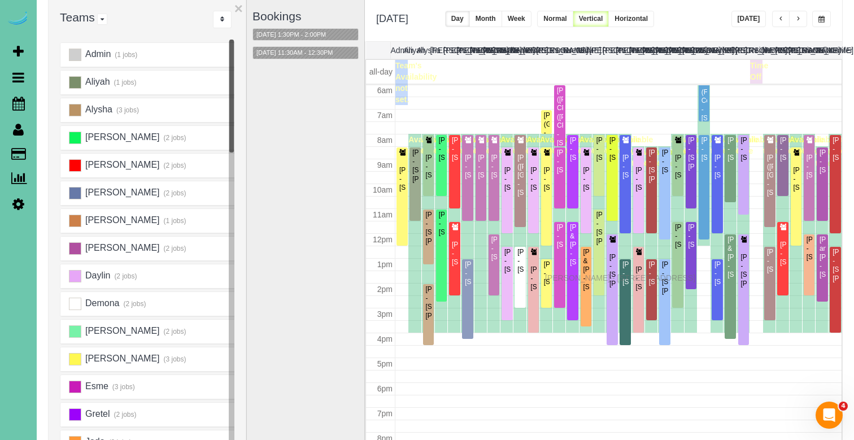
drag, startPoint x: 548, startPoint y: 304, endPoint x: 548, endPoint y: 276, distance: 28.2
drag, startPoint x: 547, startPoint y: 287, endPoint x: 547, endPoint y: 255, distance: 32.8
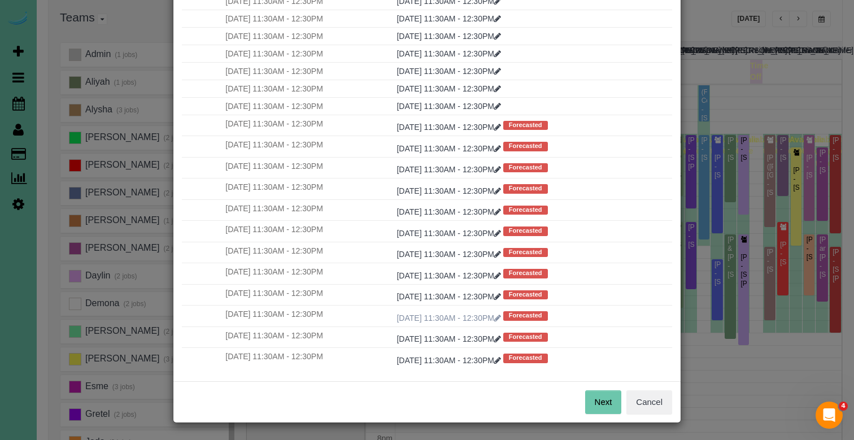
scroll to position [66, 0]
click at [594, 407] on button "Next" at bounding box center [603, 403] width 37 height 24
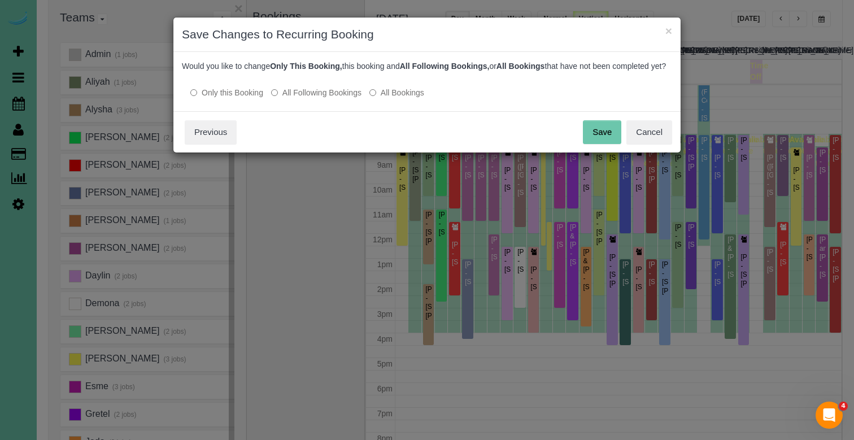
scroll to position [0, 0]
click at [606, 138] on button "Save" at bounding box center [602, 132] width 38 height 24
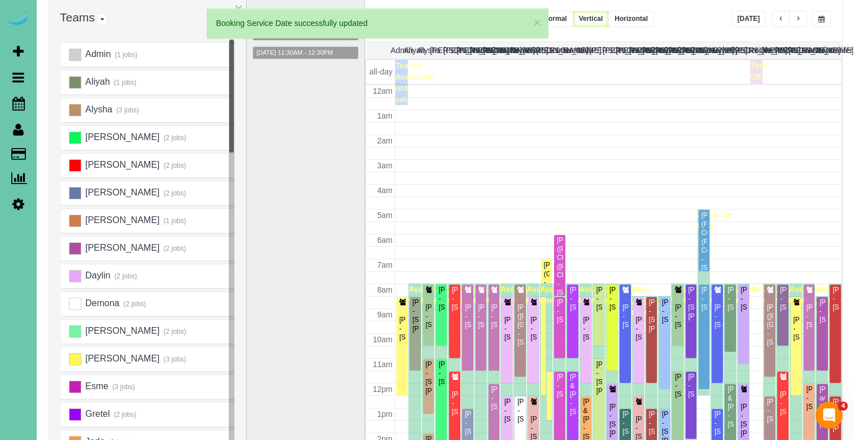
scroll to position [150, 0]
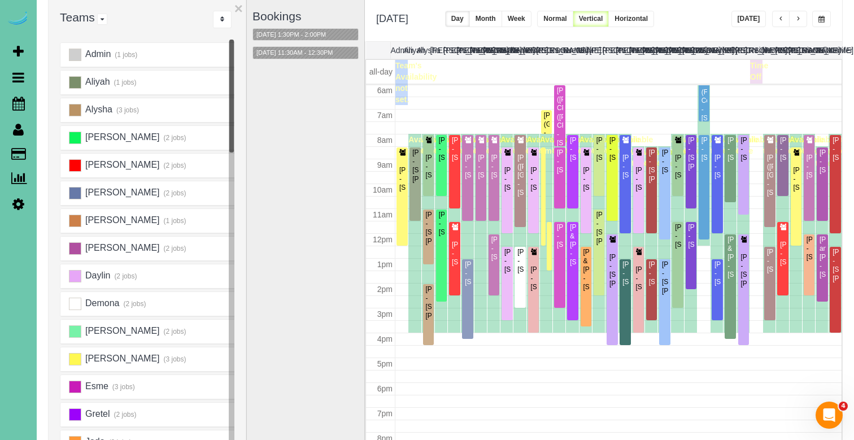
click at [823, 25] on button "button" at bounding box center [821, 19] width 19 height 16
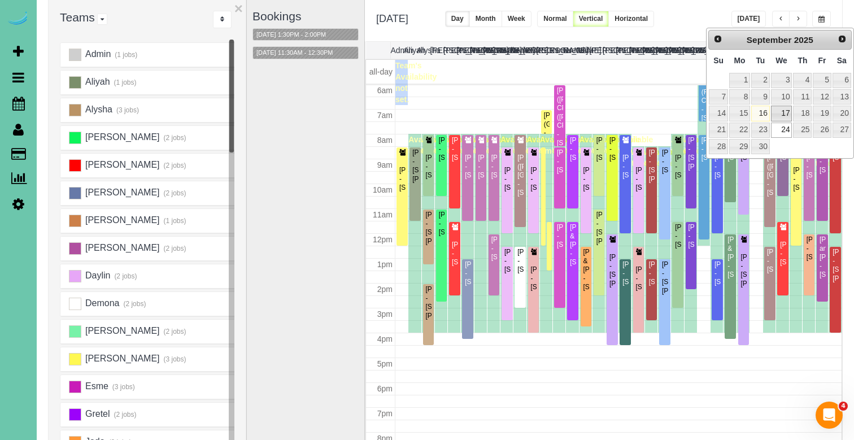
click at [781, 116] on link "17" at bounding box center [781, 113] width 21 height 15
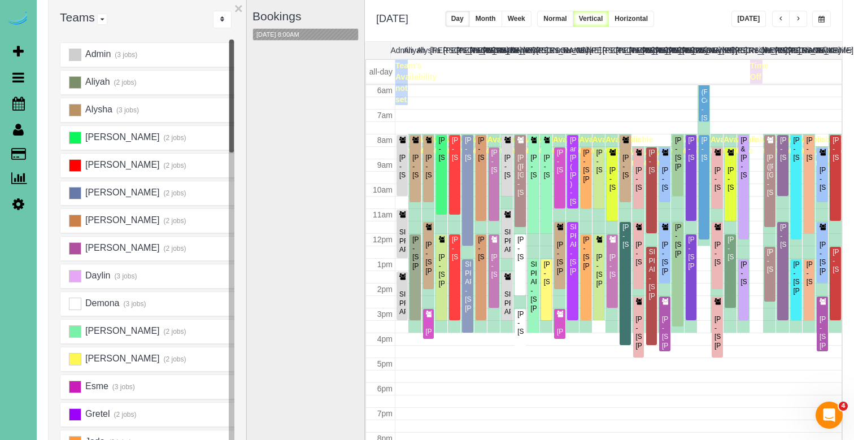
click at [237, 10] on button "×" at bounding box center [238, 8] width 8 height 15
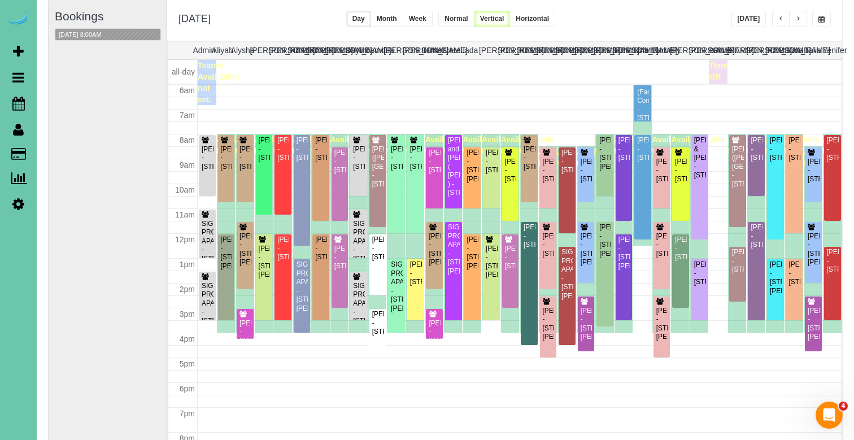
click at [798, 25] on button "button" at bounding box center [798, 19] width 18 height 16
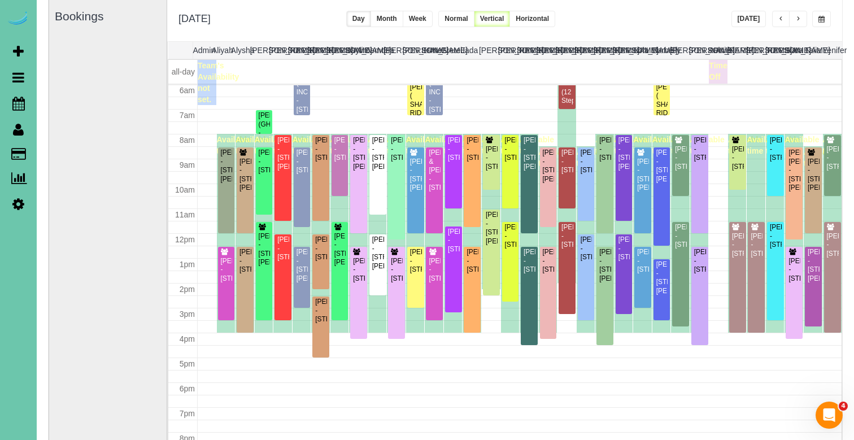
click at [797, 12] on button "button" at bounding box center [798, 19] width 18 height 16
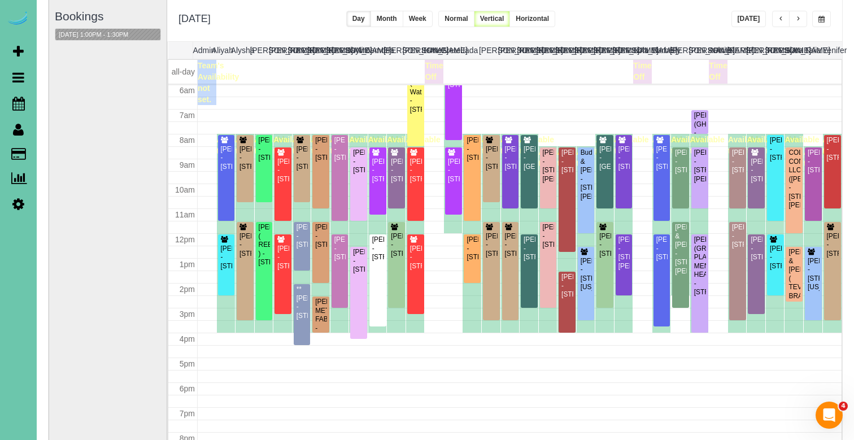
click at [819, 21] on span "button" at bounding box center [821, 19] width 6 height 7
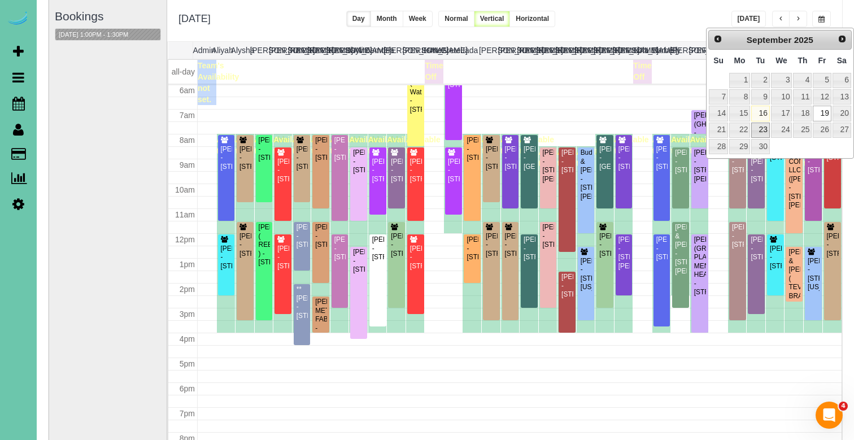
click at [762, 125] on link "23" at bounding box center [760, 130] width 18 height 15
type input "**********"
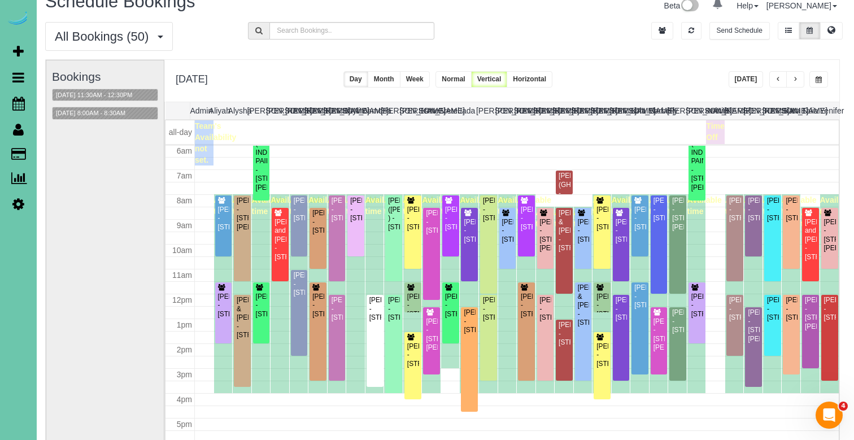
click at [430, 85] on button "Week" at bounding box center [415, 79] width 30 height 16
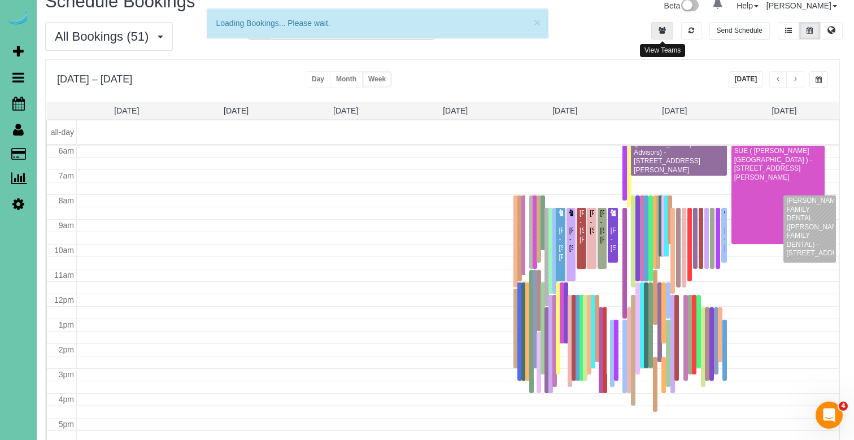
click at [661, 30] on icon "button" at bounding box center [662, 30] width 7 height 7
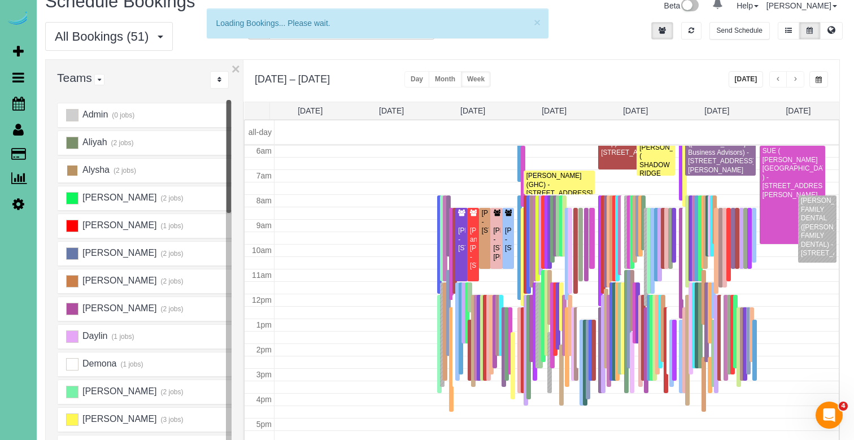
click at [72, 170] on ins at bounding box center [72, 170] width 12 height 12
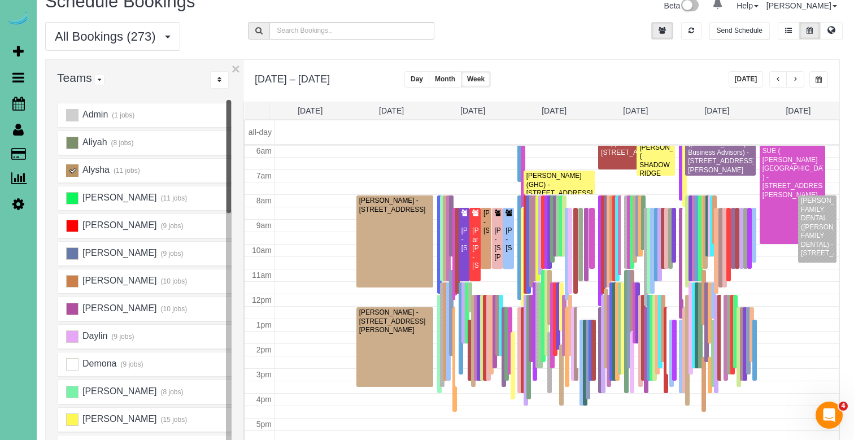
click at [72, 170] on ins at bounding box center [72, 170] width 12 height 12
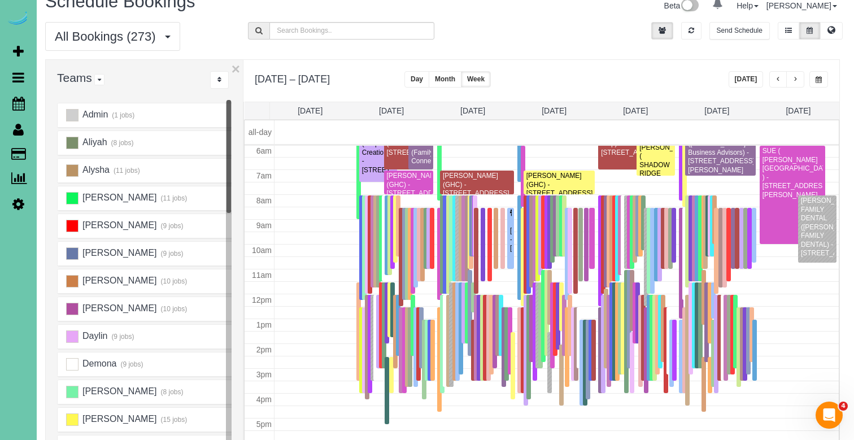
click at [72, 170] on ins at bounding box center [72, 170] width 12 height 12
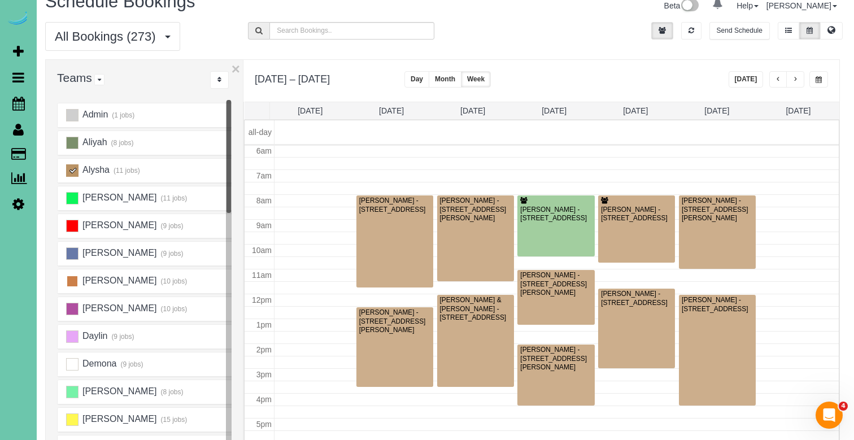
click at [68, 281] on ins at bounding box center [72, 281] width 12 height 12
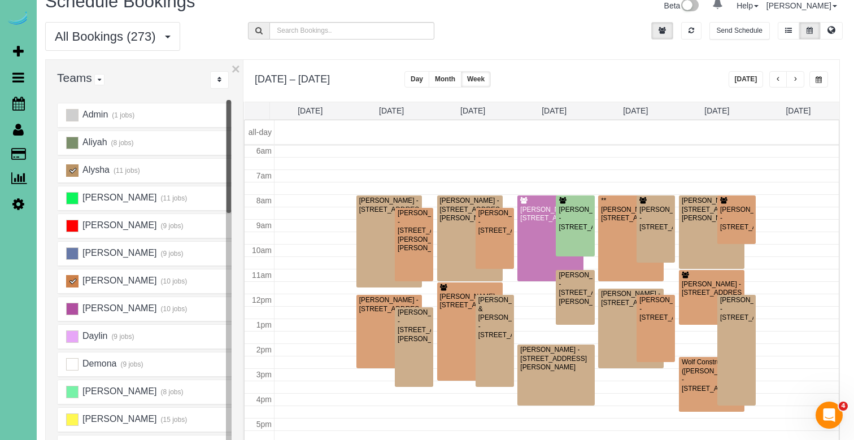
click at [73, 282] on ins at bounding box center [72, 281] width 12 height 12
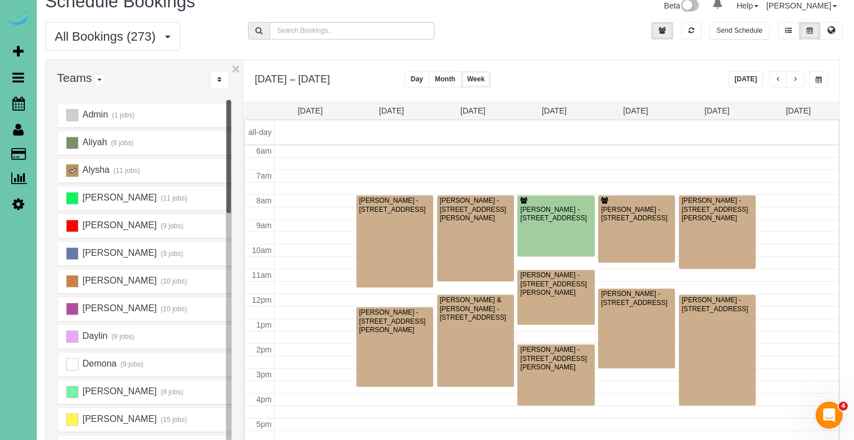
click at [73, 169] on ins at bounding box center [72, 170] width 12 height 12
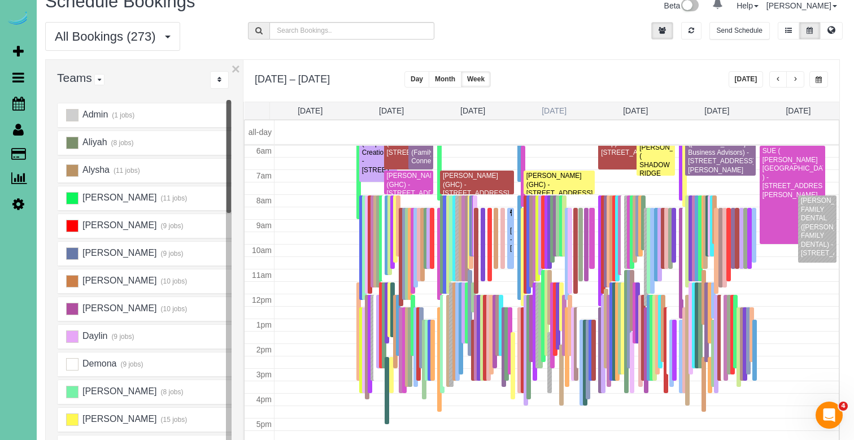
click at [563, 113] on link "Wed 9/24" at bounding box center [554, 110] width 25 height 9
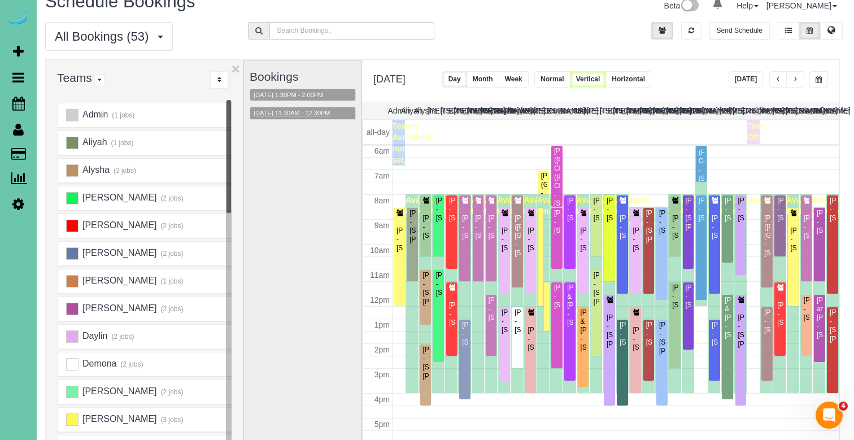
click at [304, 108] on button "09/24/2025 11:30AM - 12:30PM" at bounding box center [292, 113] width 84 height 12
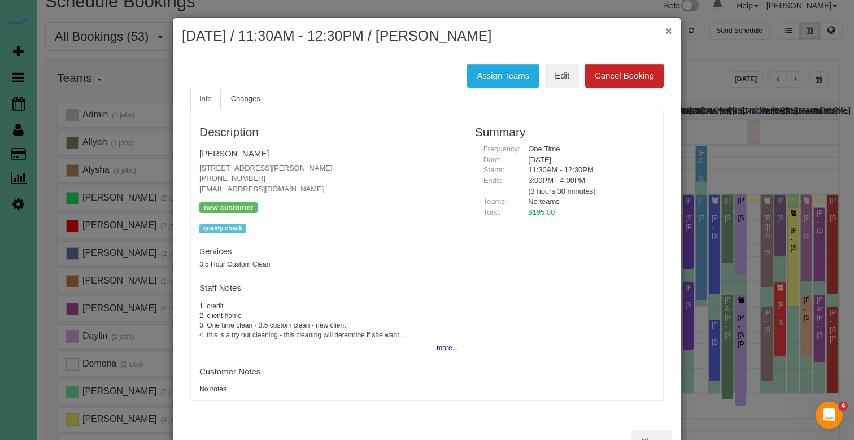
click at [667, 27] on button "×" at bounding box center [668, 31] width 7 height 12
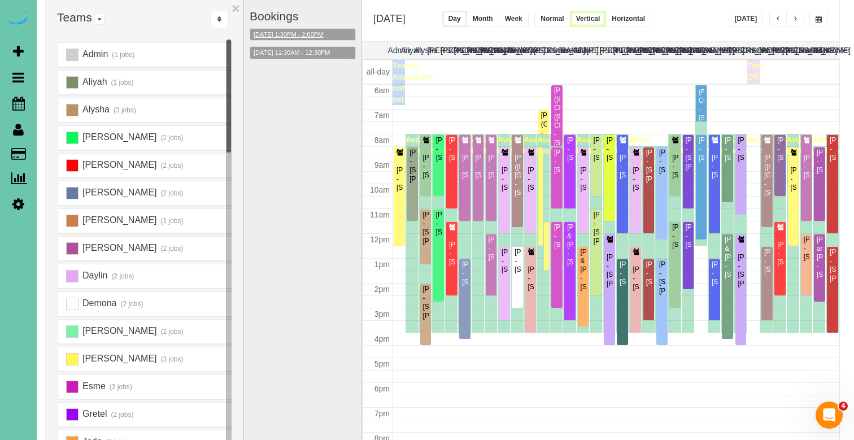
click at [326, 33] on button "09/24/2025 1:30PM - 2:00PM" at bounding box center [288, 35] width 76 height 12
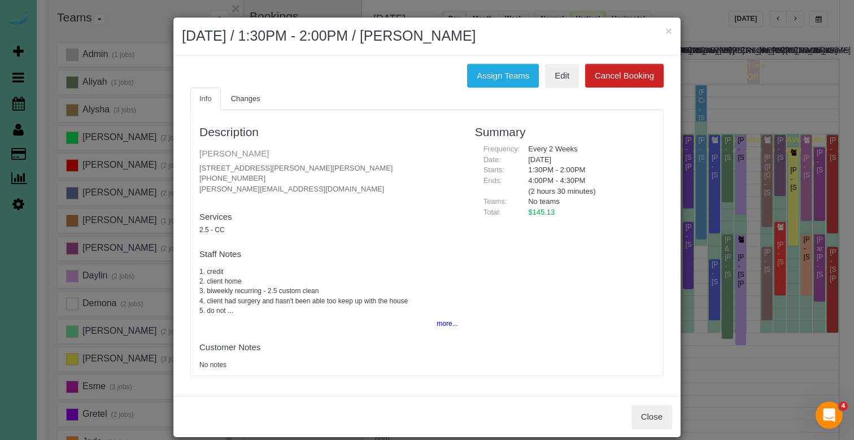
click at [249, 151] on link "Barbara Stewart" at bounding box center [233, 154] width 69 height 10
click at [666, 30] on button "×" at bounding box center [668, 31] width 7 height 12
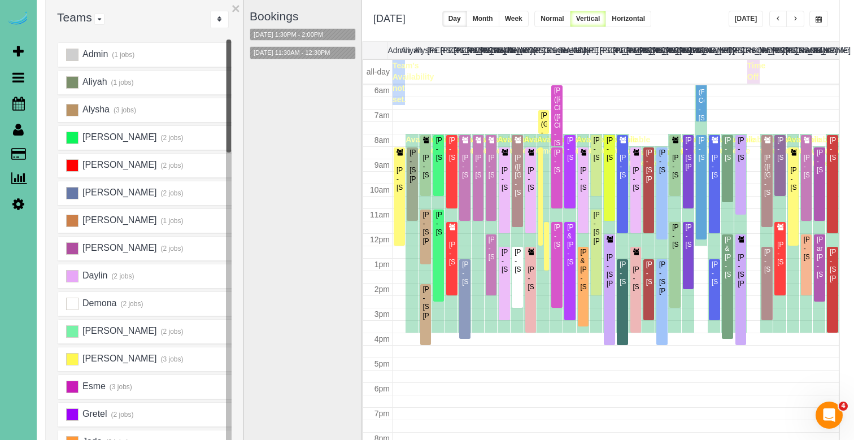
click at [802, 24] on button "button" at bounding box center [795, 19] width 18 height 16
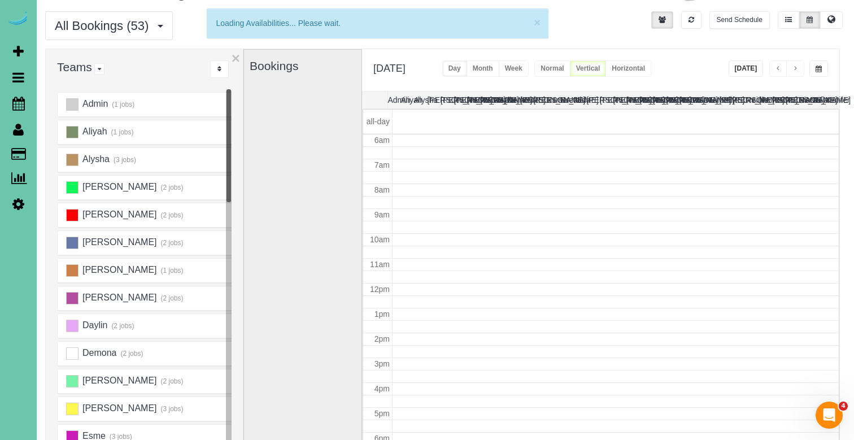
scroll to position [32, 3]
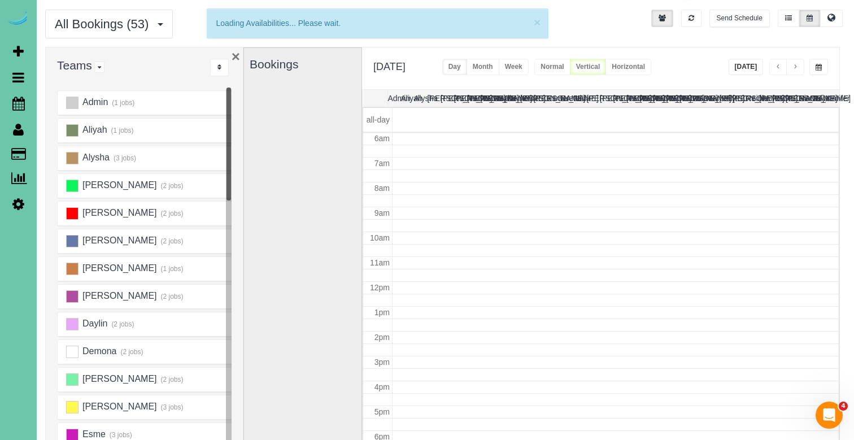
click at [239, 56] on button "×" at bounding box center [236, 56] width 8 height 15
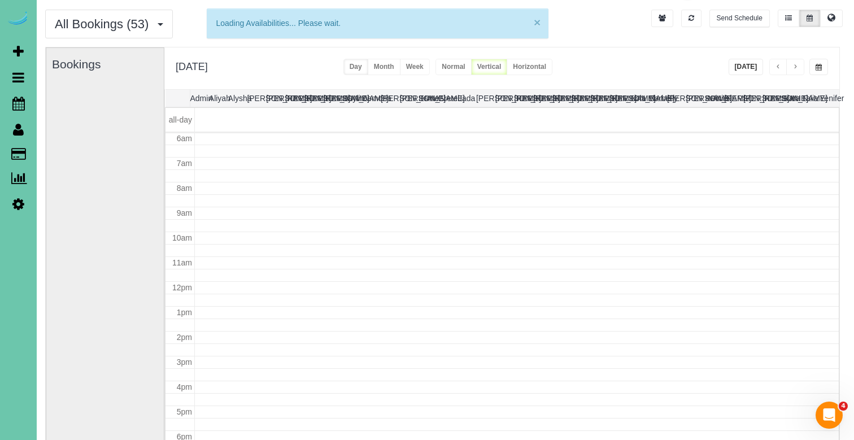
click at [534, 25] on button "×" at bounding box center [537, 22] width 7 height 12
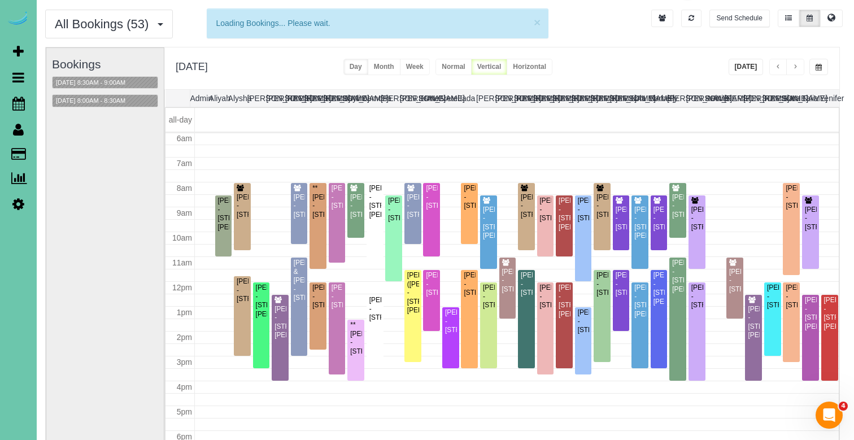
click at [775, 65] on span "button" at bounding box center [778, 67] width 6 height 7
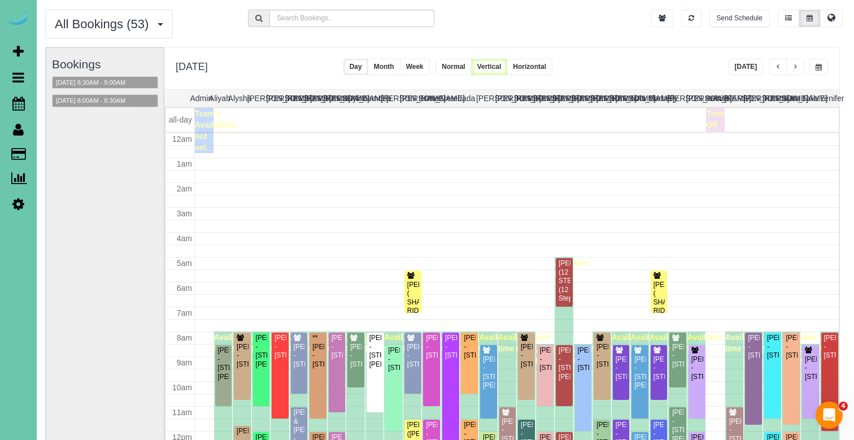
scroll to position [150, 0]
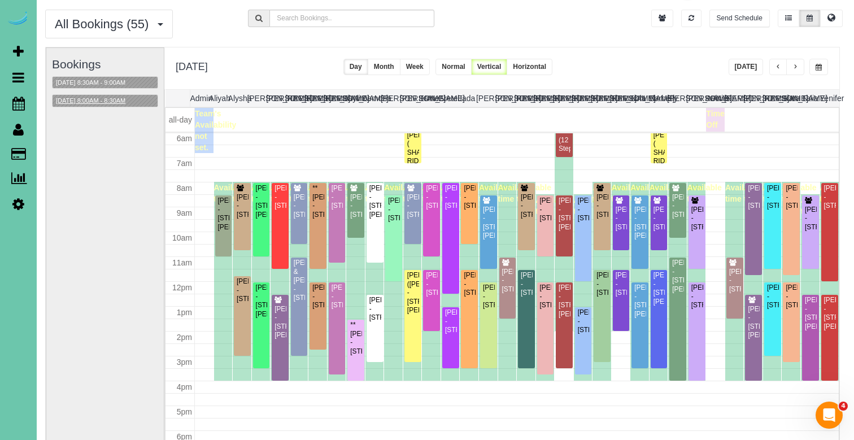
click at [78, 101] on button "09/25/2025 8:00AM - 8:30AM" at bounding box center [91, 101] width 76 height 12
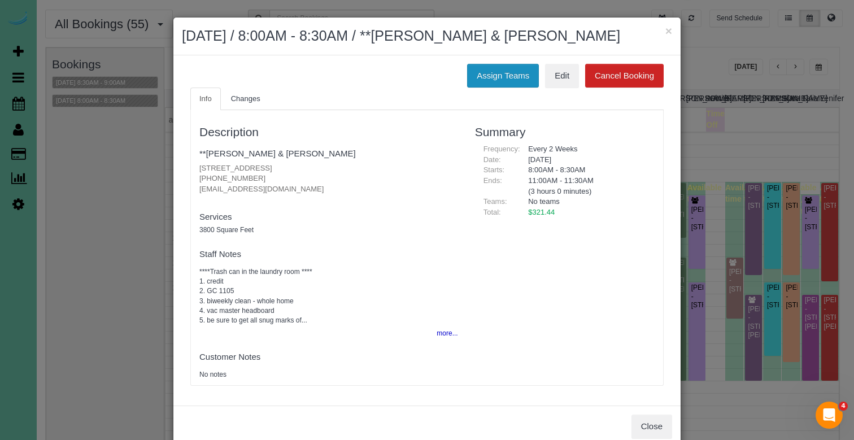
click at [483, 82] on button "Assign Teams" at bounding box center [503, 76] width 72 height 24
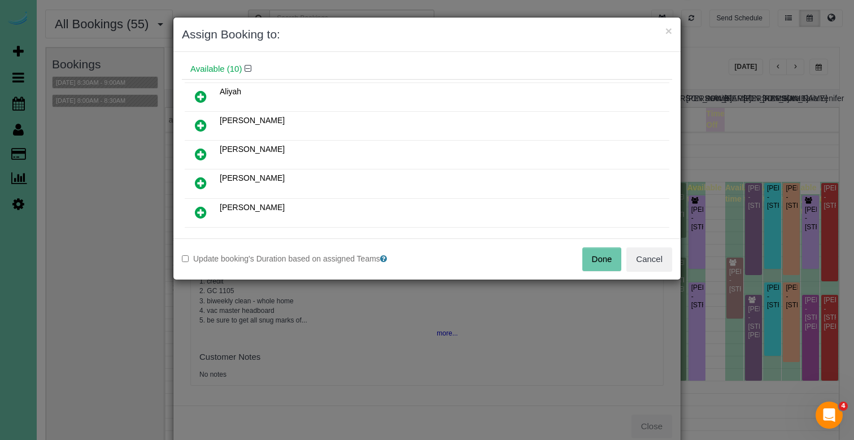
click at [199, 183] on icon at bounding box center [201, 183] width 12 height 14
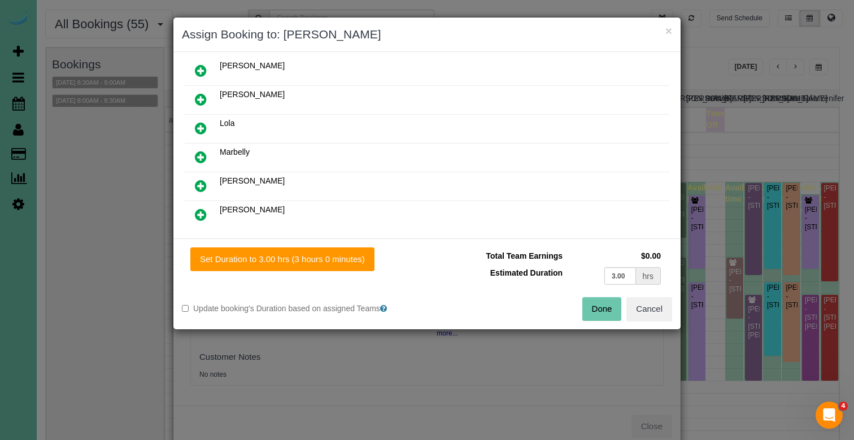
scroll to position [172, 0]
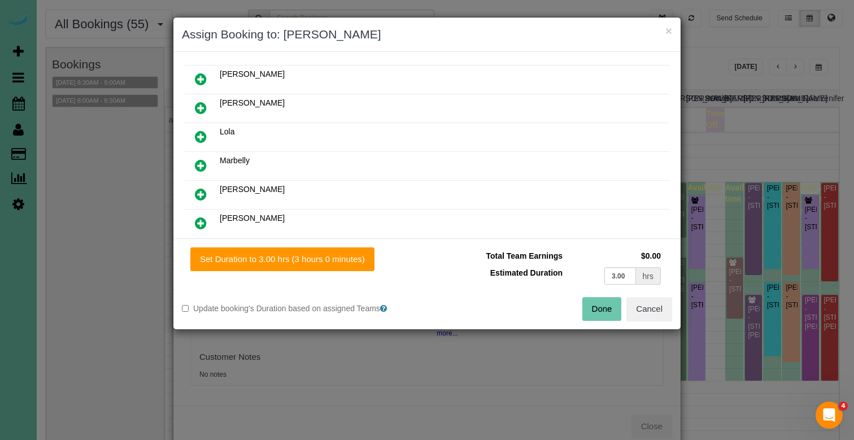
click at [201, 213] on link at bounding box center [201, 223] width 27 height 23
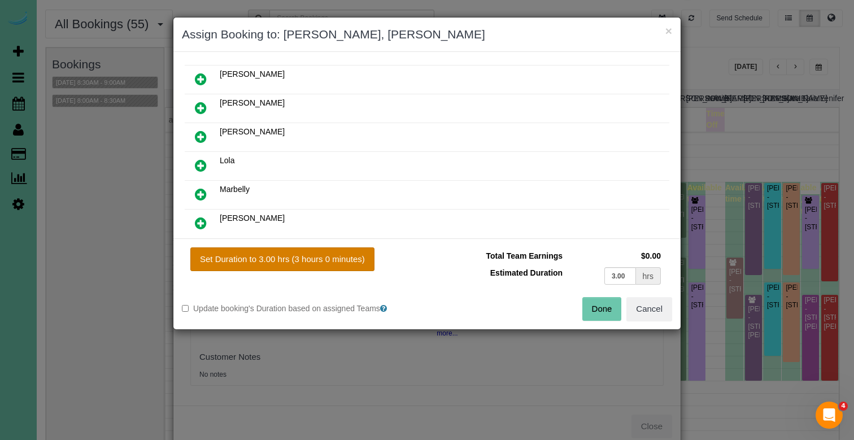
click at [245, 262] on button "Set Duration to 3.00 hrs (3 hours 0 minutes)" at bounding box center [282, 259] width 184 height 24
type input "3.00"
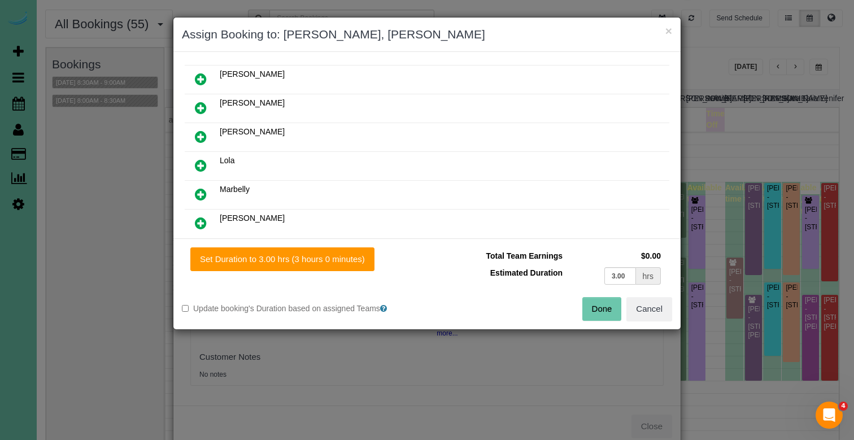
click at [602, 315] on button "Done" at bounding box center [602, 309] width 40 height 24
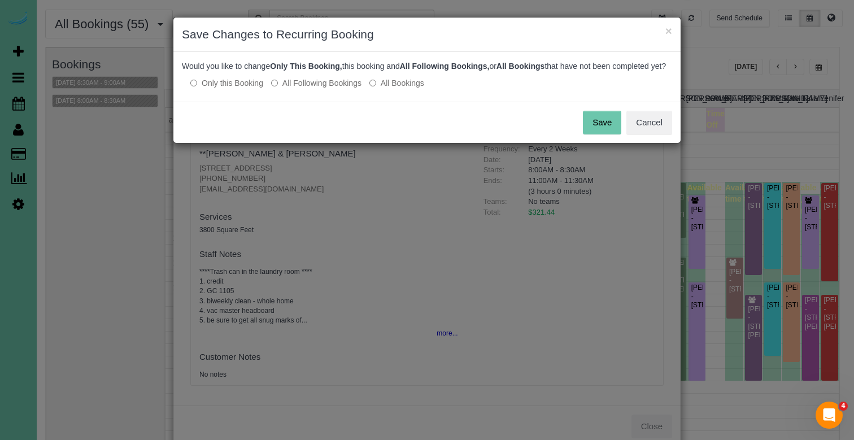
click at [609, 132] on button "Save" at bounding box center [602, 123] width 38 height 24
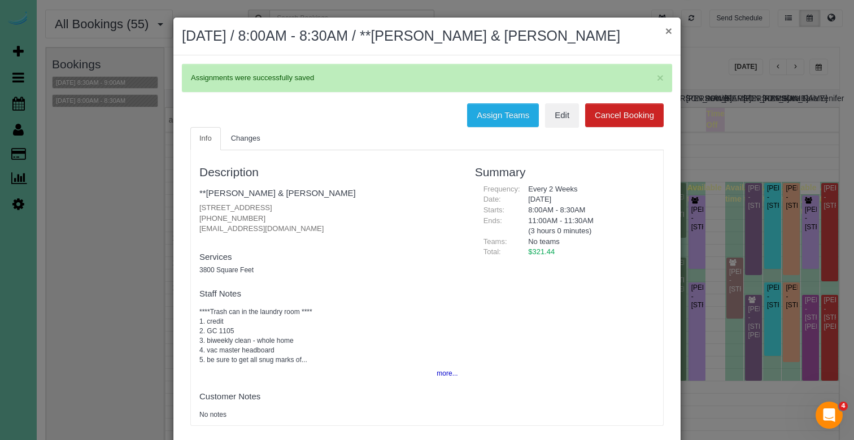
click at [669, 32] on button "×" at bounding box center [668, 31] width 7 height 12
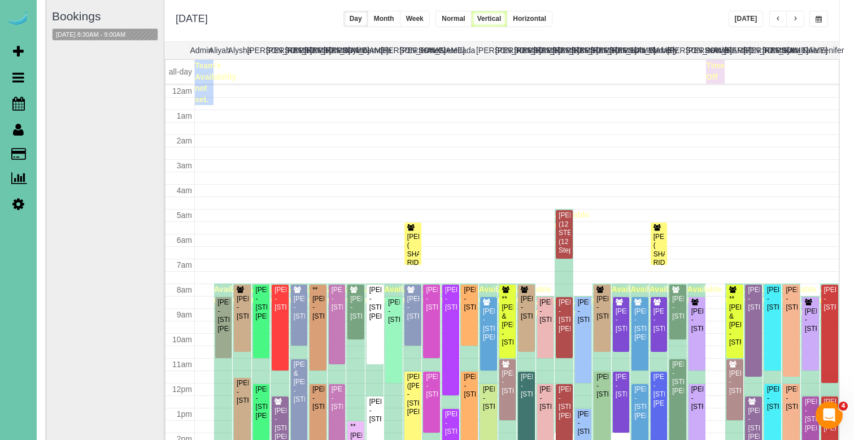
scroll to position [150, 0]
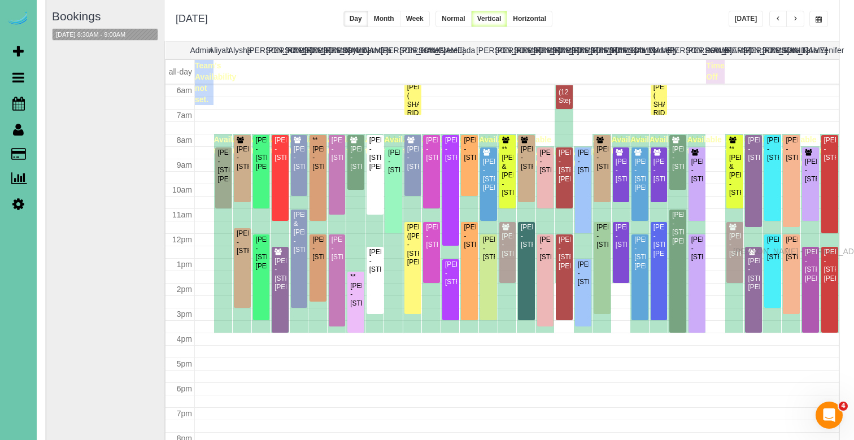
drag, startPoint x: 737, startPoint y: 235, endPoint x: 736, endPoint y: 250, distance: 14.7
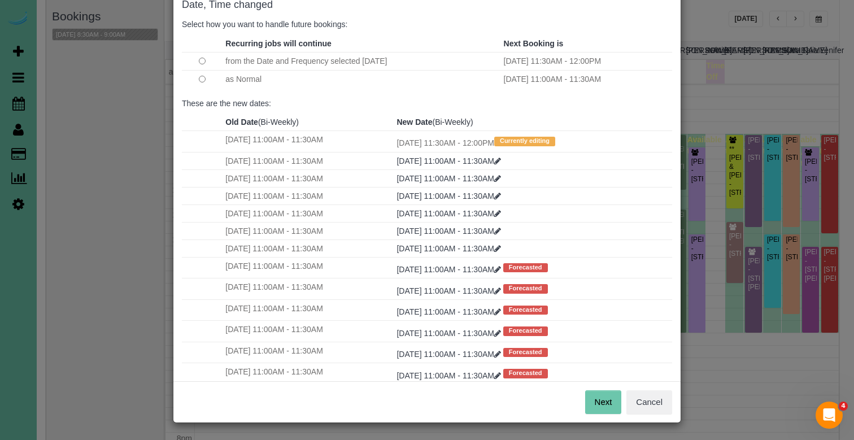
scroll to position [66, 0]
click at [601, 393] on button "Next" at bounding box center [603, 403] width 37 height 24
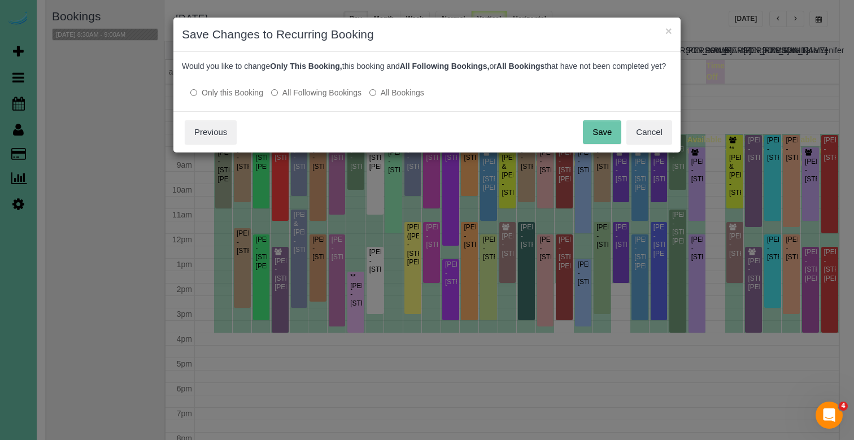
click at [603, 142] on button "Save" at bounding box center [602, 132] width 38 height 24
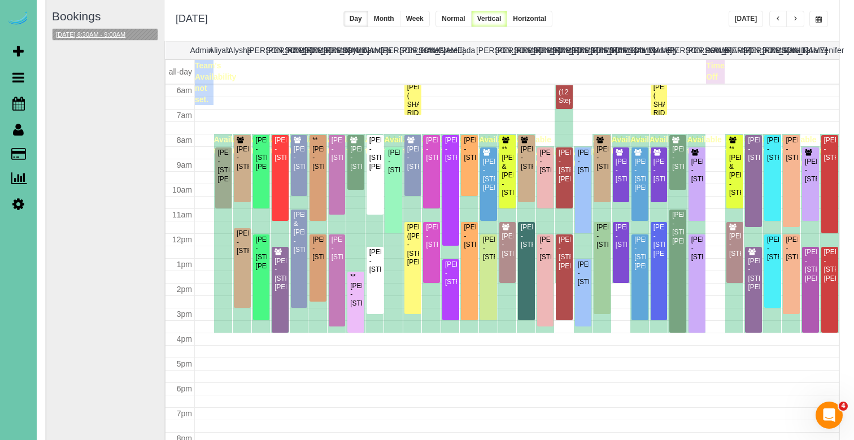
scroll to position [150, 0]
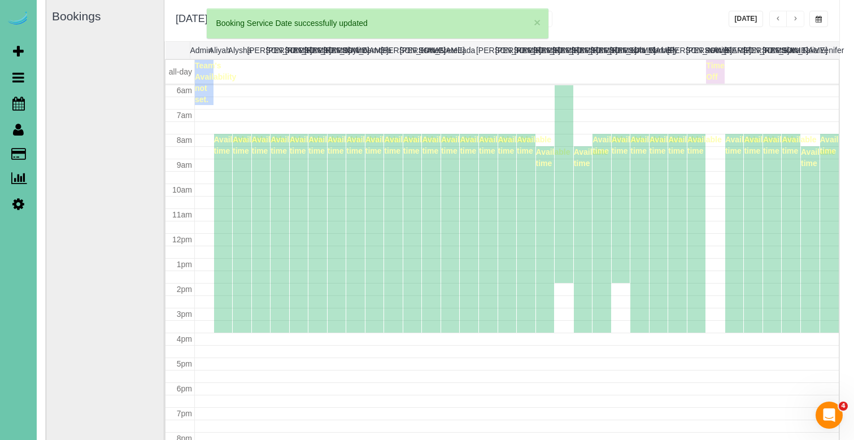
click at [101, 38] on div "Bookings" at bounding box center [105, 225] width 106 height 451
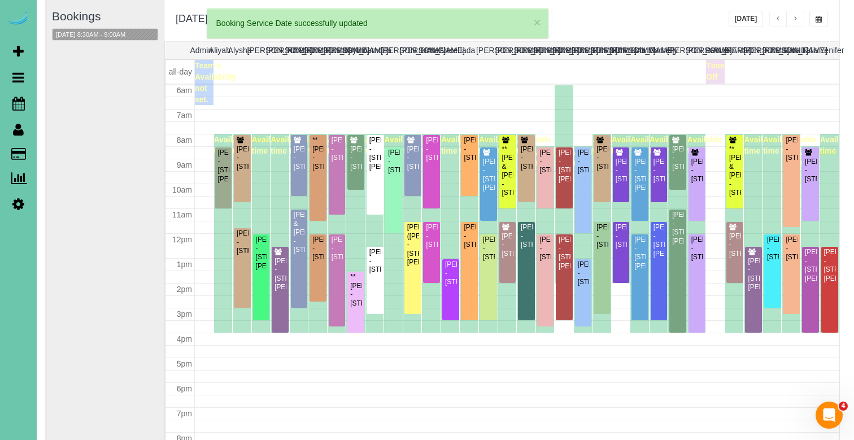
click at [101, 38] on button "09/25/2025 8:30AM - 9:00AM" at bounding box center [91, 35] width 76 height 12
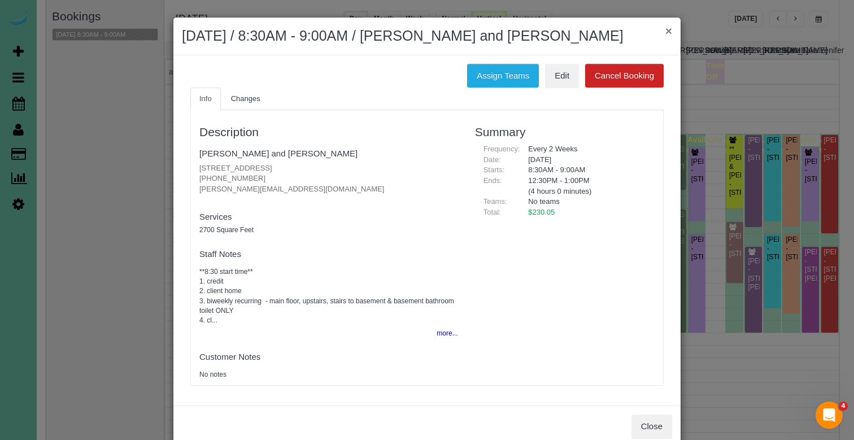
click at [665, 30] on button "×" at bounding box center [668, 31] width 7 height 12
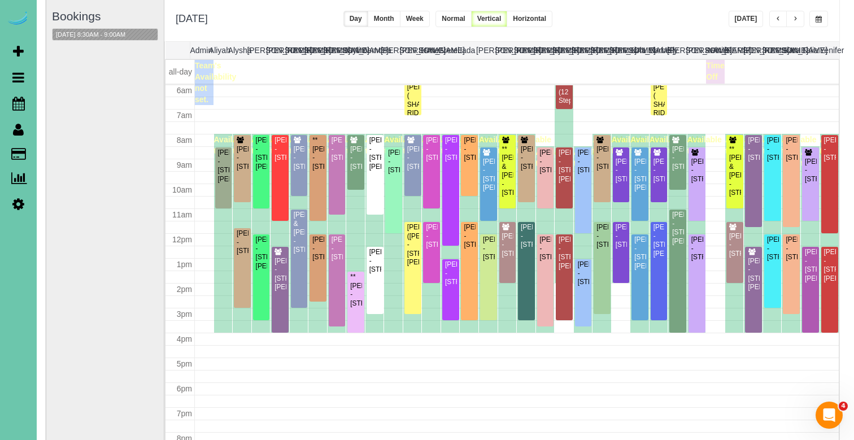
click at [774, 19] on button "button" at bounding box center [778, 19] width 18 height 16
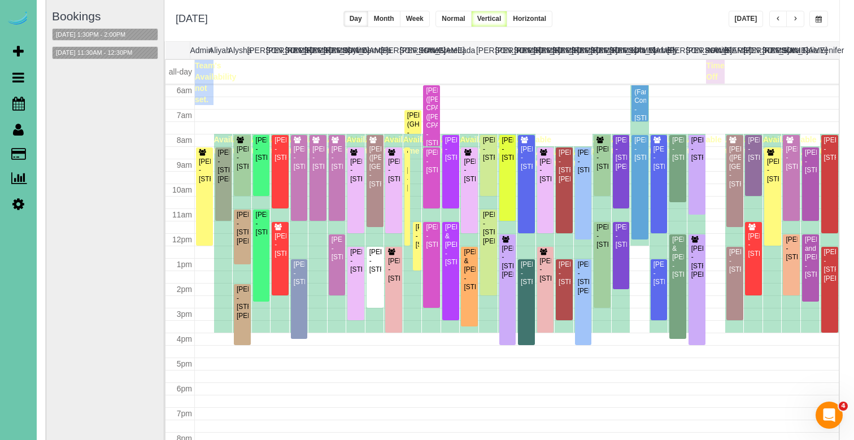
click at [823, 20] on button "button" at bounding box center [818, 19] width 19 height 16
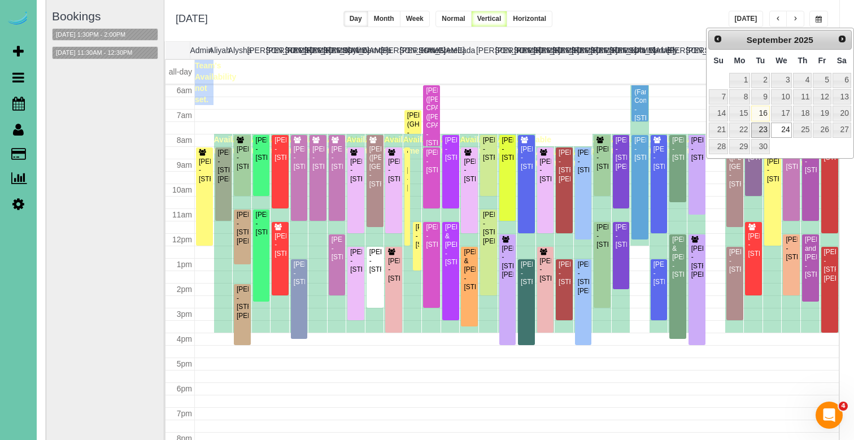
click at [757, 132] on link "23" at bounding box center [760, 130] width 18 height 15
type input "**********"
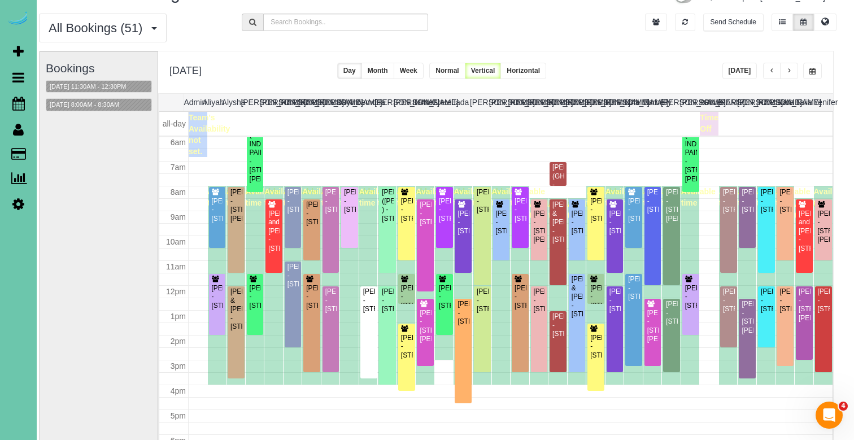
click at [424, 69] on button "Week" at bounding box center [409, 71] width 30 height 16
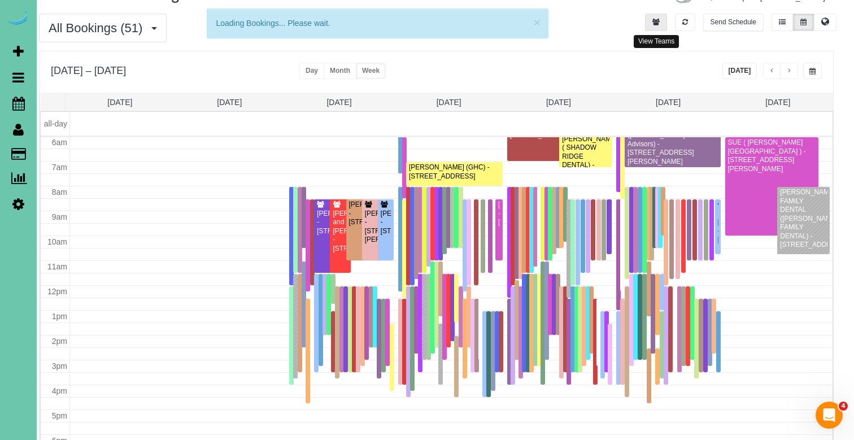
click at [655, 16] on button "button" at bounding box center [656, 23] width 22 height 18
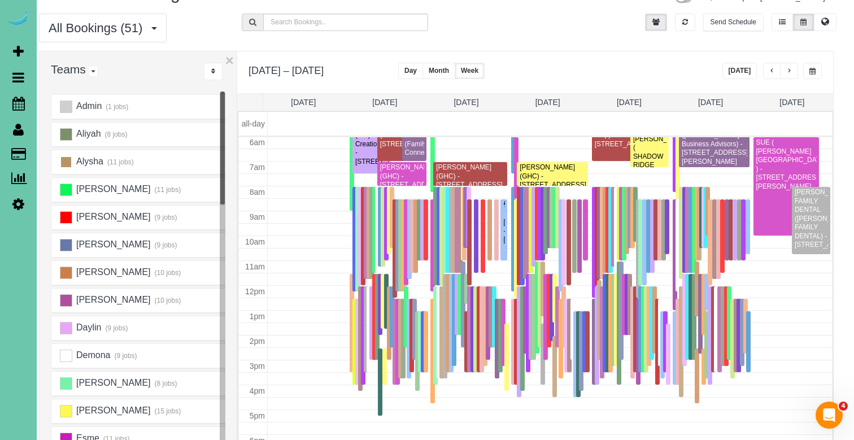
click at [63, 165] on ins at bounding box center [66, 162] width 12 height 12
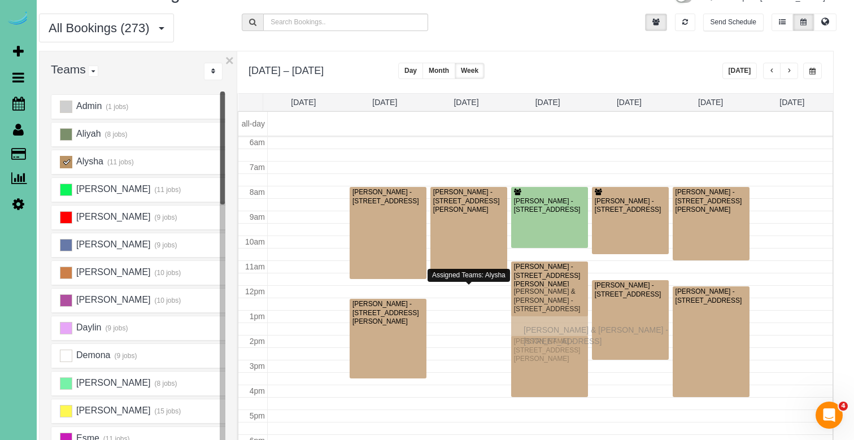
drag, startPoint x: 461, startPoint y: 326, endPoint x: 526, endPoint y: 328, distance: 65.6
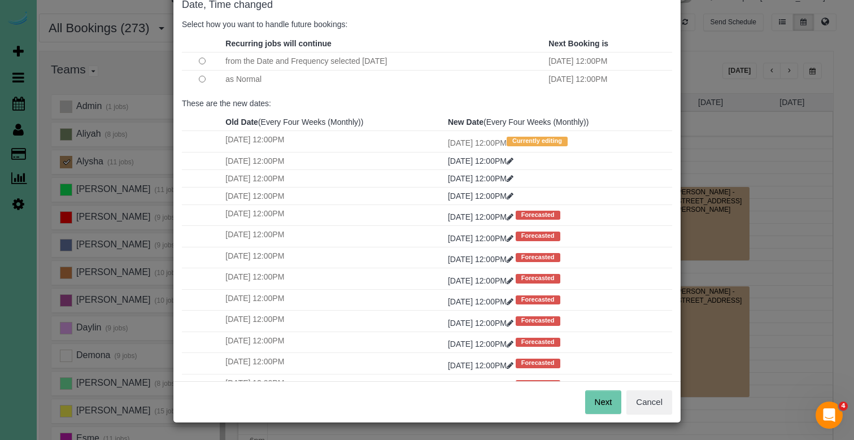
scroll to position [66, 0]
click at [598, 401] on button "Next" at bounding box center [603, 403] width 37 height 24
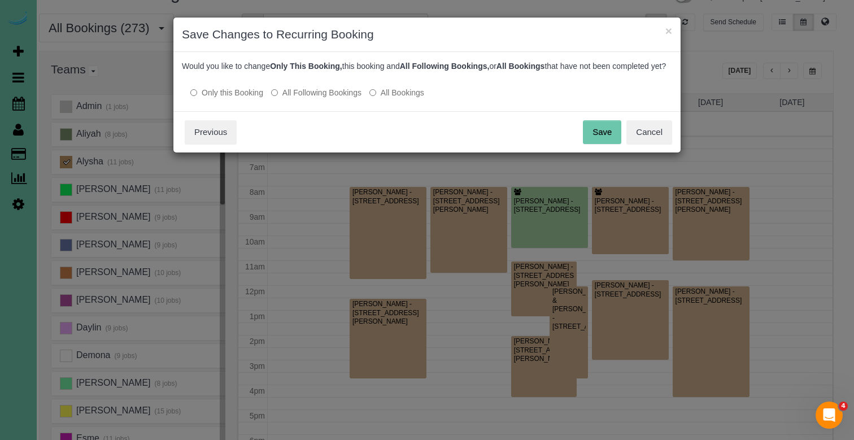
scroll to position [0, 0]
click at [610, 142] on button "Save" at bounding box center [602, 132] width 38 height 24
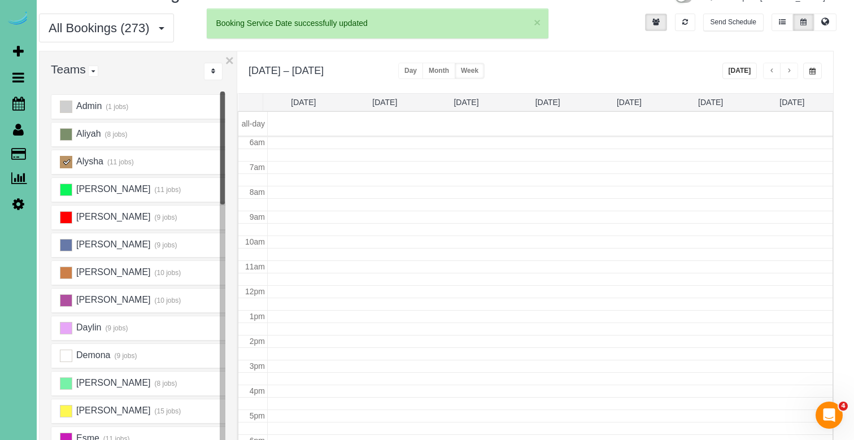
click at [67, 159] on ins at bounding box center [66, 162] width 12 height 12
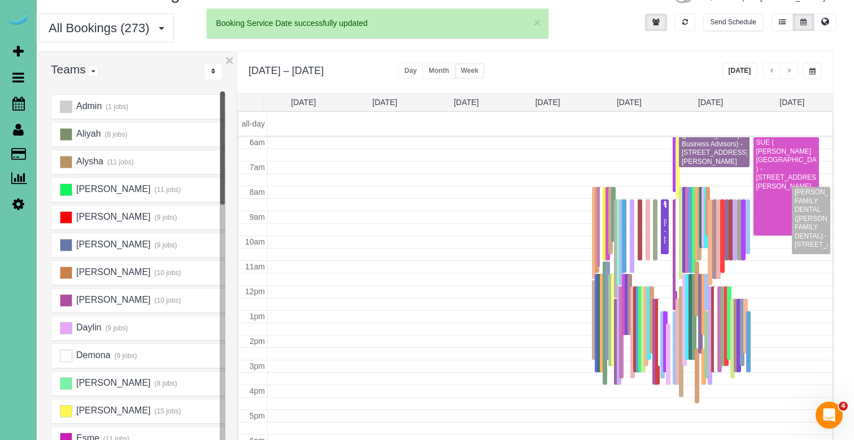
scroll to position [150, 0]
click at [557, 102] on link "Wed 9/24" at bounding box center [547, 102] width 25 height 9
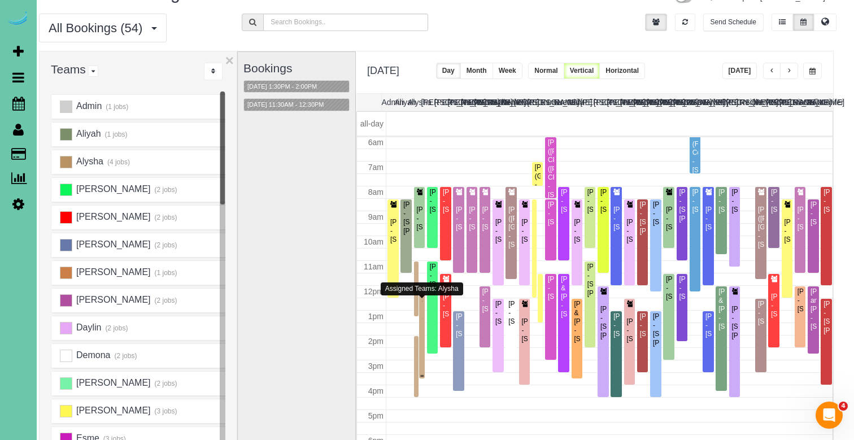
click at [422, 328] on div at bounding box center [422, 332] width 6 height 92
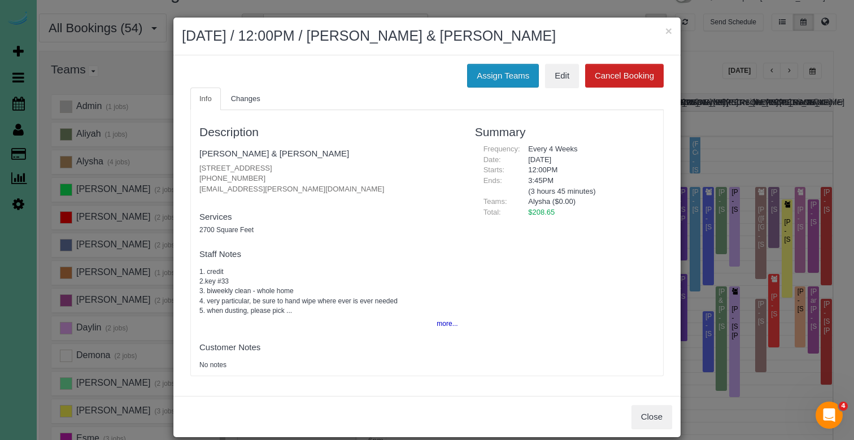
click at [494, 75] on button "Assign Teams" at bounding box center [503, 76] width 72 height 24
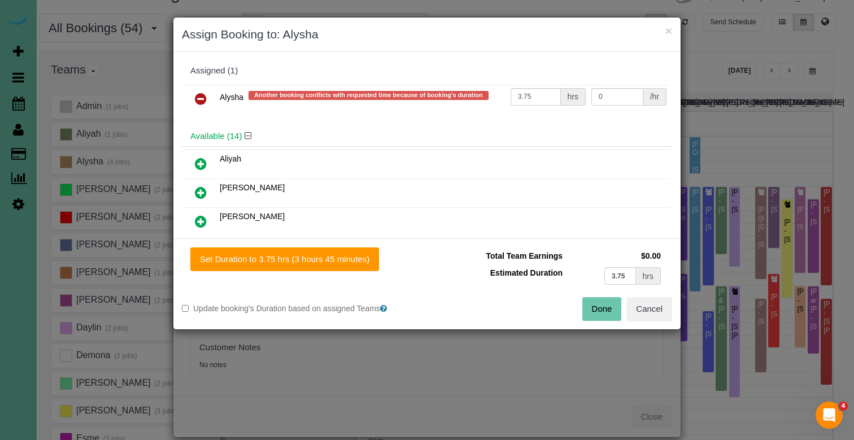
click at [201, 95] on icon at bounding box center [201, 99] width 12 height 14
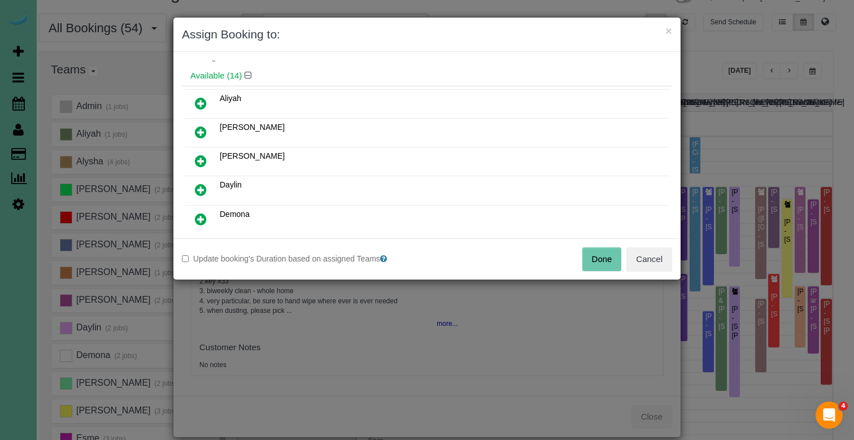
scroll to position [36, 0]
click at [199, 160] on icon at bounding box center [201, 158] width 12 height 14
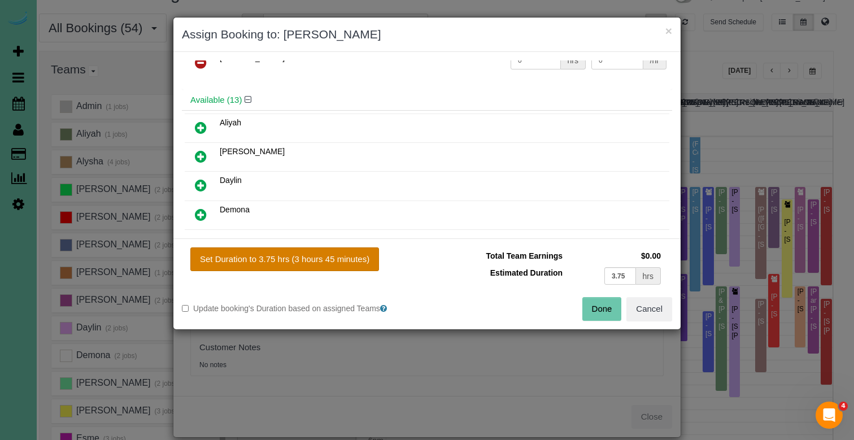
click at [216, 256] on button "Set Duration to 3.75 hrs (3 hours 45 minutes)" at bounding box center [284, 259] width 189 height 24
type input "3.75"
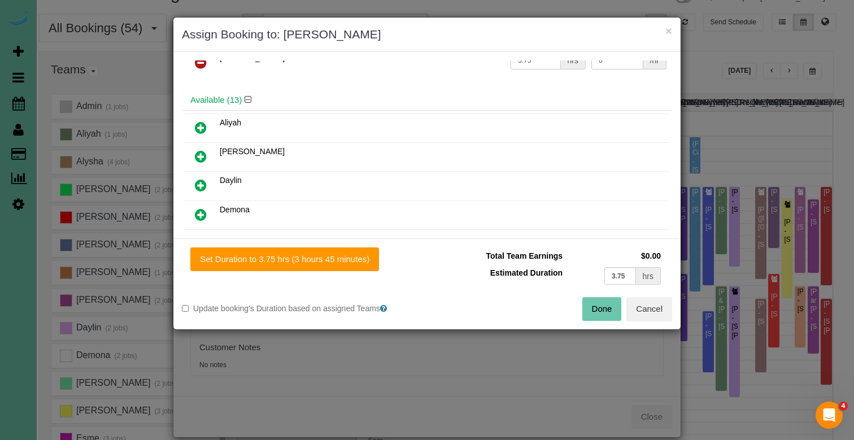
click at [611, 319] on button "Done" at bounding box center [602, 309] width 40 height 24
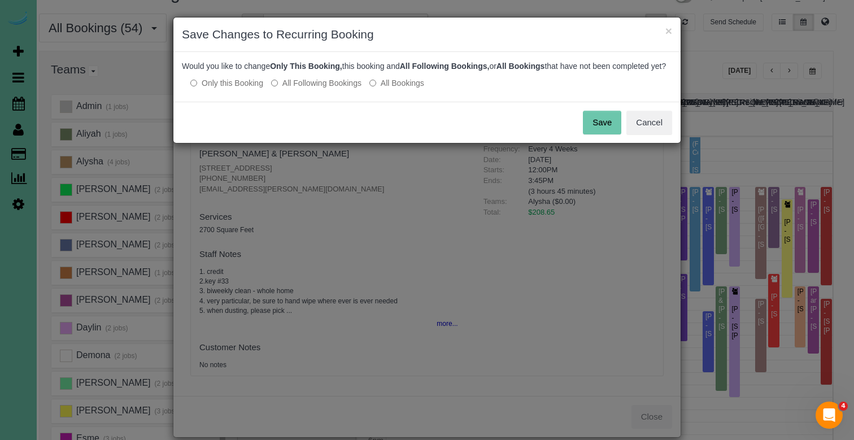
click at [610, 124] on button "Save" at bounding box center [602, 123] width 38 height 24
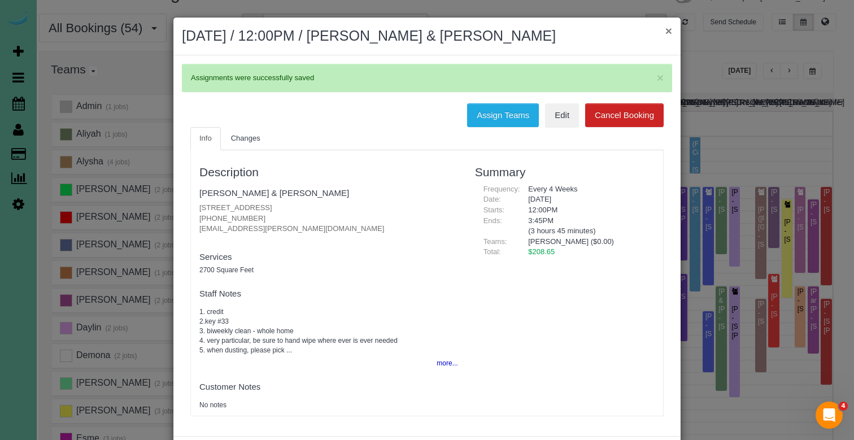
click at [668, 34] on button "×" at bounding box center [668, 31] width 7 height 12
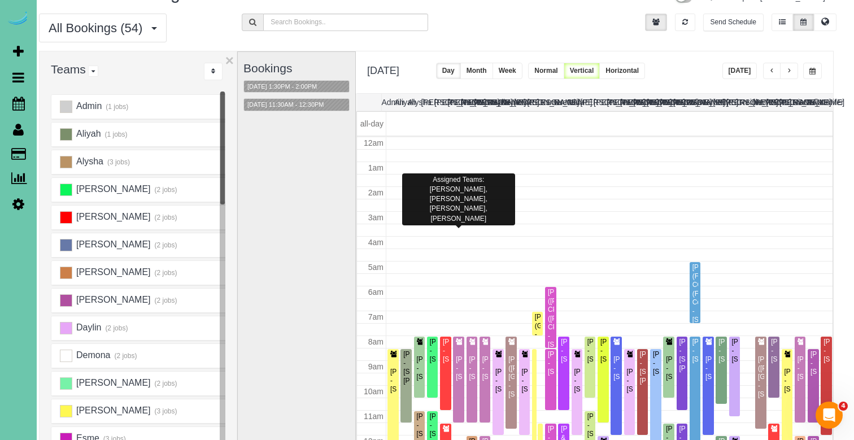
scroll to position [150, 0]
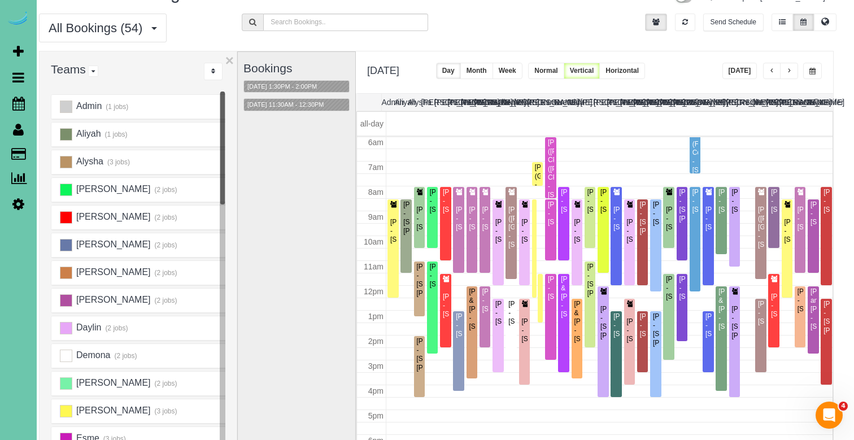
click at [795, 72] on button "button" at bounding box center [789, 71] width 18 height 16
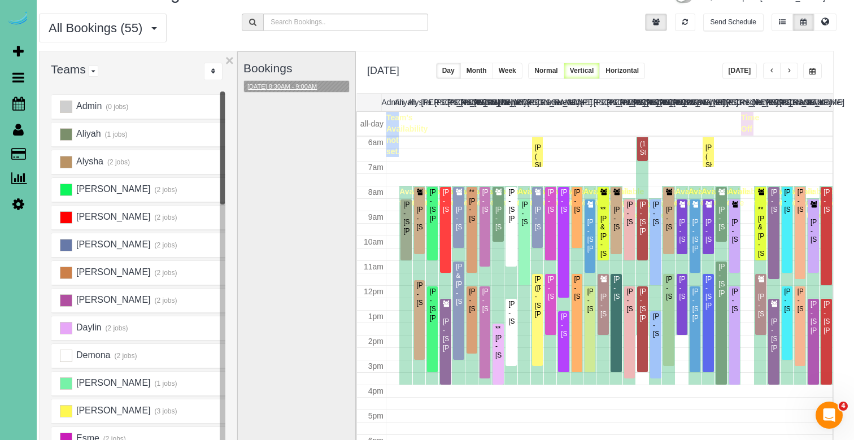
click at [316, 89] on button "09/25/2025 8:30AM - 9:00AM" at bounding box center [282, 87] width 76 height 12
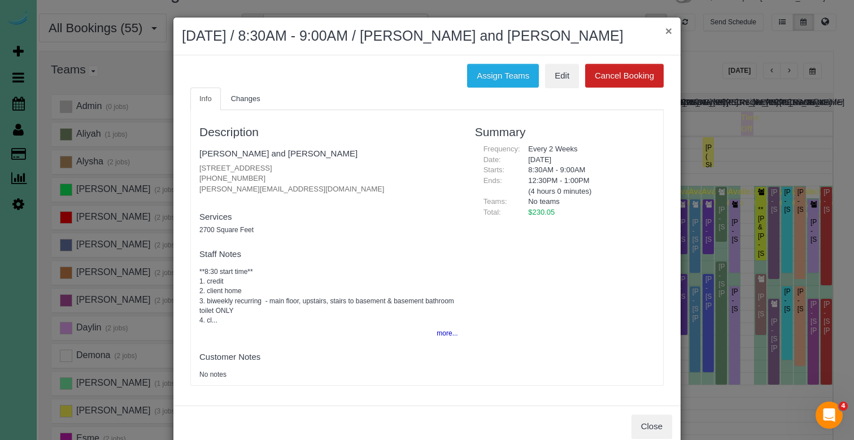
click at [668, 31] on button "×" at bounding box center [668, 31] width 7 height 12
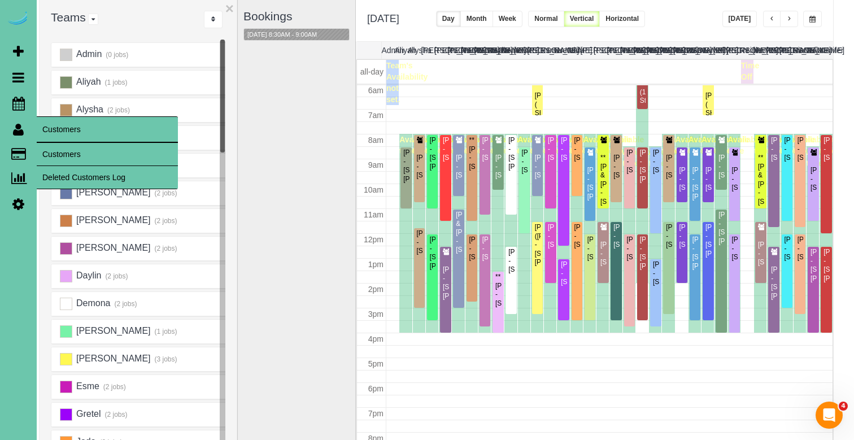
click at [48, 147] on link "Customers" at bounding box center [107, 154] width 141 height 23
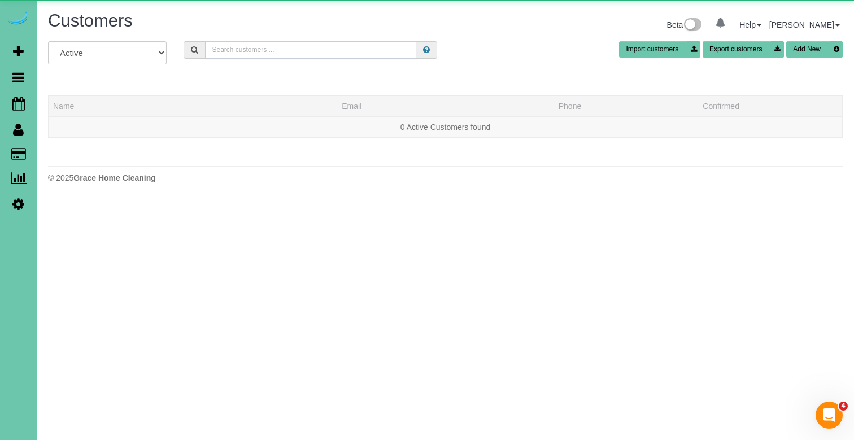
click at [311, 47] on input "text" at bounding box center [310, 50] width 211 height 18
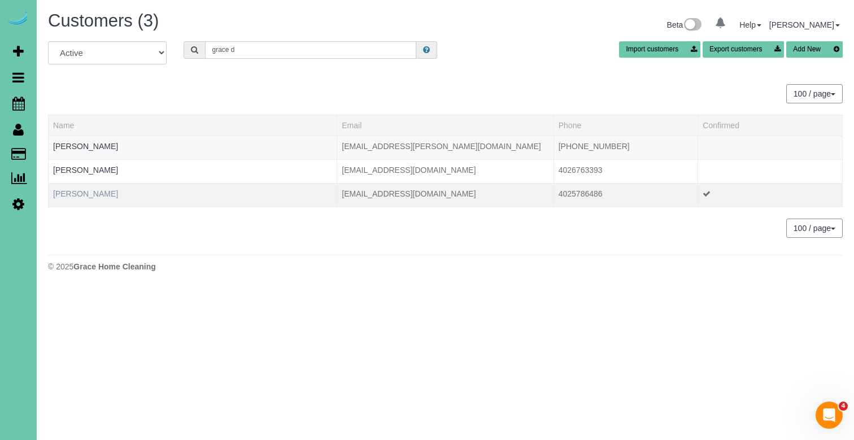
type input "grace d"
click at [80, 194] on link "Grace Dudley" at bounding box center [85, 193] width 65 height 9
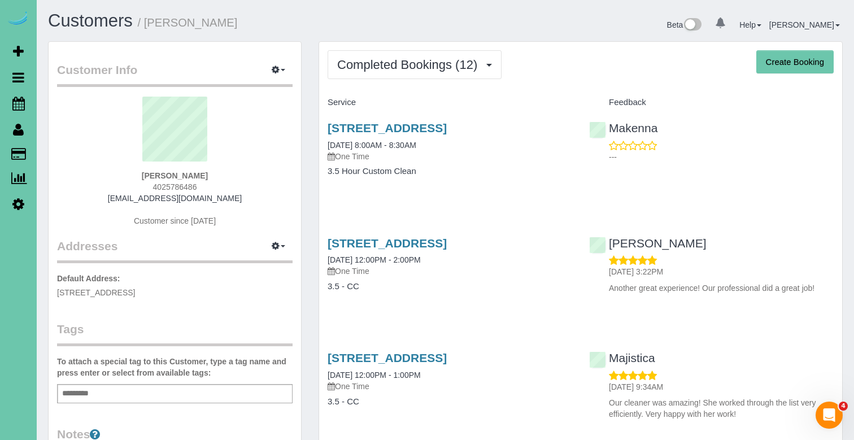
drag, startPoint x: 201, startPoint y: 185, endPoint x: 149, endPoint y: 184, distance: 51.4
click at [149, 184] on div "Grace Dudley 4025786486 gboss217@gmail.com Customer since 2023" at bounding box center [175, 167] width 236 height 141
copy span "4025786486"
click at [447, 124] on link "1922 S 61st Street, Omaha, NE 68106" at bounding box center [387, 127] width 119 height 13
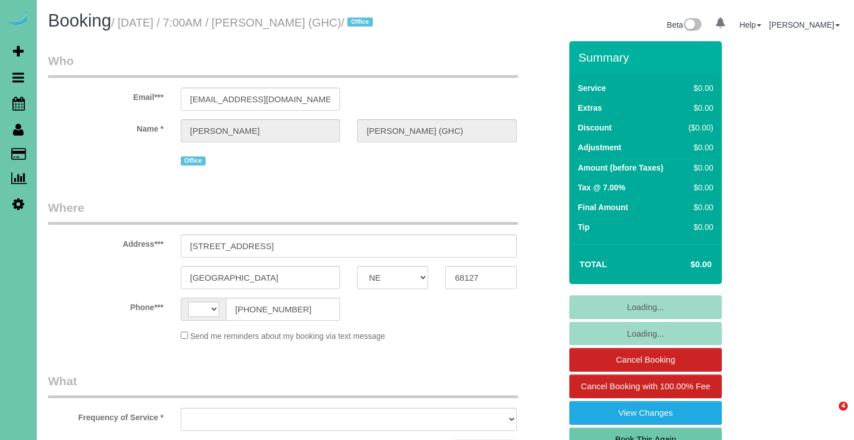
select select "NE"
select select "object:363"
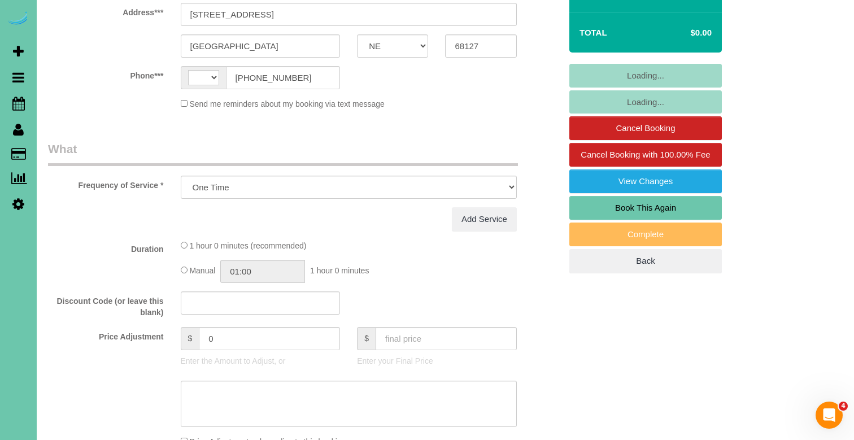
select select "string:US"
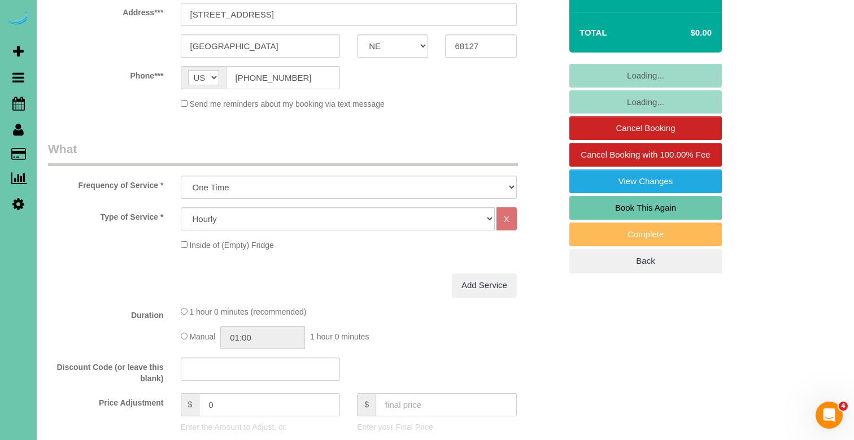
scroll to position [237, 0]
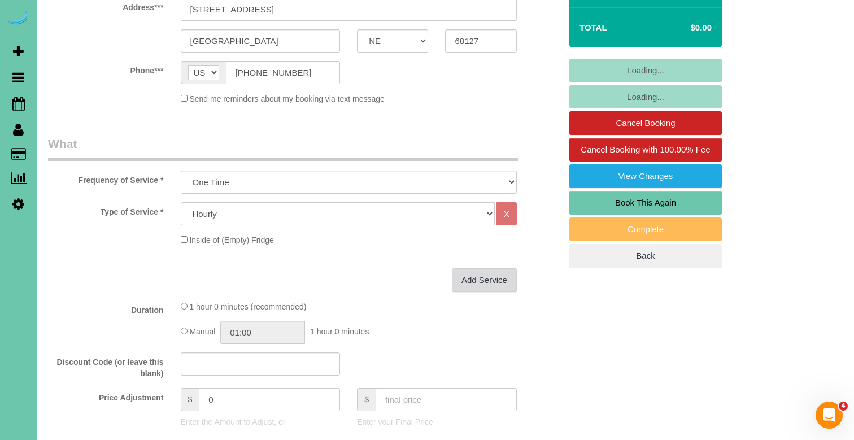
select select "object:878"
click at [631, 201] on link "Book This Again" at bounding box center [645, 203] width 152 height 24
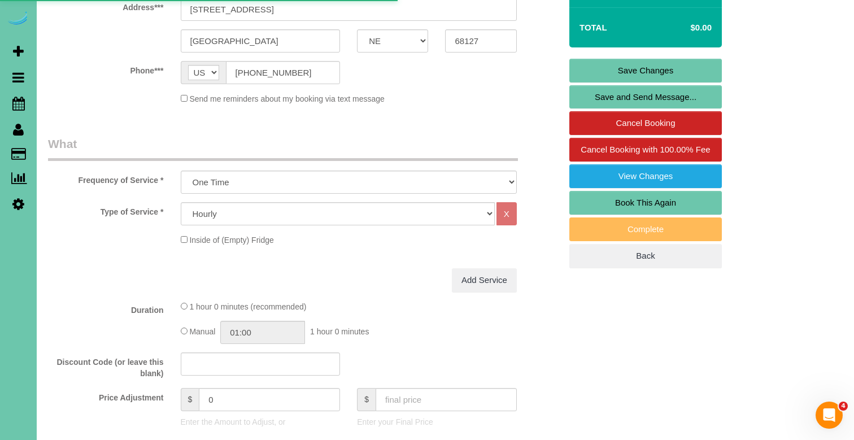
select select "NE"
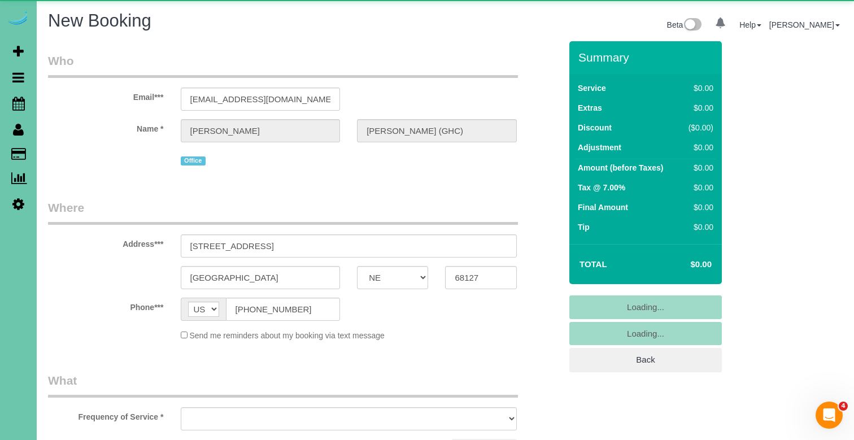
select select "string:fspay"
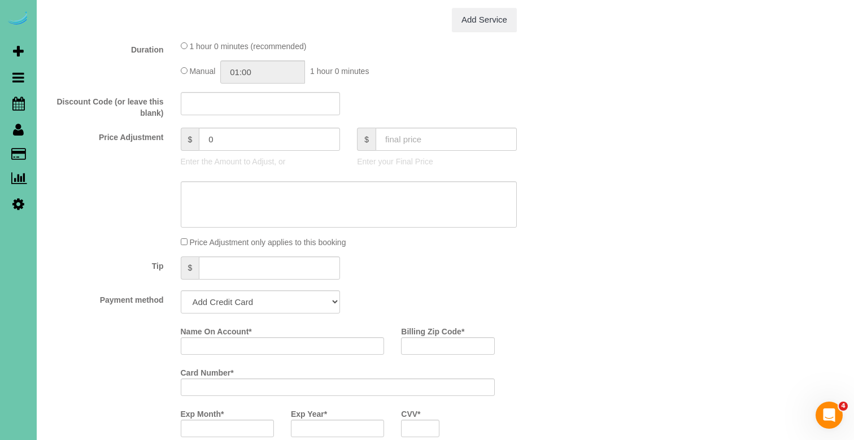
select select "object:1584"
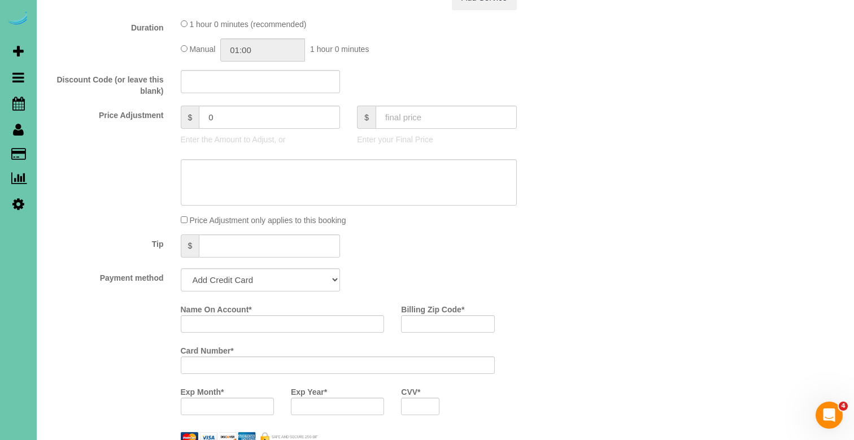
scroll to position [545, 0]
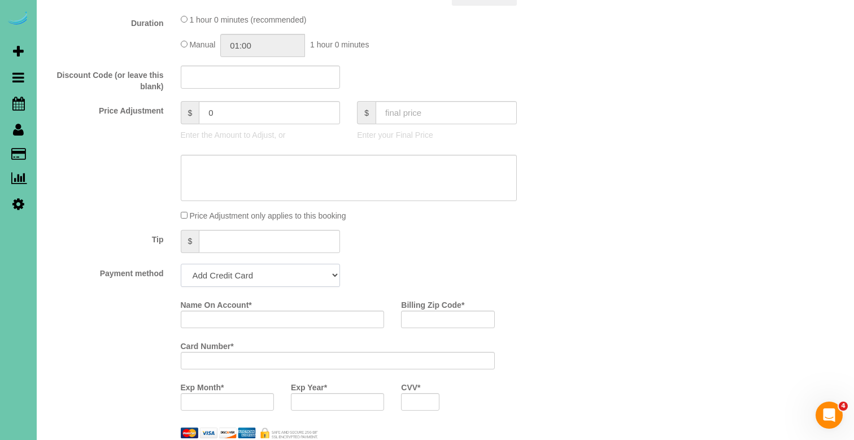
select select "string:check"
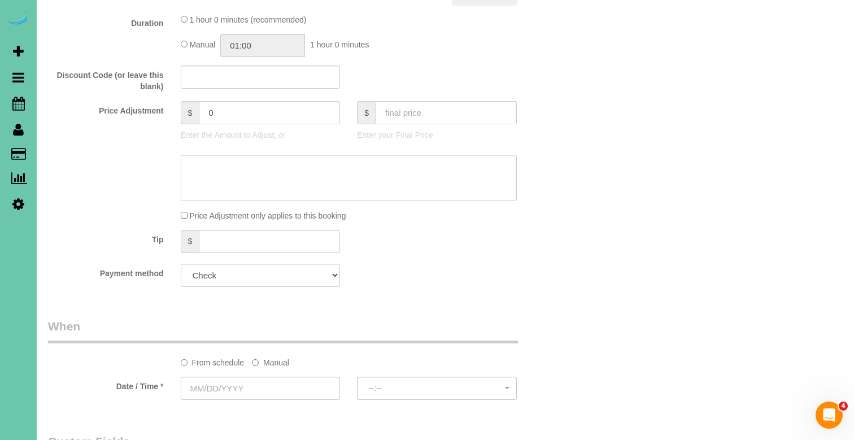
click at [273, 358] on label "Manual" at bounding box center [270, 360] width 37 height 15
click at [274, 380] on input "[DATE] 8:00AM" at bounding box center [305, 388] width 248 height 23
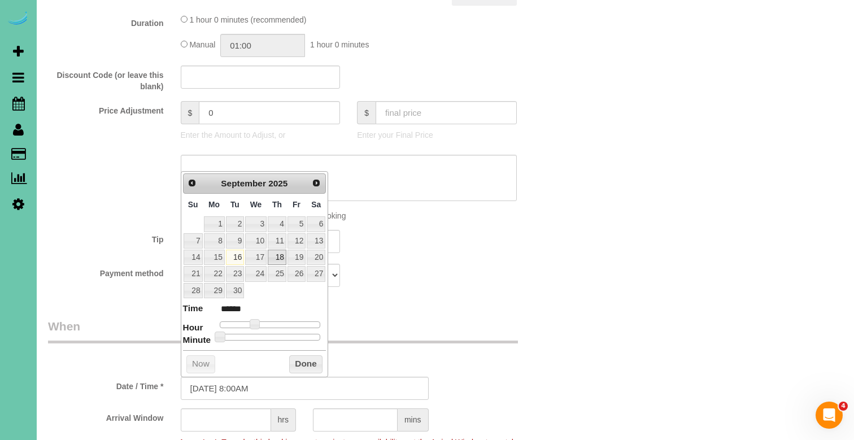
click at [281, 257] on link "18" at bounding box center [277, 257] width 19 height 15
type input "09/18/2025 7:00AM"
type input "******"
click at [249, 319] on span at bounding box center [250, 324] width 10 height 10
click at [299, 364] on button "Done" at bounding box center [305, 364] width 33 height 18
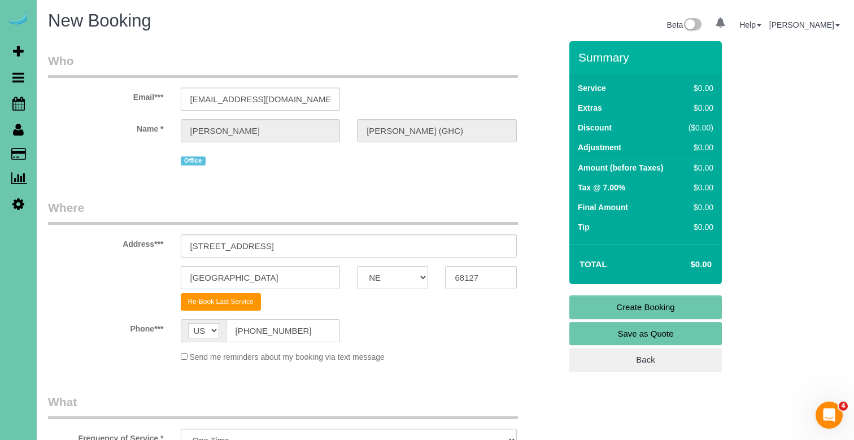
scroll to position [0, 0]
click at [611, 312] on link "Create Booking" at bounding box center [645, 307] width 152 height 24
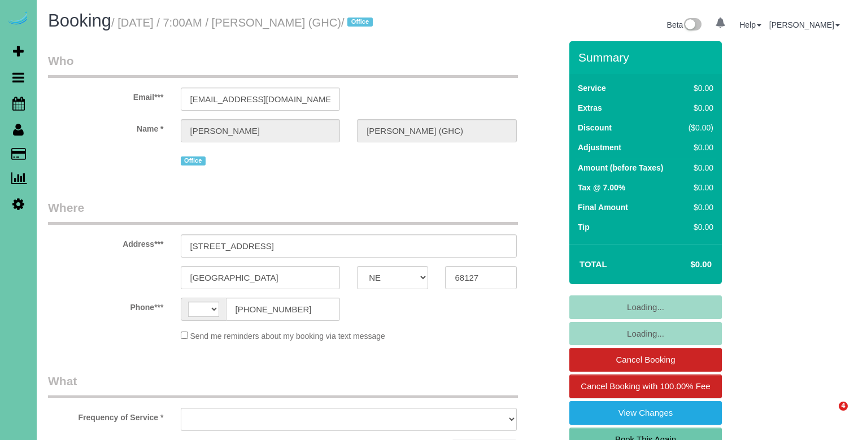
select select "NE"
select select "string:[GEOGRAPHIC_DATA]"
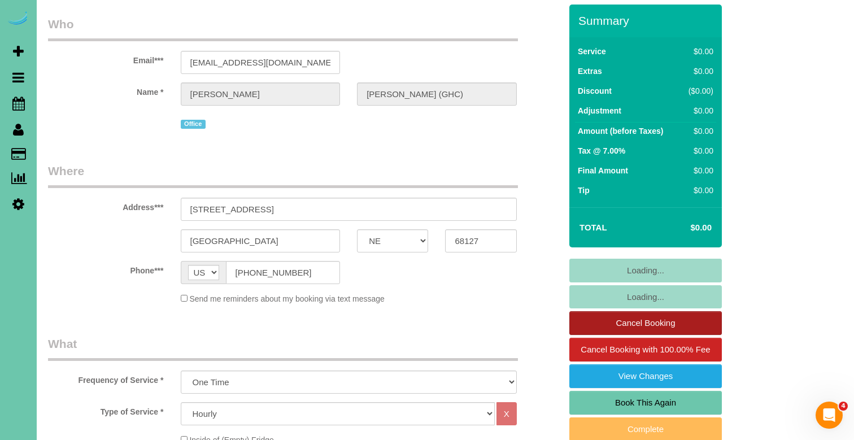
select select "object:864"
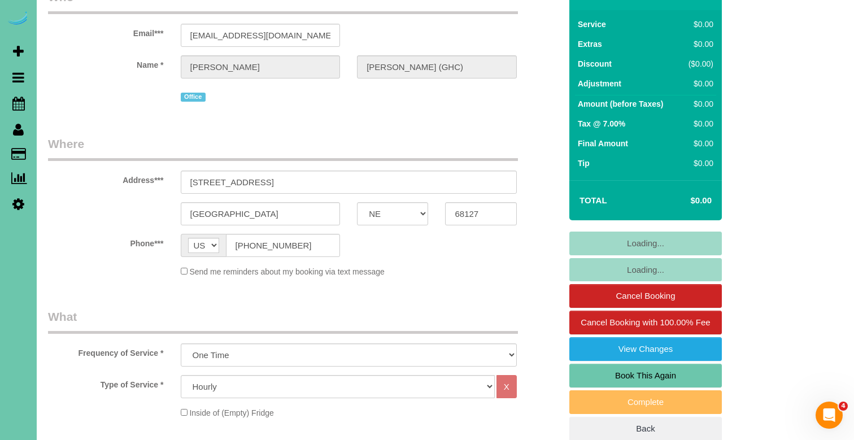
click at [597, 373] on link "Book This Again" at bounding box center [645, 376] width 152 height 24
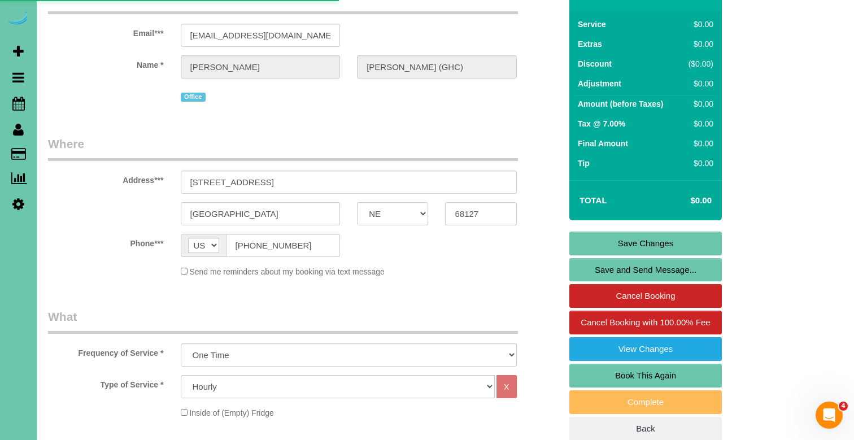
select select "NE"
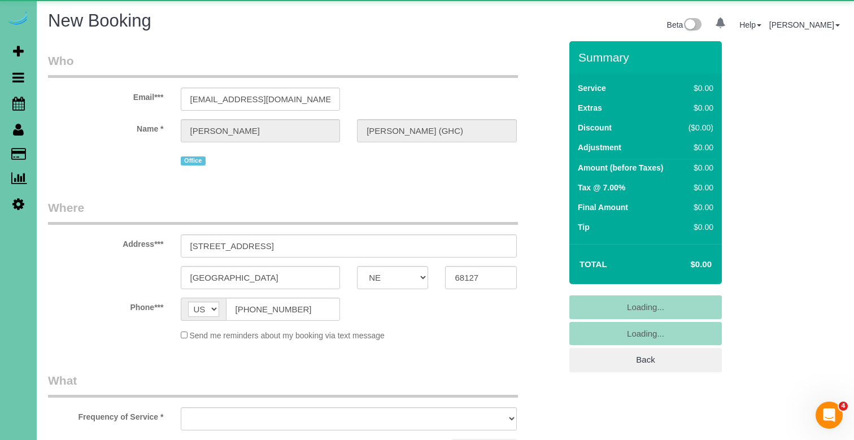
select select "string:fspay"
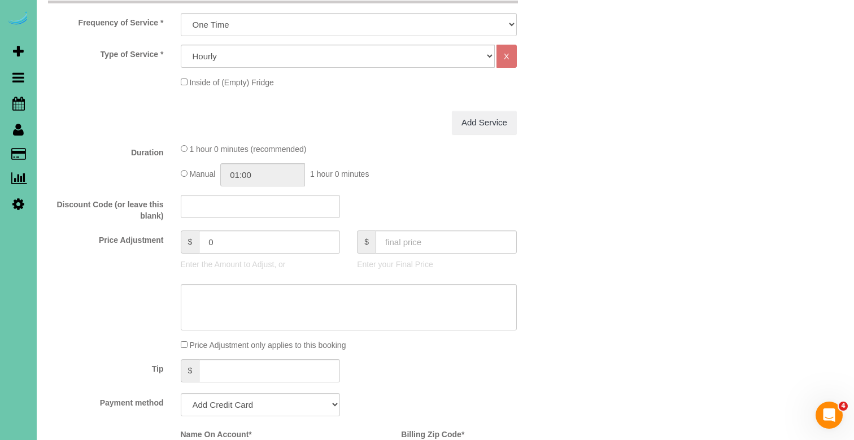
select select "object:1576"
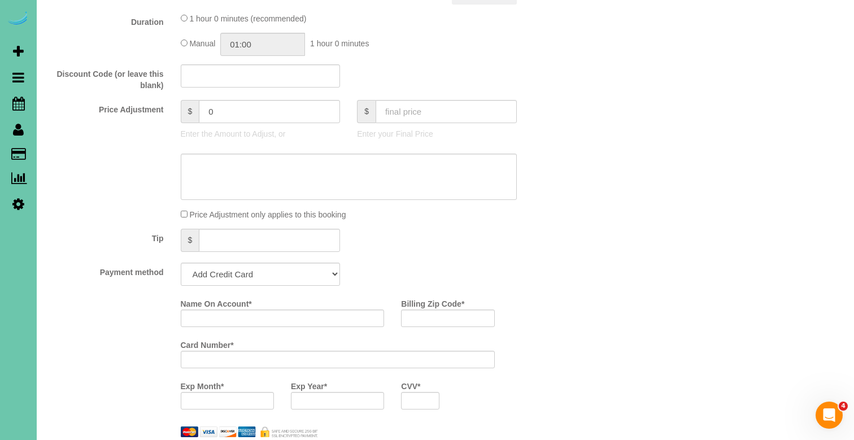
scroll to position [529, 0]
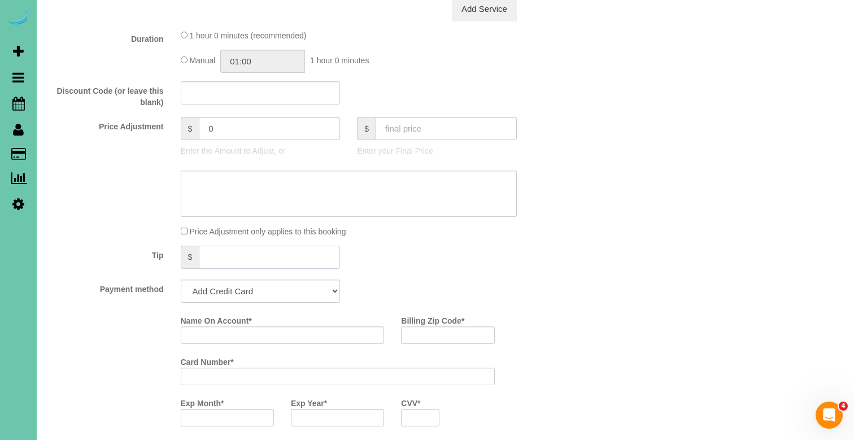
click at [268, 262] on input "text" at bounding box center [269, 257] width 141 height 23
select select "string:check"
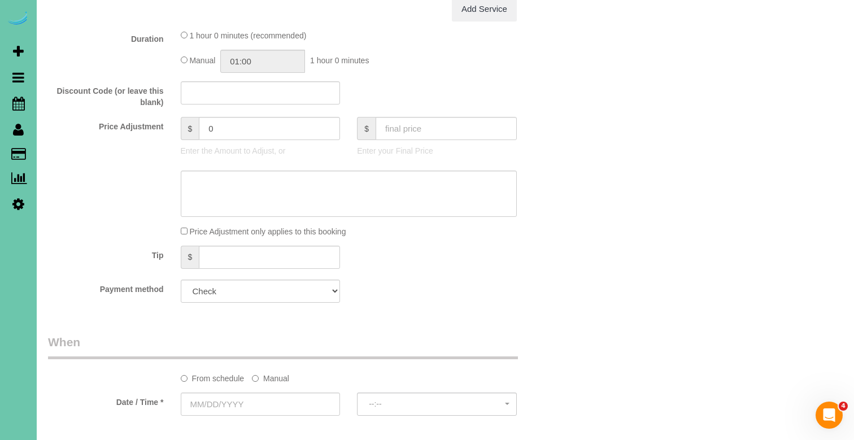
click at [267, 370] on label "Manual" at bounding box center [270, 376] width 37 height 15
click at [249, 406] on input "text" at bounding box center [305, 404] width 248 height 23
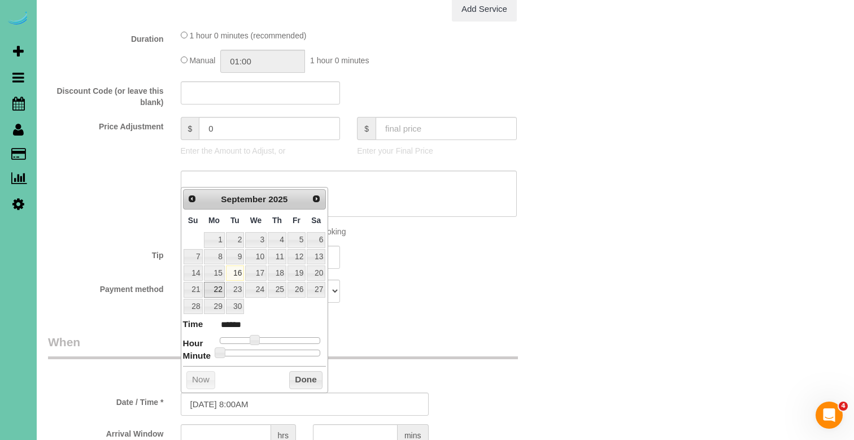
click at [217, 291] on link "22" at bounding box center [214, 289] width 21 height 15
click at [245, 332] on dl "Time ****** Hour Minute Second Millisecond Microsecond Time Zone ***** ***** **…" at bounding box center [254, 337] width 143 height 39
type input "[DATE] 7:00AM"
type input "******"
click at [249, 341] on span at bounding box center [250, 340] width 10 height 10
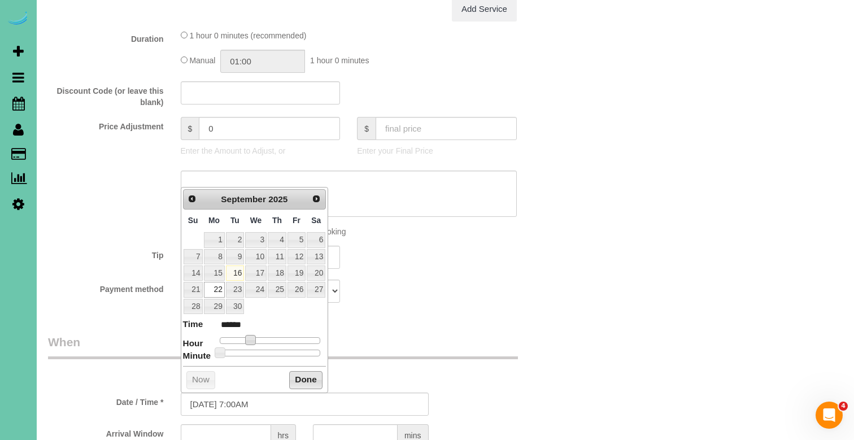
click at [304, 380] on button "Done" at bounding box center [305, 380] width 33 height 18
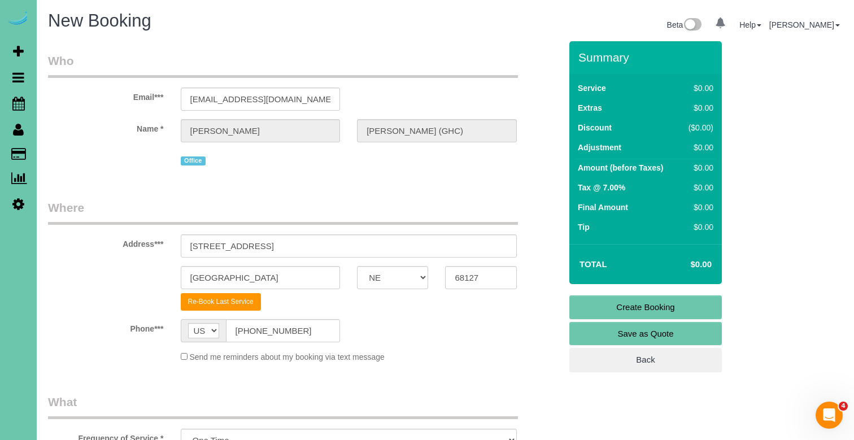
scroll to position [0, 0]
click at [617, 301] on link "Create Booking" at bounding box center [645, 307] width 152 height 24
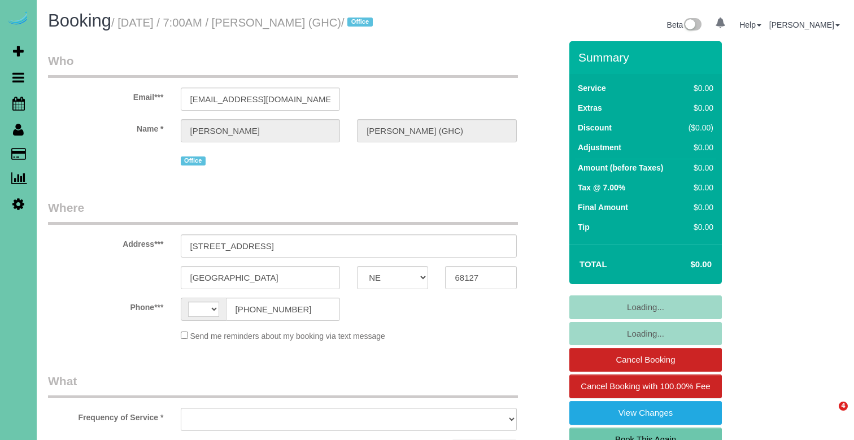
select select "NE"
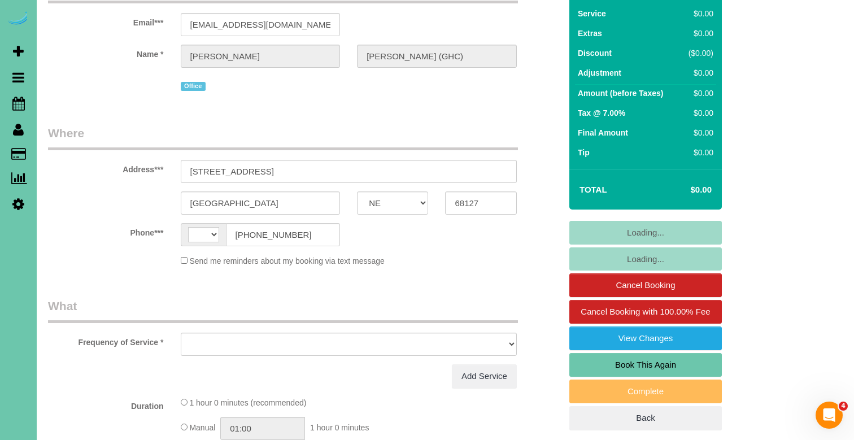
select select "string:[GEOGRAPHIC_DATA]"
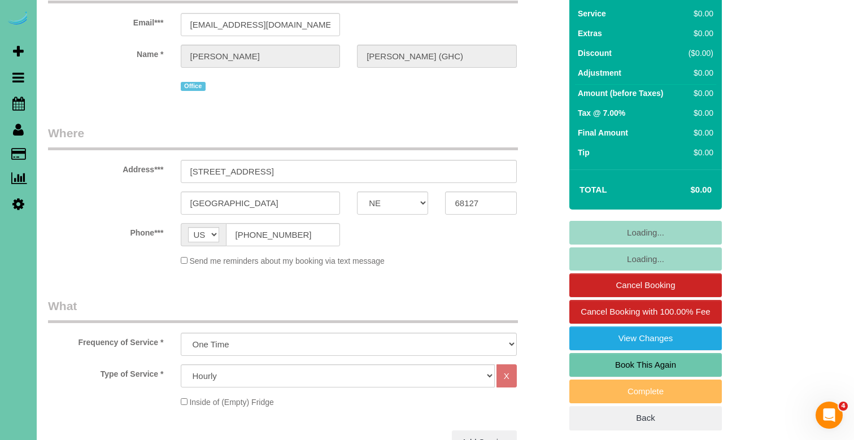
select select "object:864"
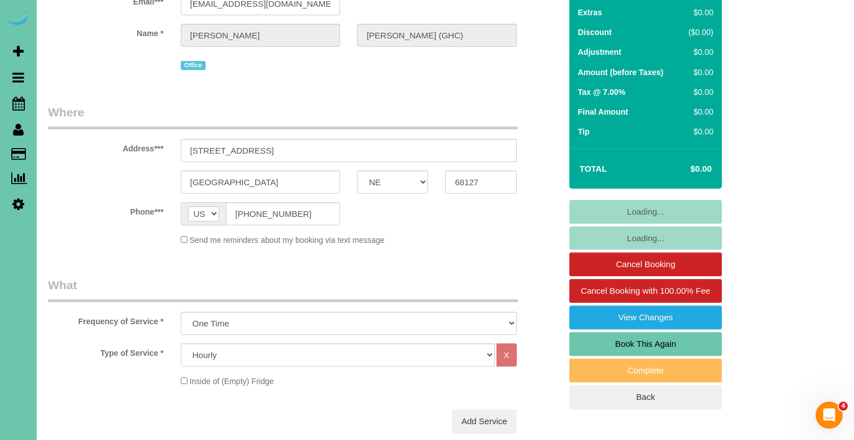
scroll to position [97, 0]
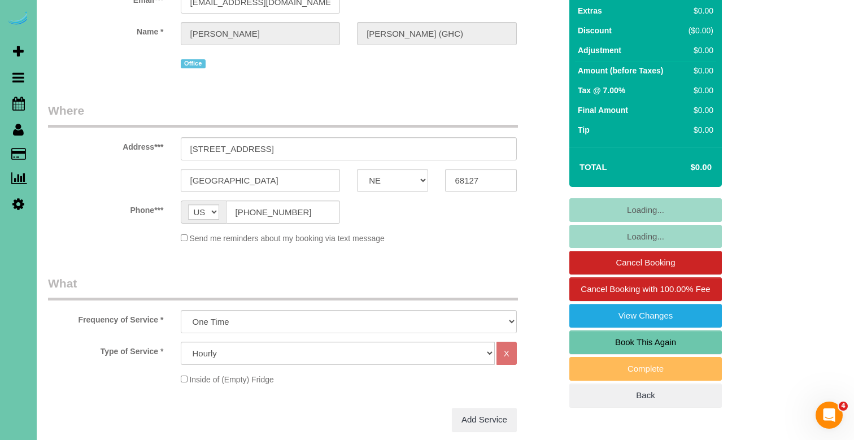
click at [672, 345] on link "Book This Again" at bounding box center [645, 342] width 152 height 24
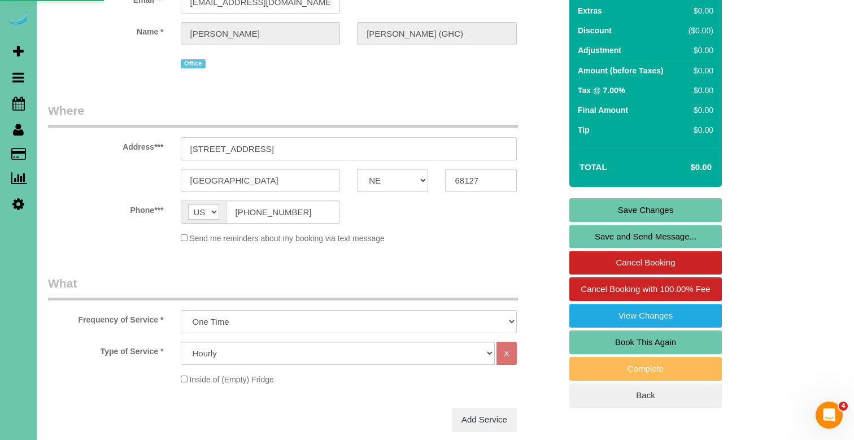
select select "NE"
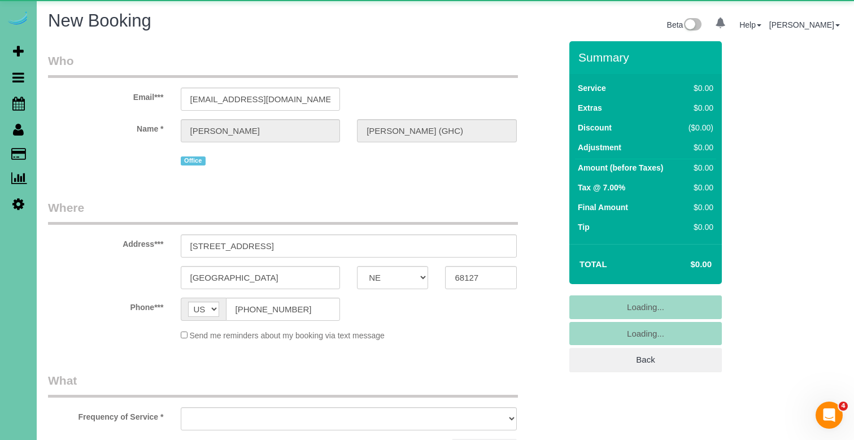
select select "object:1364"
select select "string:fspay"
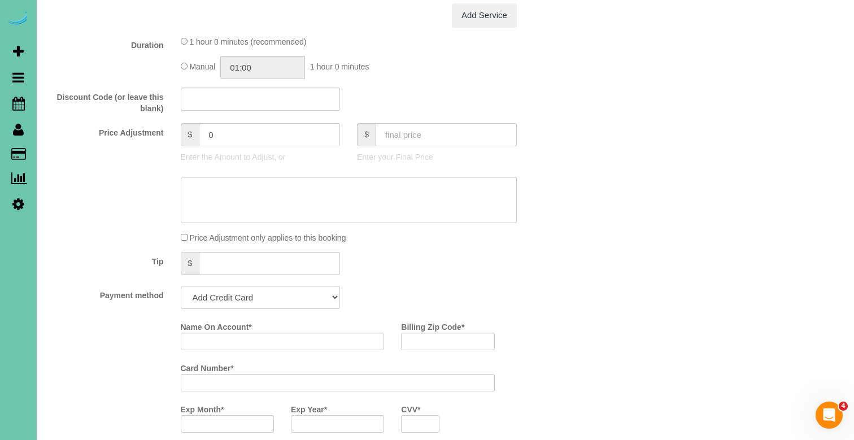
scroll to position [509, 0]
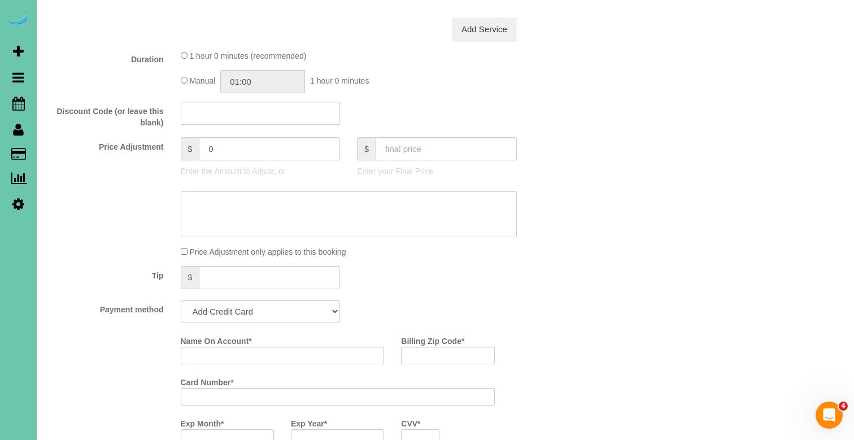
select select "object:1587"
select select "string:check"
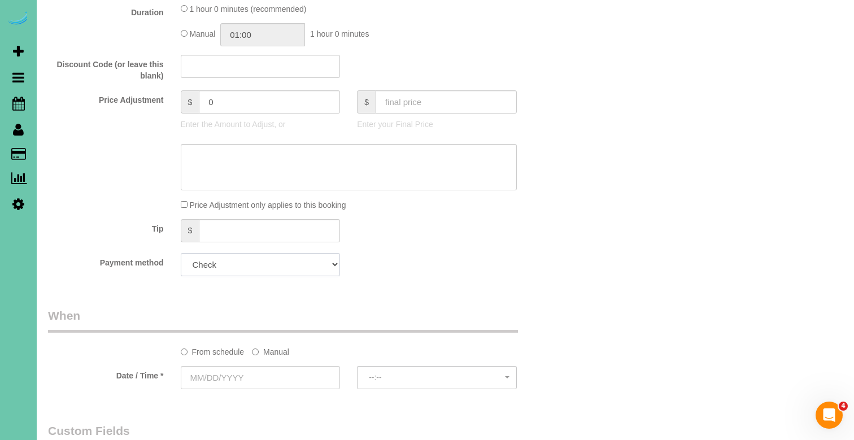
scroll to position [559, 0]
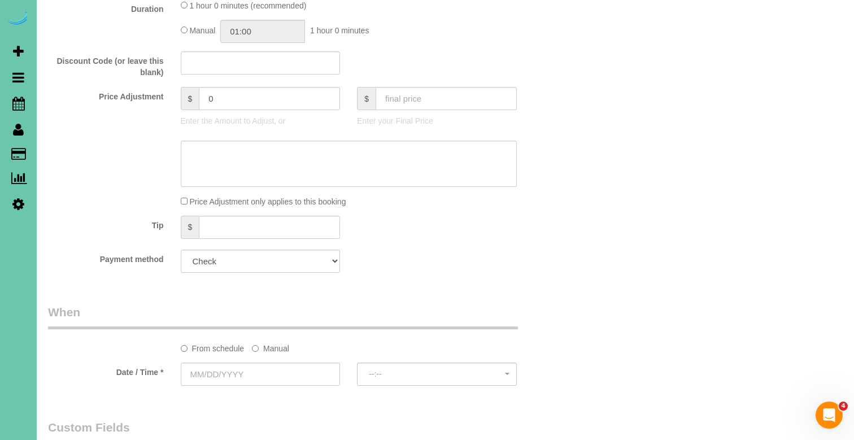
click at [272, 347] on label "Manual" at bounding box center [270, 346] width 37 height 15
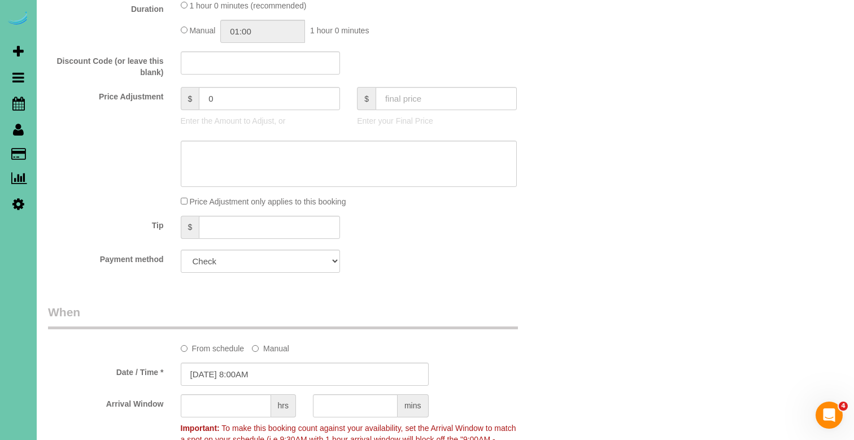
click at [262, 359] on sui-booking-spot "From schedule Manual Date / Time * 09/16/2025 8:00AM Arrival Window hrs mins Im…" at bounding box center [304, 383] width 513 height 158
click at [218, 366] on input "[DATE] 8:00AM" at bounding box center [305, 374] width 248 height 23
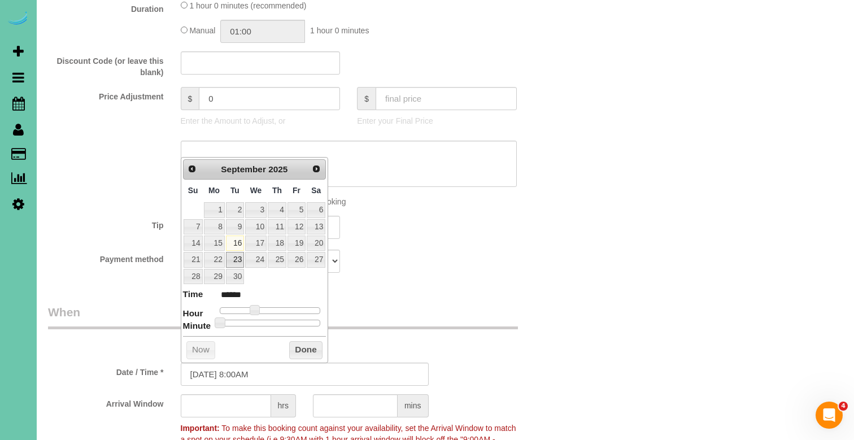
click at [240, 259] on link "23" at bounding box center [235, 259] width 18 height 15
type input "[DATE] 7:00AM"
type input "******"
type input "09/23/2025 6:00AM"
type input "******"
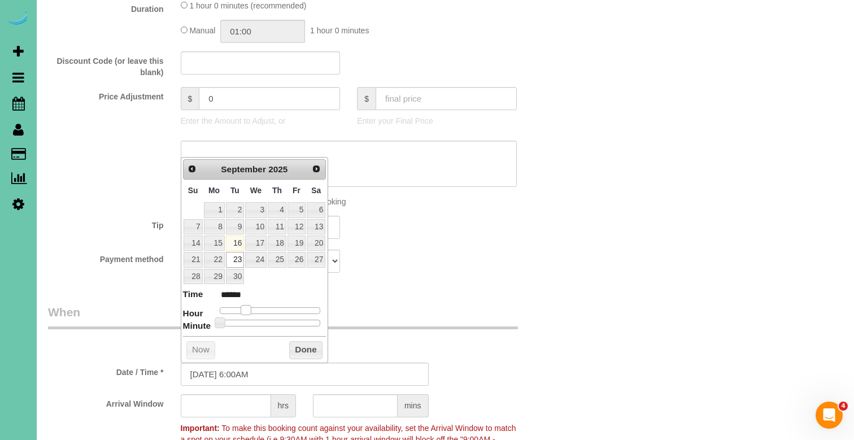
drag, startPoint x: 252, startPoint y: 307, endPoint x: 246, endPoint y: 306, distance: 6.4
click at [246, 306] on span at bounding box center [246, 310] width 10 height 10
type input "[DATE] 7:00AM"
type input "******"
click at [250, 306] on span at bounding box center [250, 310] width 10 height 10
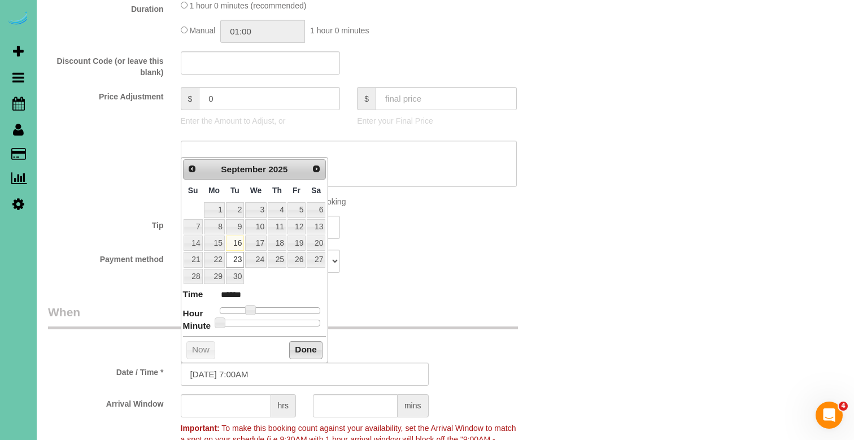
click at [300, 349] on button "Done" at bounding box center [305, 350] width 33 height 18
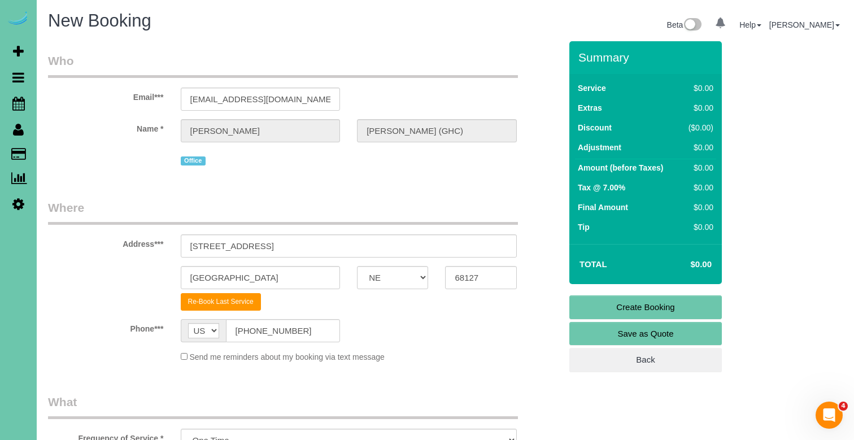
scroll to position [0, 0]
click at [636, 307] on link "Create Booking" at bounding box center [645, 307] width 152 height 24
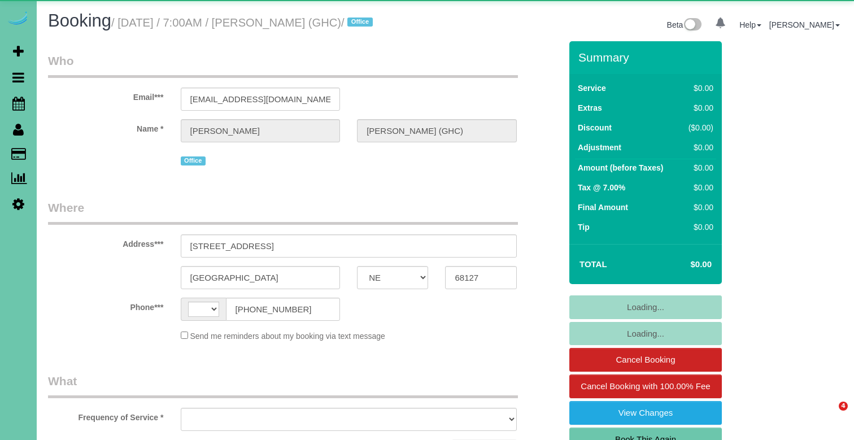
select select "NE"
select select "string:US"
select select "object:878"
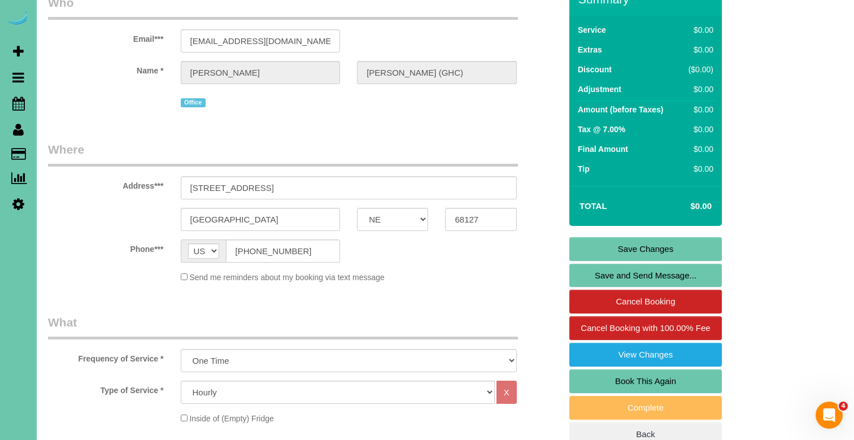
scroll to position [63, 0]
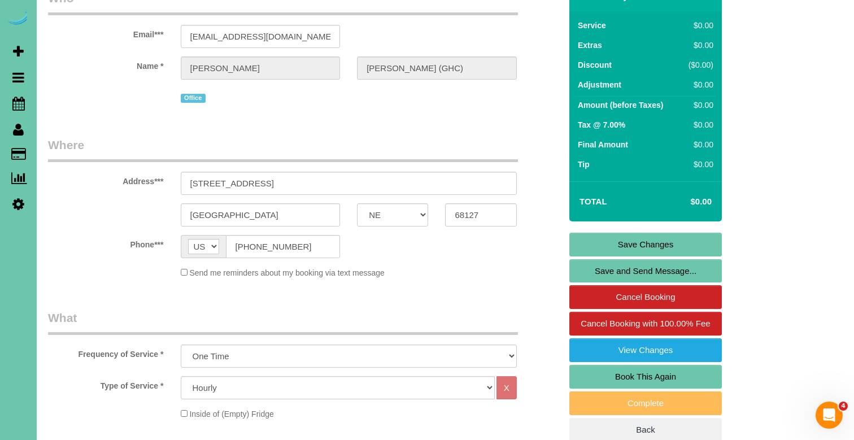
click at [582, 382] on link "Book This Again" at bounding box center [645, 377] width 152 height 24
select select "NE"
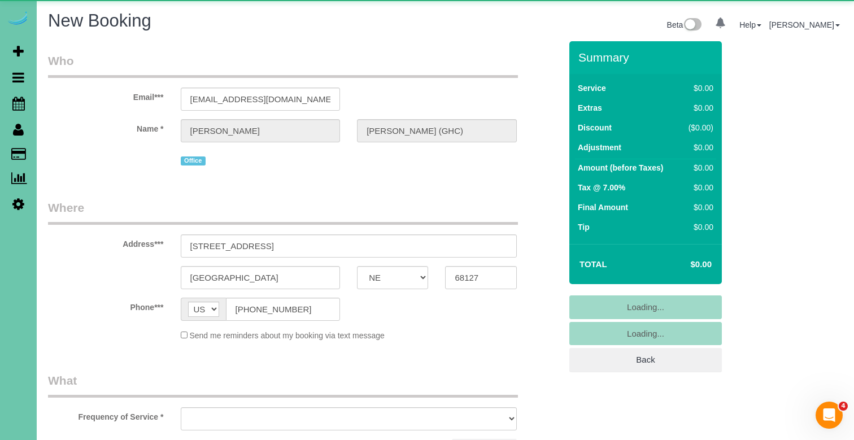
select select "string:fspay"
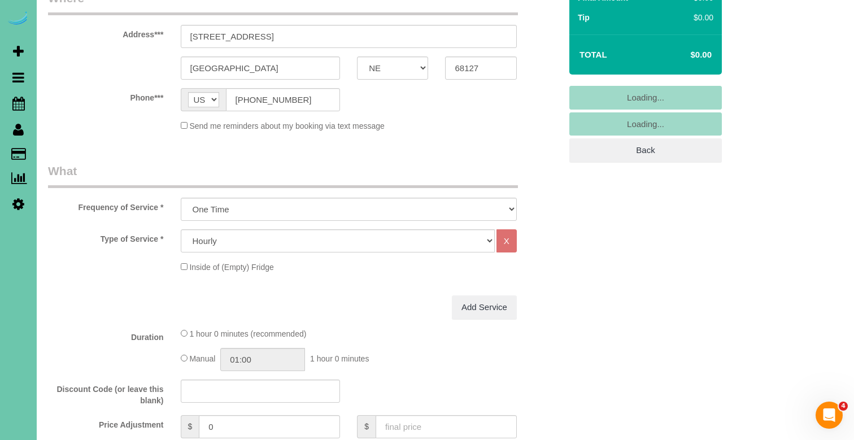
select select "object:1576"
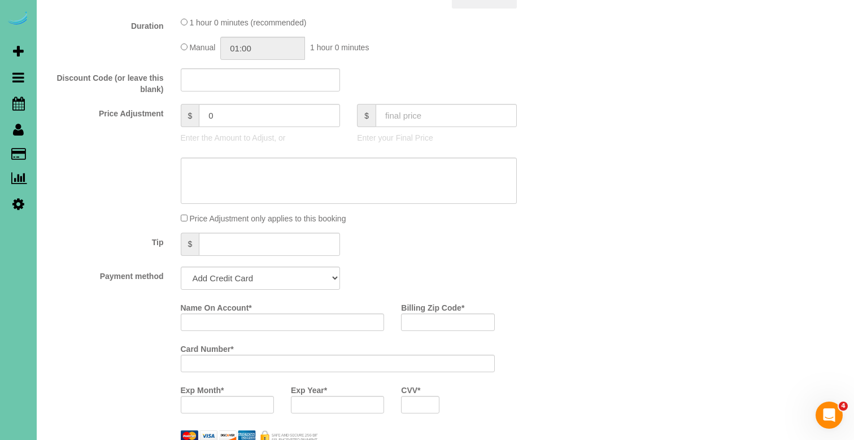
scroll to position [554, 0]
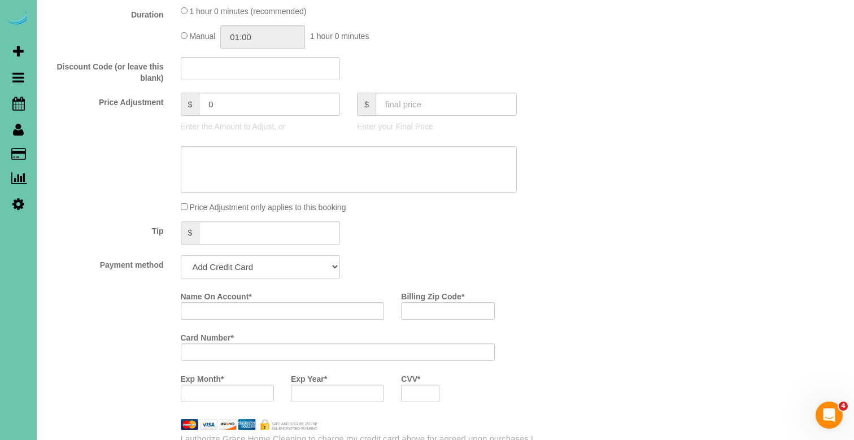
select select "string:check"
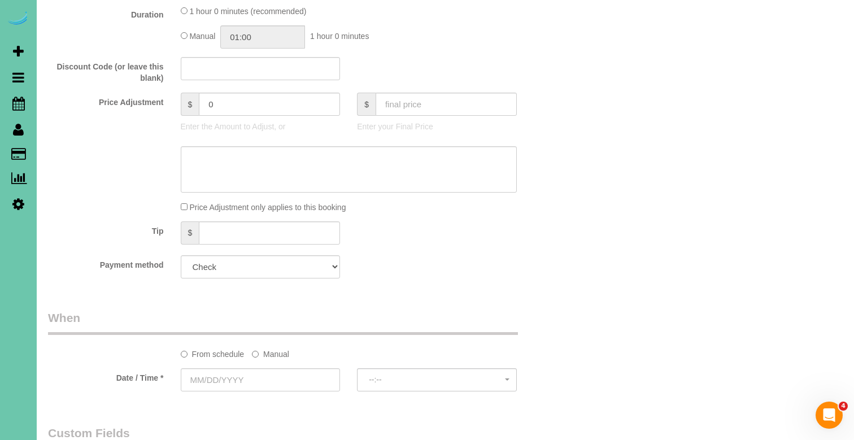
click at [271, 355] on label "Manual" at bounding box center [270, 352] width 37 height 15
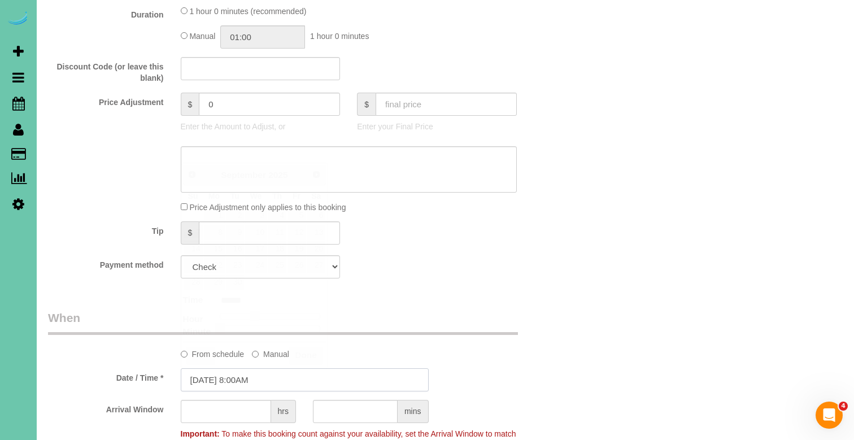
click at [256, 378] on input "09/16/2025 8:00AM" at bounding box center [305, 379] width 248 height 23
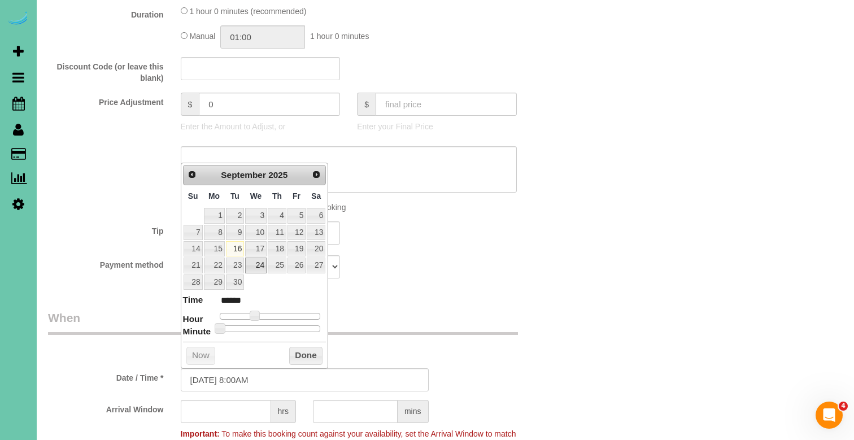
click at [261, 261] on link "24" at bounding box center [255, 265] width 21 height 15
type input "09/24/2025 7:00AM"
type input "******"
click at [250, 312] on span at bounding box center [250, 316] width 10 height 10
click at [294, 358] on button "Done" at bounding box center [305, 356] width 33 height 18
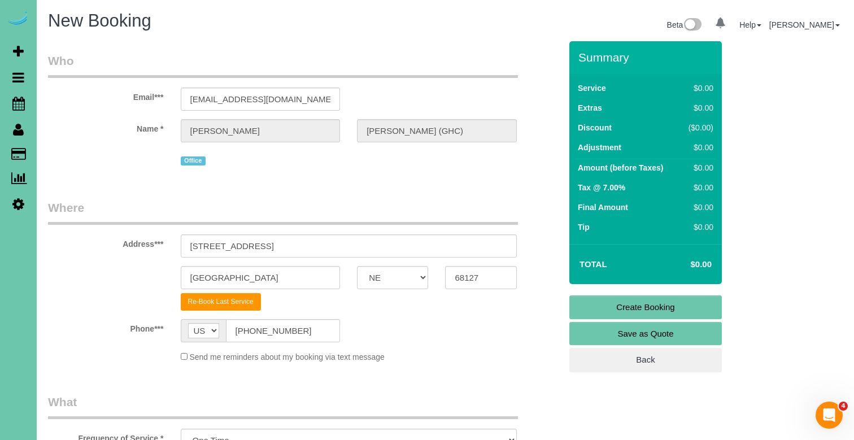
scroll to position [0, 0]
click at [587, 316] on link "Create Booking" at bounding box center [645, 307] width 152 height 24
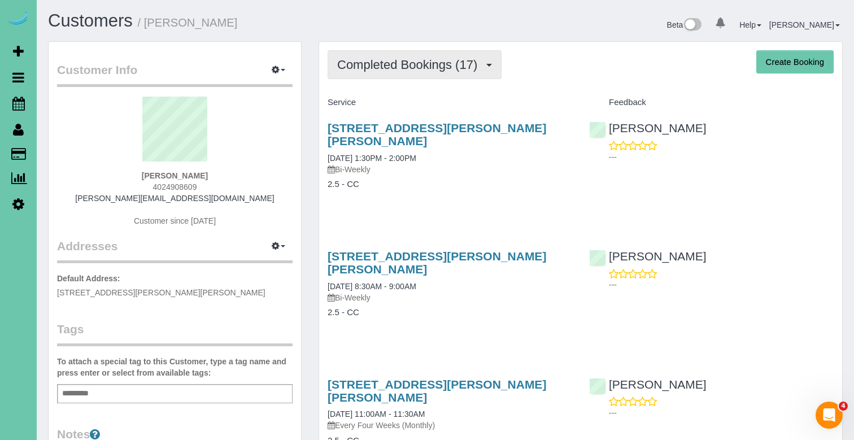
click at [415, 68] on span "Completed Bookings (17)" at bounding box center [410, 65] width 146 height 14
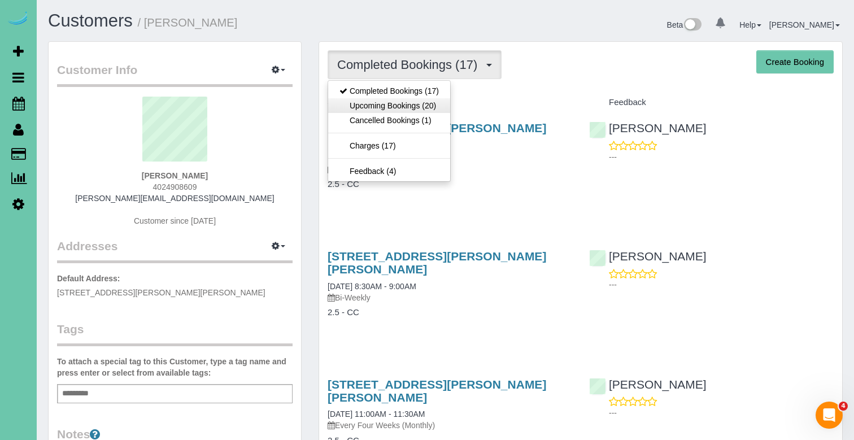
click at [414, 106] on link "Upcoming Bookings (20)" at bounding box center [389, 105] width 122 height 15
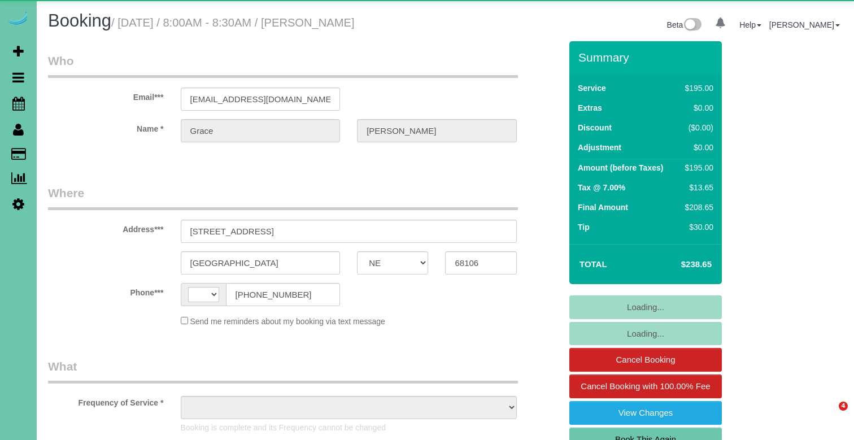
select select "NE"
select select "string:[GEOGRAPHIC_DATA]"
select select "object:626"
select select "string:fspay-77d7c12c-2f2f-4362-b9a8-81dce91791da"
select select "number:34"
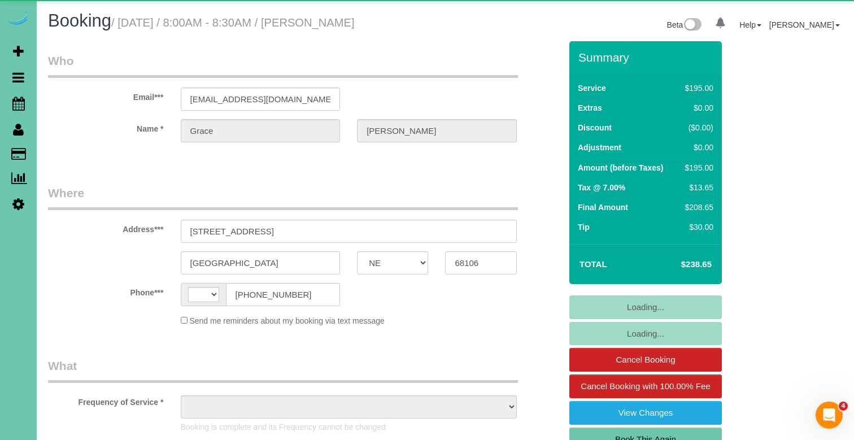
select select "number:41"
select select "object:898"
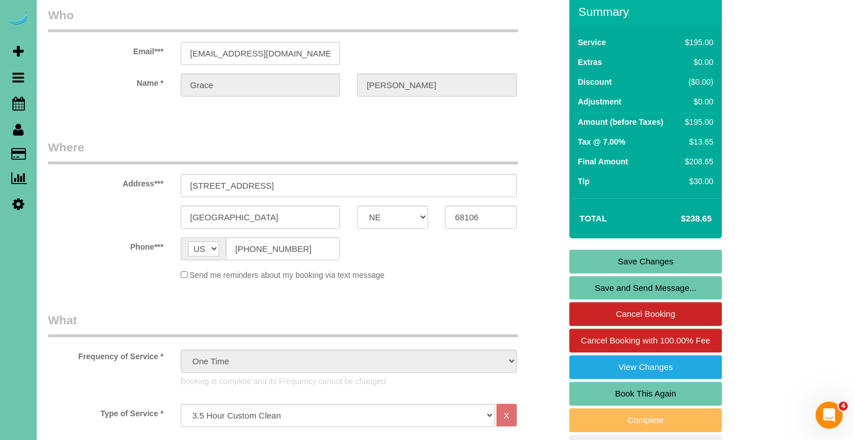
scroll to position [53, 0]
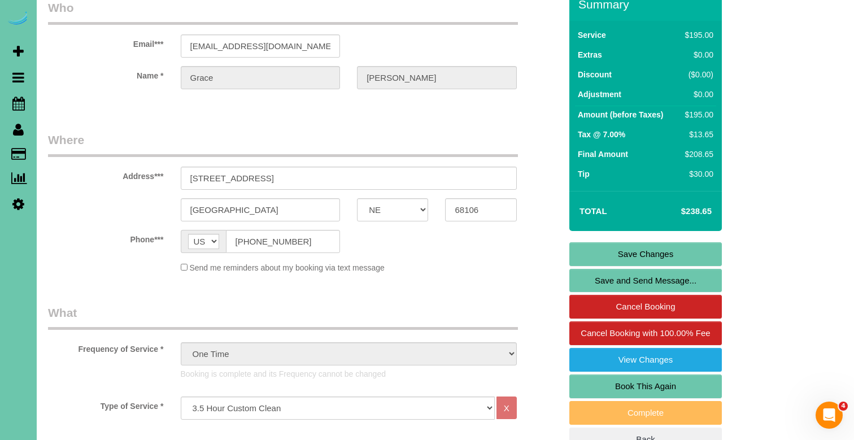
click at [595, 380] on link "Book This Again" at bounding box center [645, 386] width 152 height 24
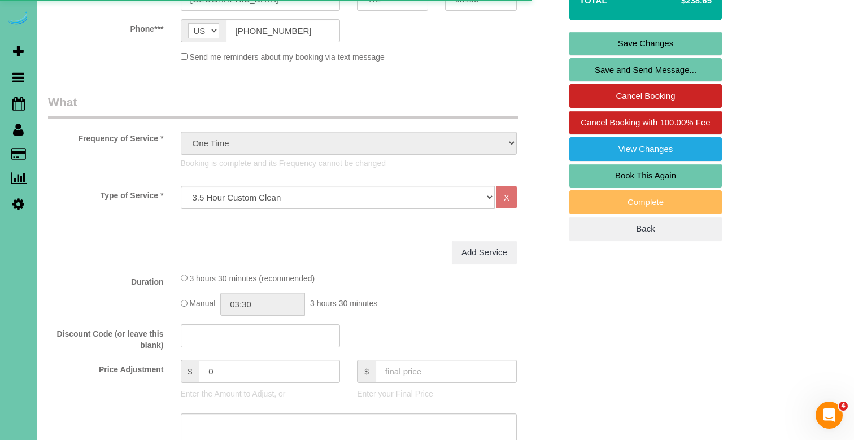
select select "NE"
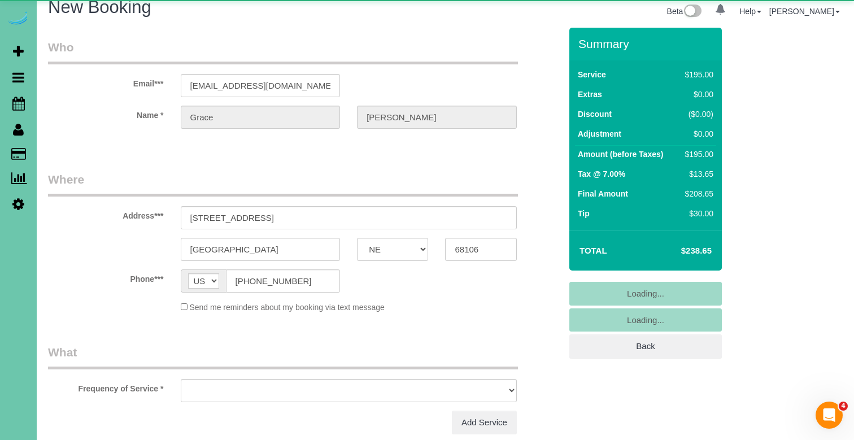
select select "object:1595"
select select "string:fspay-77d7c12c-2f2f-4362-b9a8-81dce91791da"
select select "number:34"
select select "number:41"
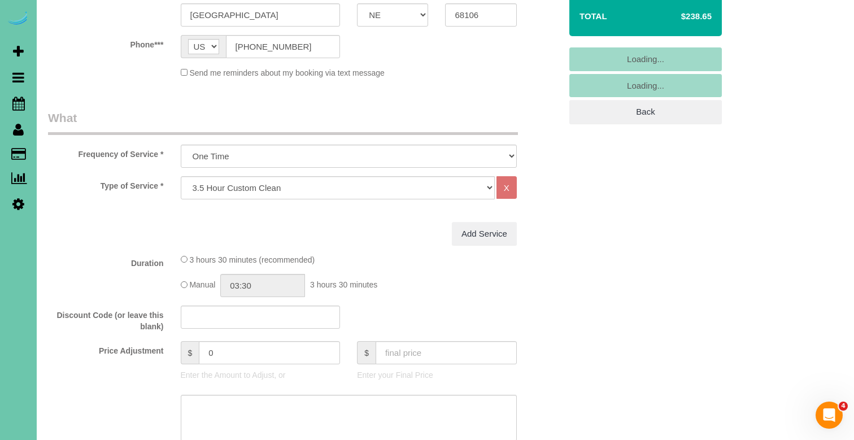
select select "object:1608"
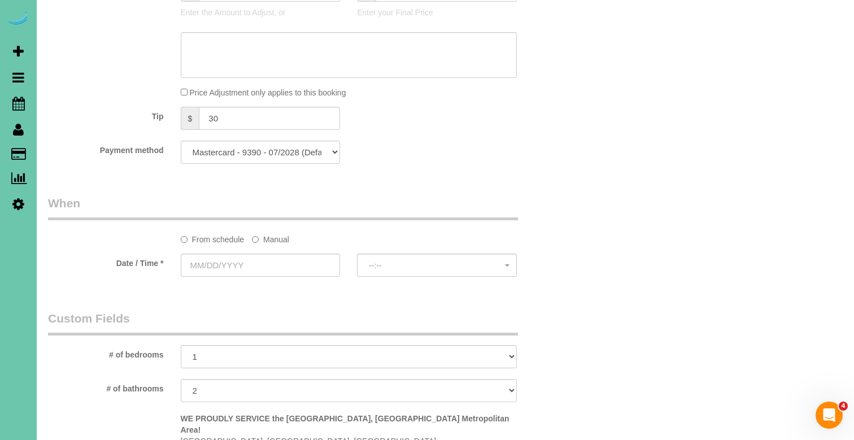
scroll to position [637, 0]
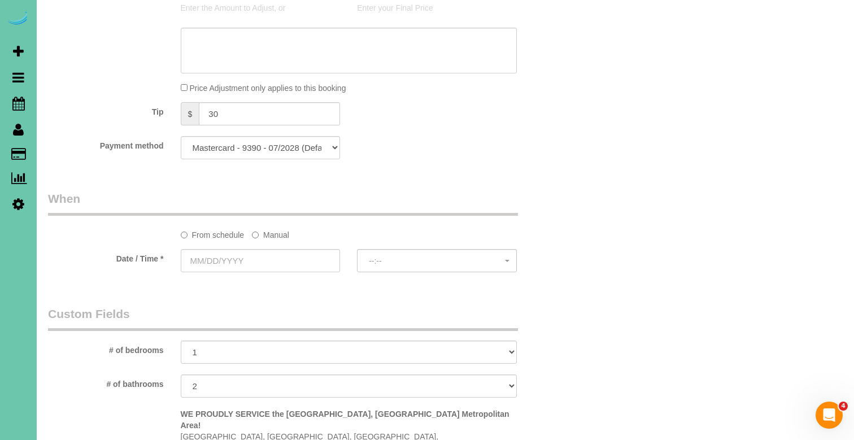
click at [268, 233] on label "Manual" at bounding box center [270, 232] width 37 height 15
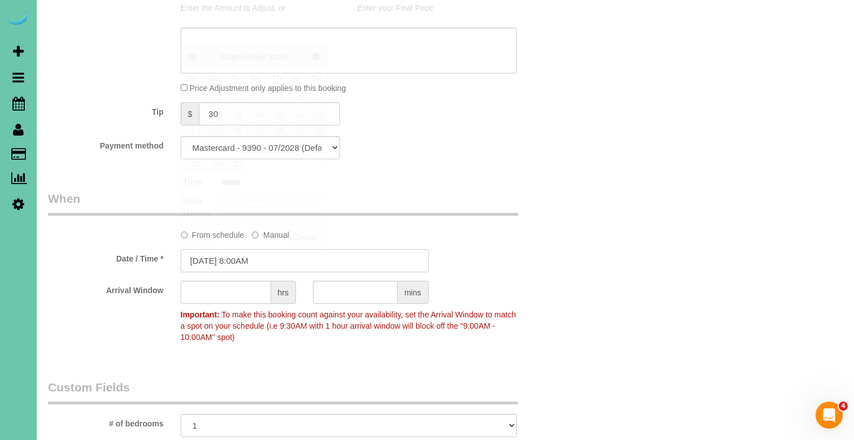
click at [260, 254] on input "[DATE] 8:00AM" at bounding box center [305, 260] width 248 height 23
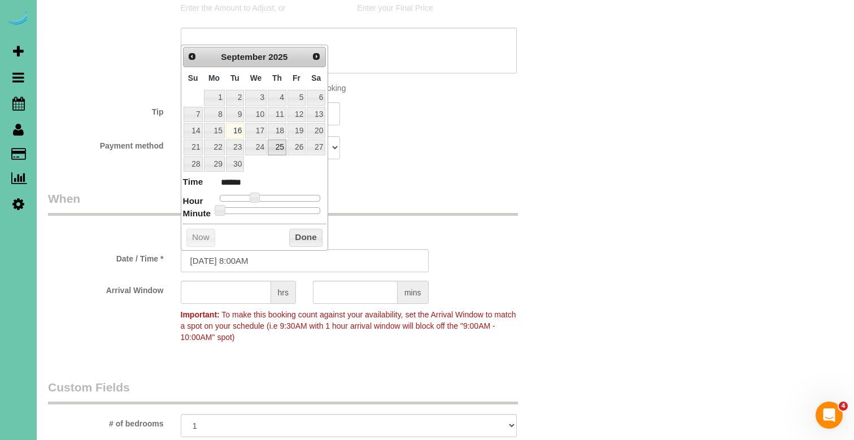
click at [271, 147] on link "25" at bounding box center [277, 147] width 19 height 15
type input "[DATE] 9:00AM"
type input "******"
type input "[DATE] 10:00AM"
type input "*******"
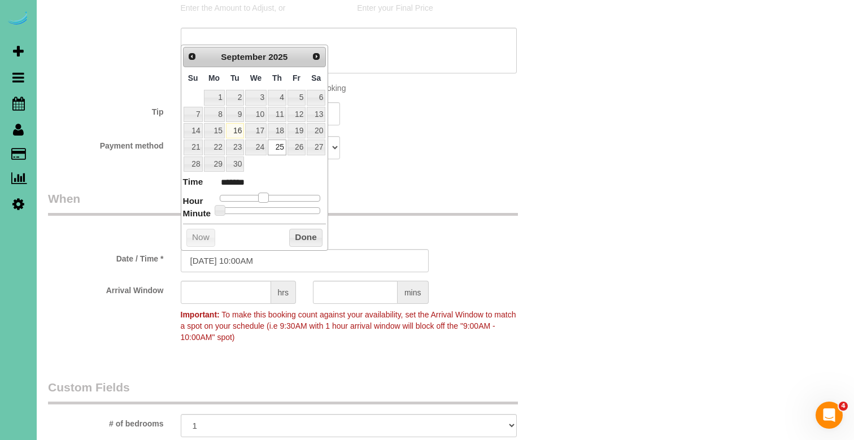
type input "[DATE] 11:00AM"
type input "*******"
type input "[DATE] 12:00PM"
type input "*******"
drag, startPoint x: 258, startPoint y: 194, endPoint x: 277, endPoint y: 197, distance: 19.4
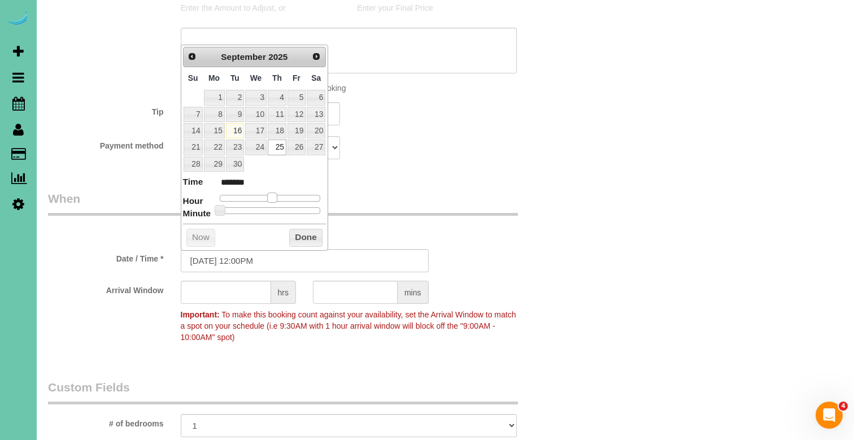
click at [277, 197] on span at bounding box center [272, 198] width 10 height 10
click at [303, 246] on div "Prev Next [DATE] Su Mo Tu We Th Fr Sa 1 2 3 4 5 6 7 8 9 10 11 12 13 14 15 16 17…" at bounding box center [255, 148] width 148 height 206
click at [304, 238] on button "Done" at bounding box center [305, 238] width 33 height 18
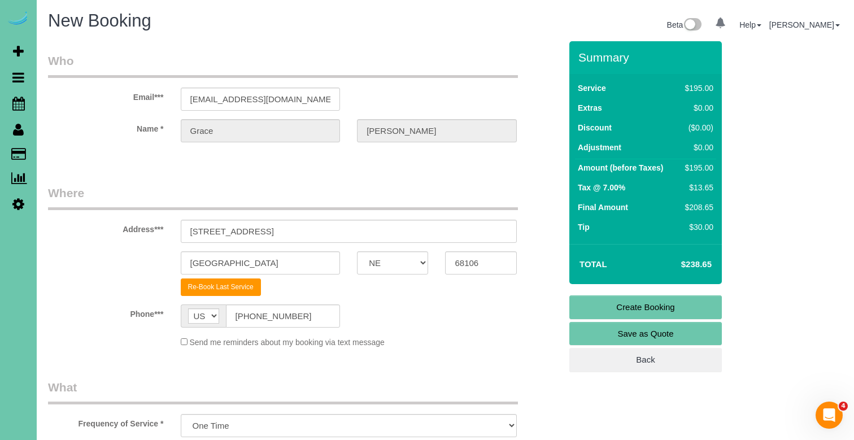
scroll to position [0, 0]
click at [613, 302] on link "Create Booking" at bounding box center [645, 307] width 152 height 24
